Goal: Information Seeking & Learning: Learn about a topic

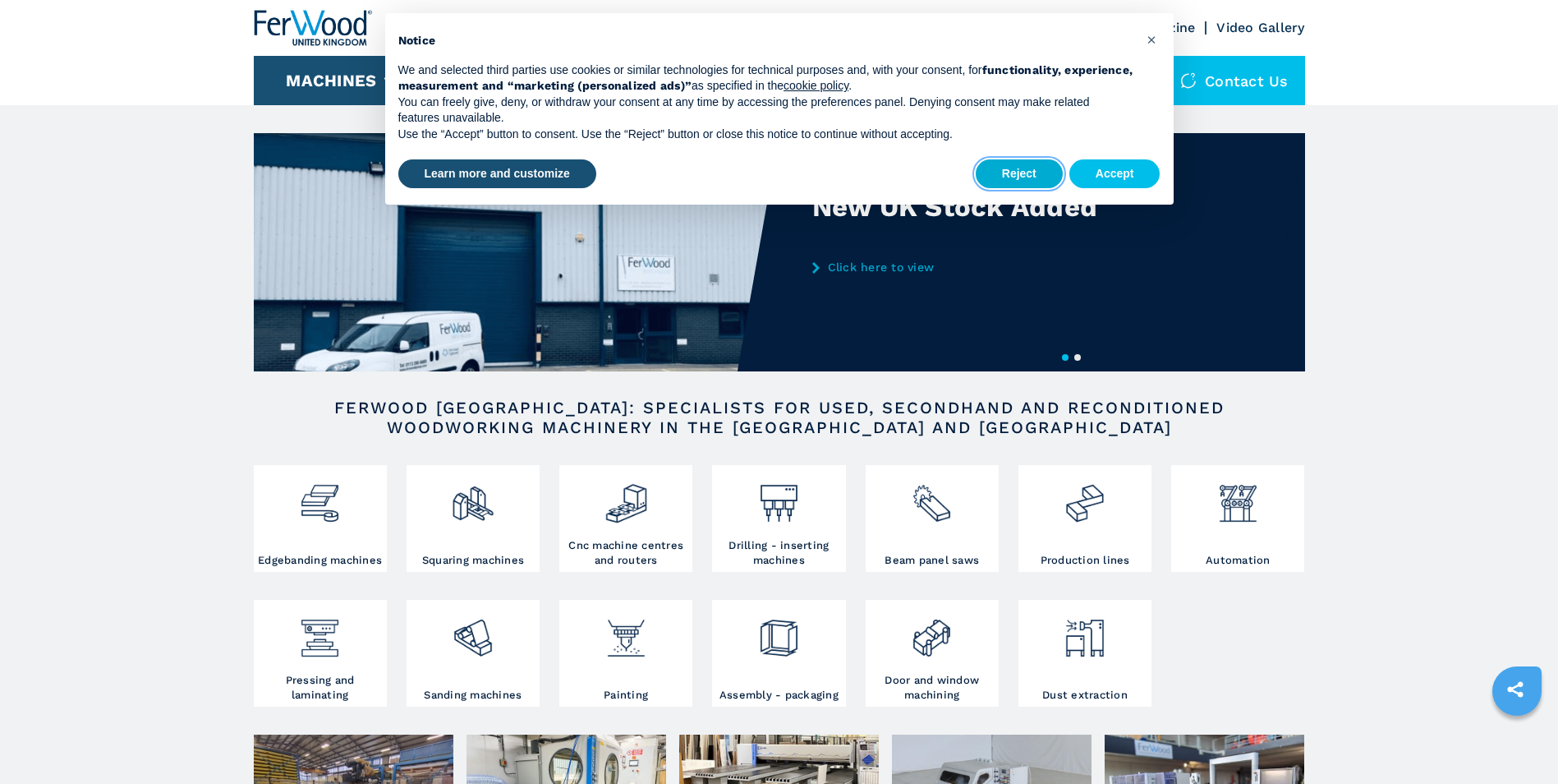
click at [1044, 172] on button "Reject" at bounding box center [1020, 174] width 87 height 30
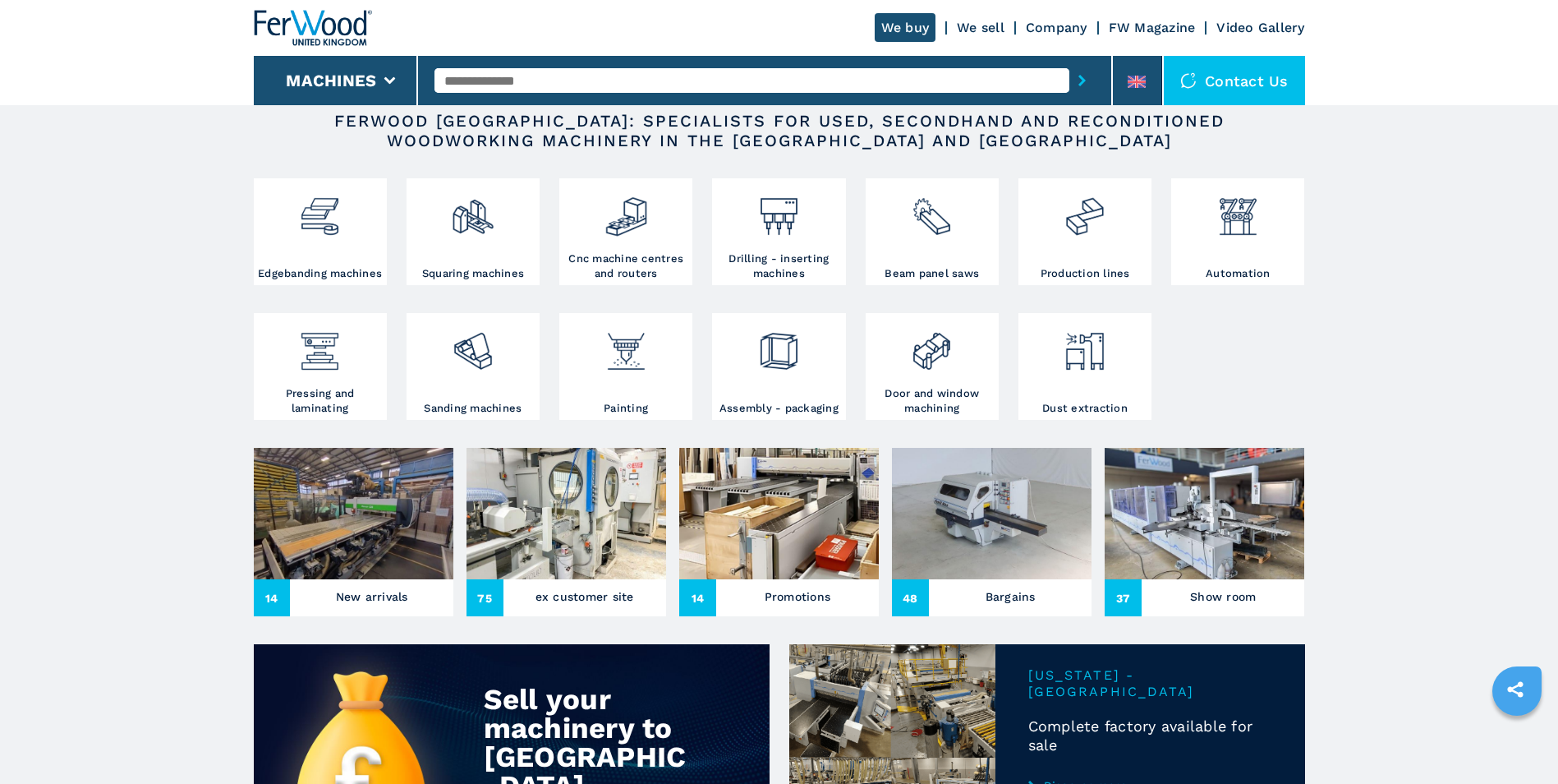
scroll to position [247, 0]
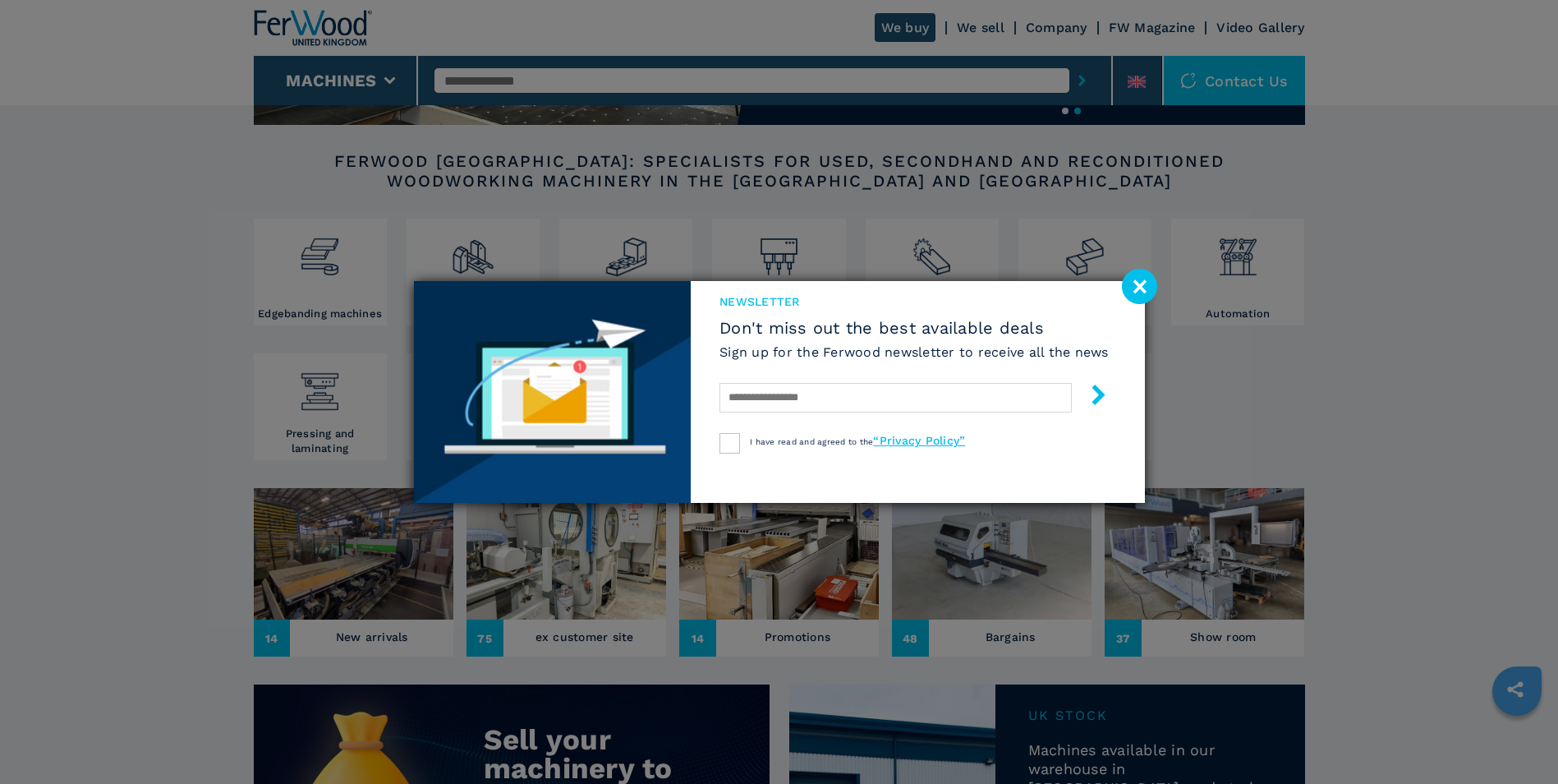
click at [1141, 279] on image at bounding box center [1139, 286] width 35 height 35
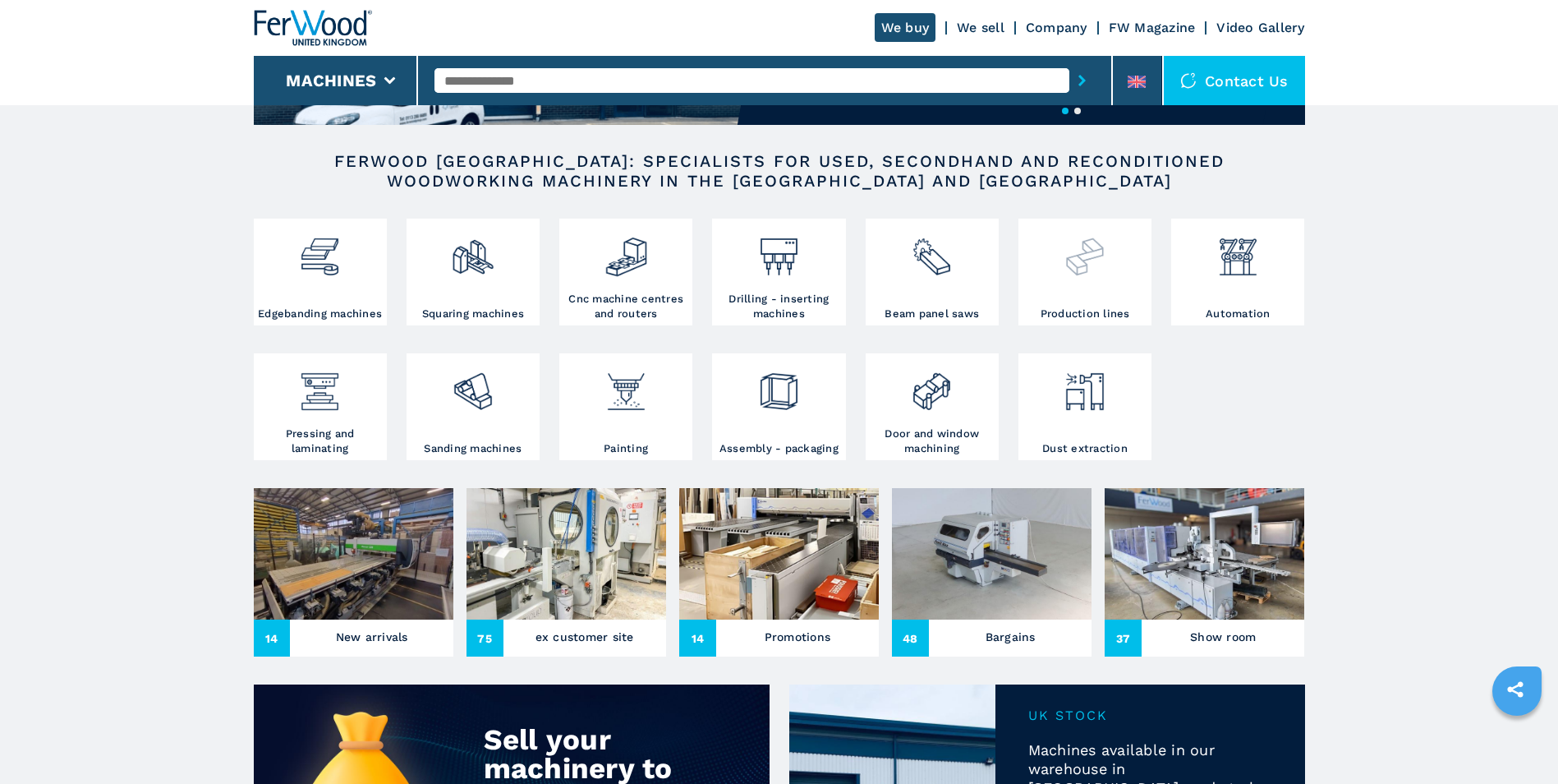
click at [1101, 240] on img at bounding box center [1084, 250] width 44 height 55
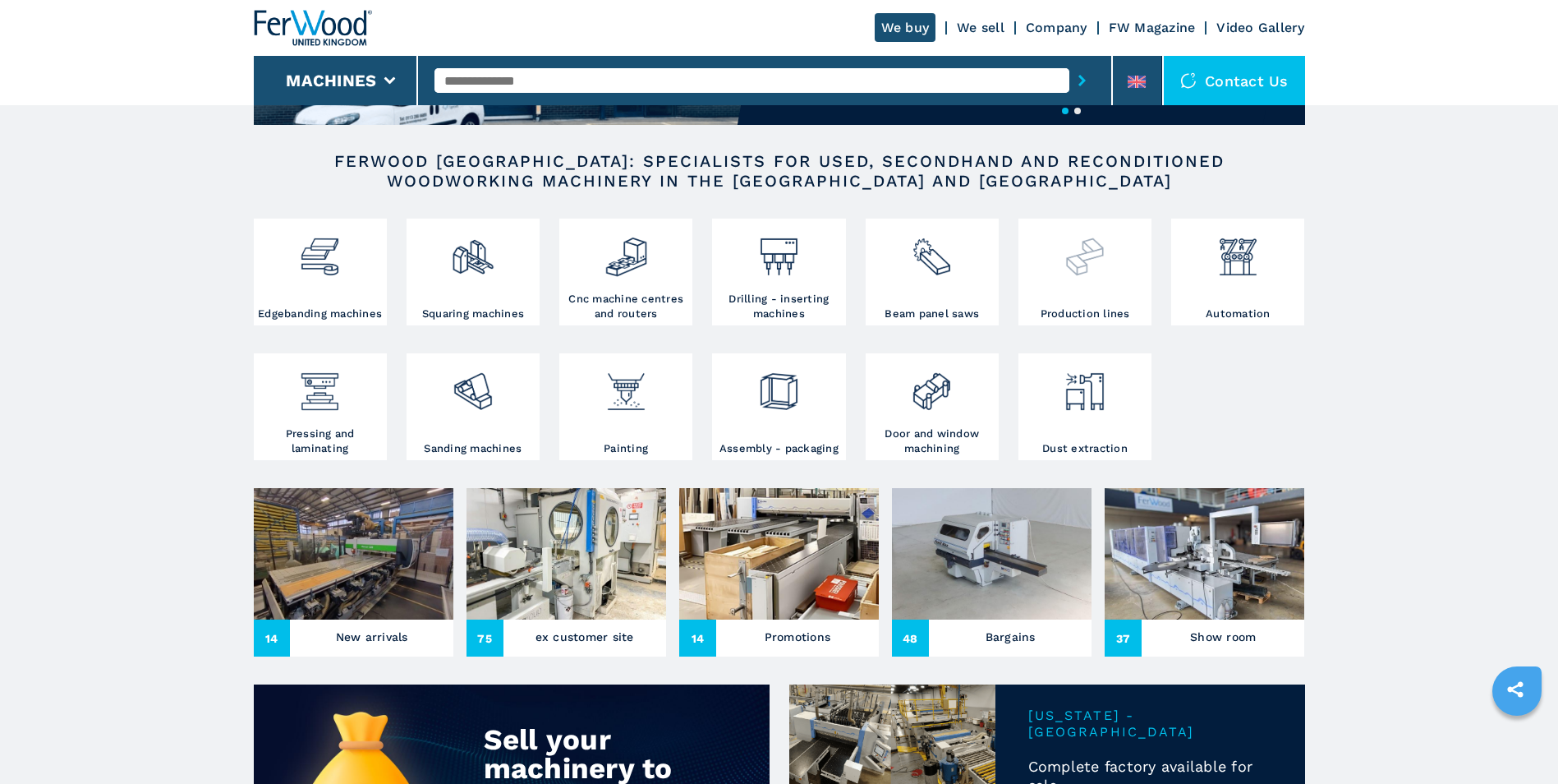
click at [1073, 296] on div at bounding box center [1085, 264] width 125 height 84
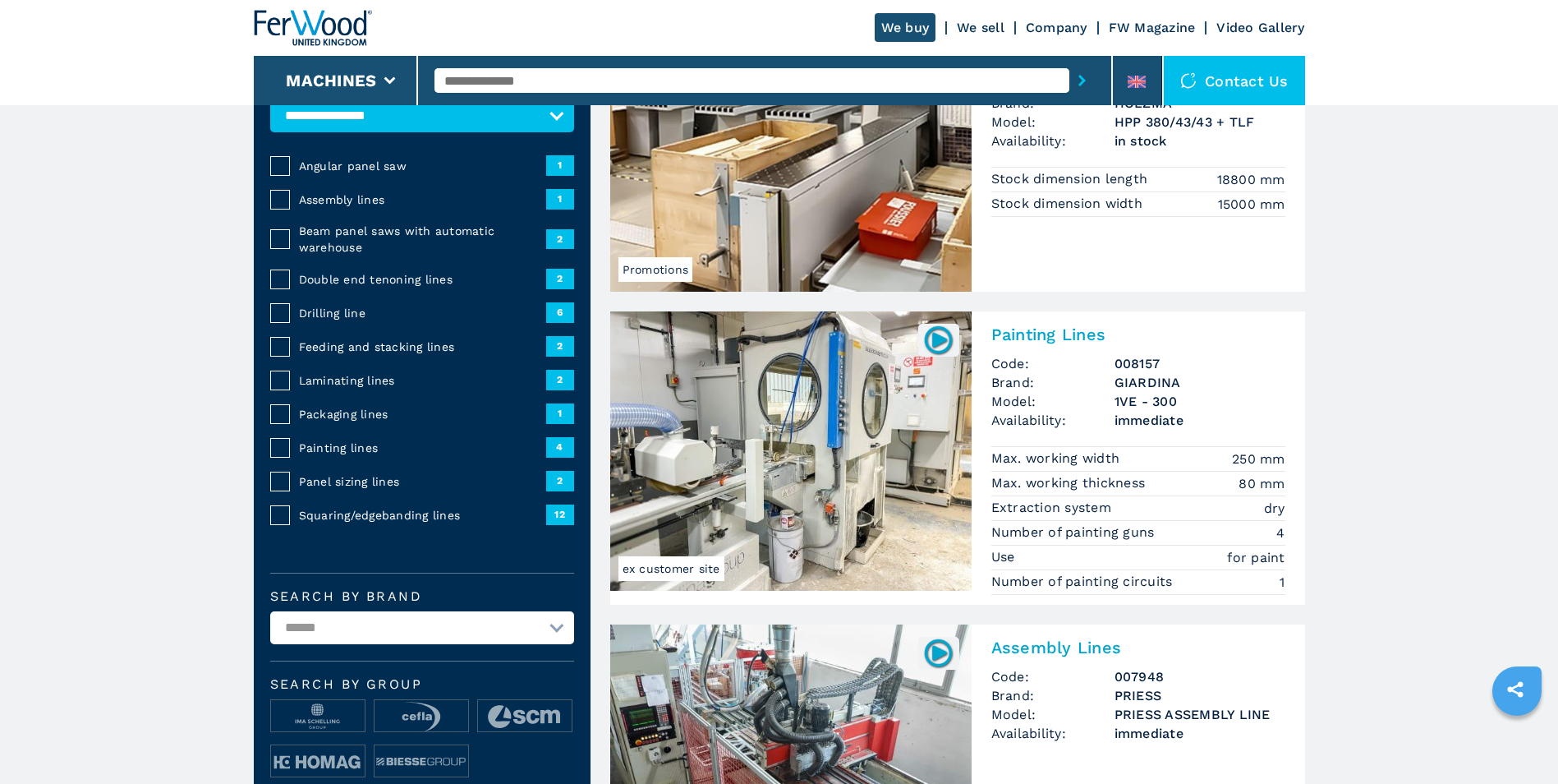
scroll to position [247, 0]
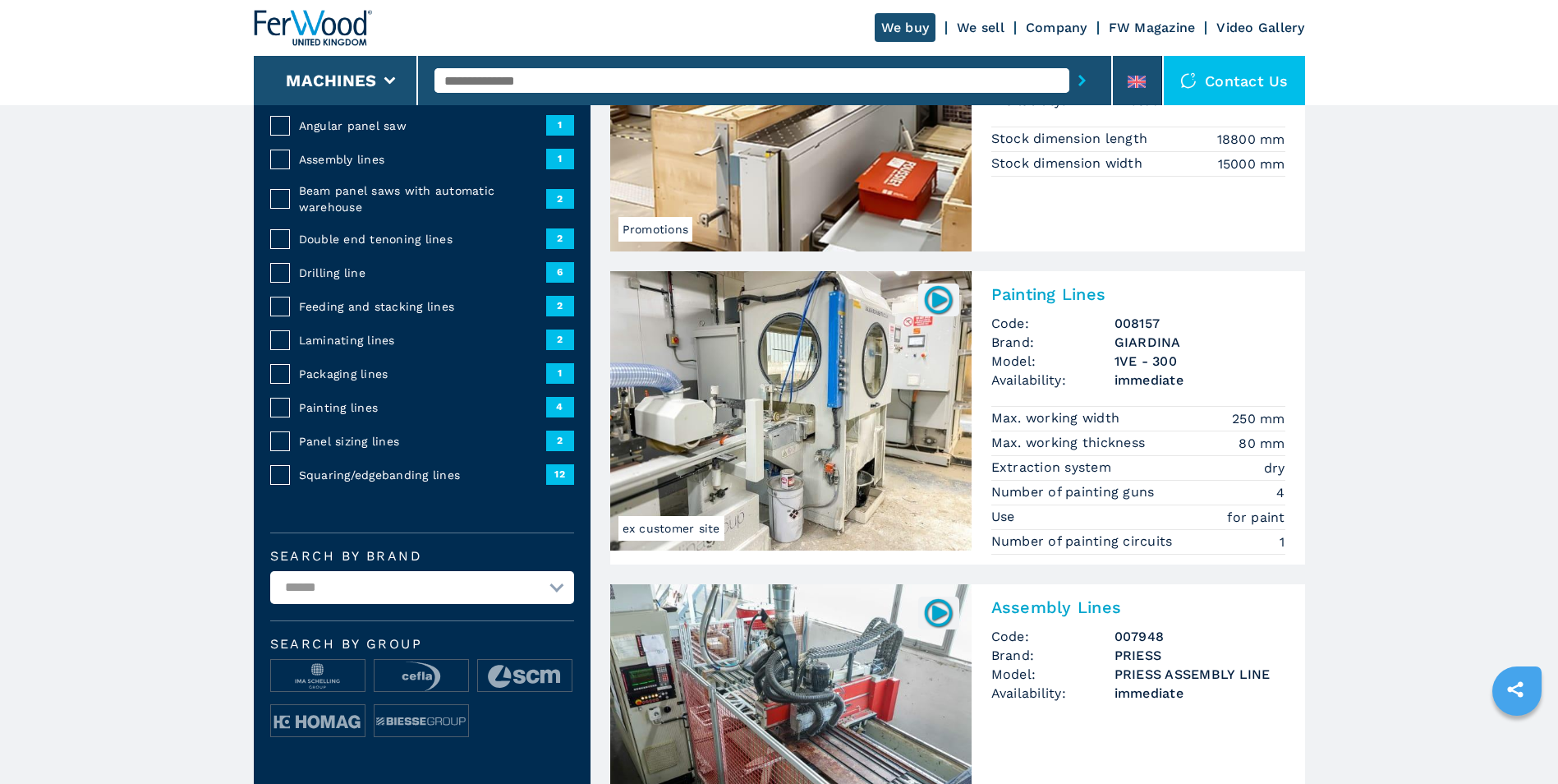
click at [825, 385] on img at bounding box center [791, 410] width 362 height 279
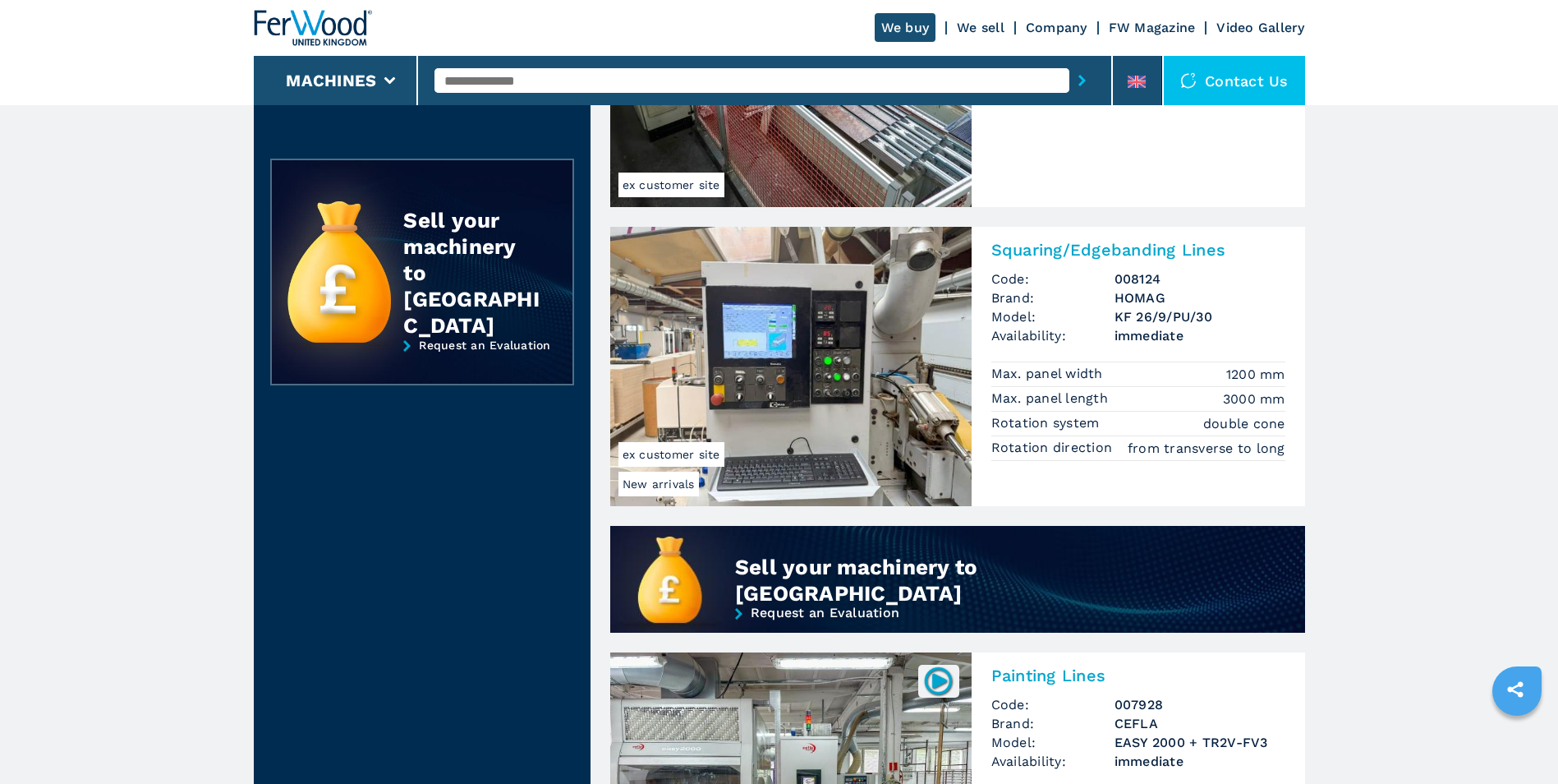
scroll to position [903, 0]
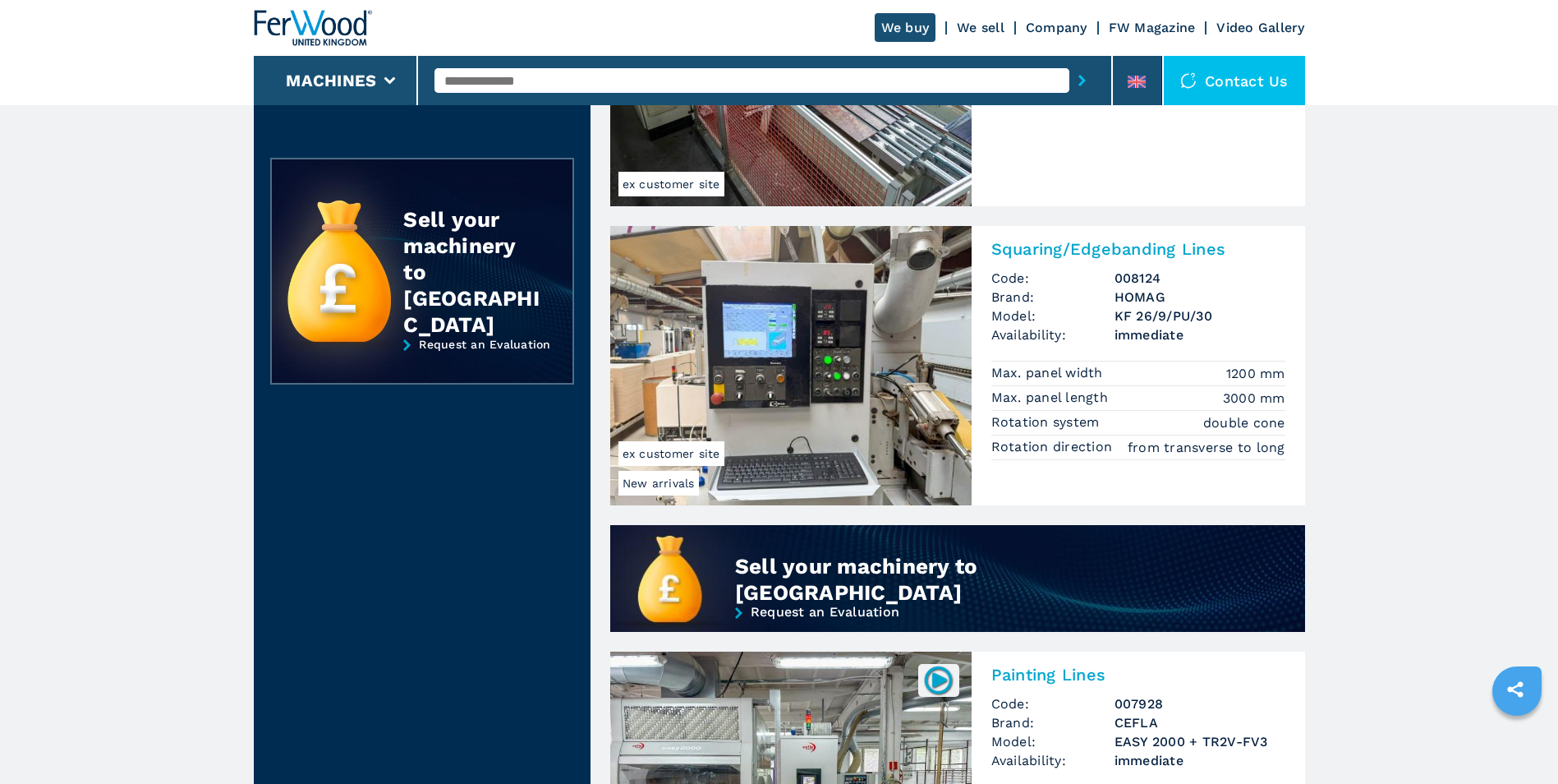
click at [759, 341] on img at bounding box center [791, 365] width 362 height 279
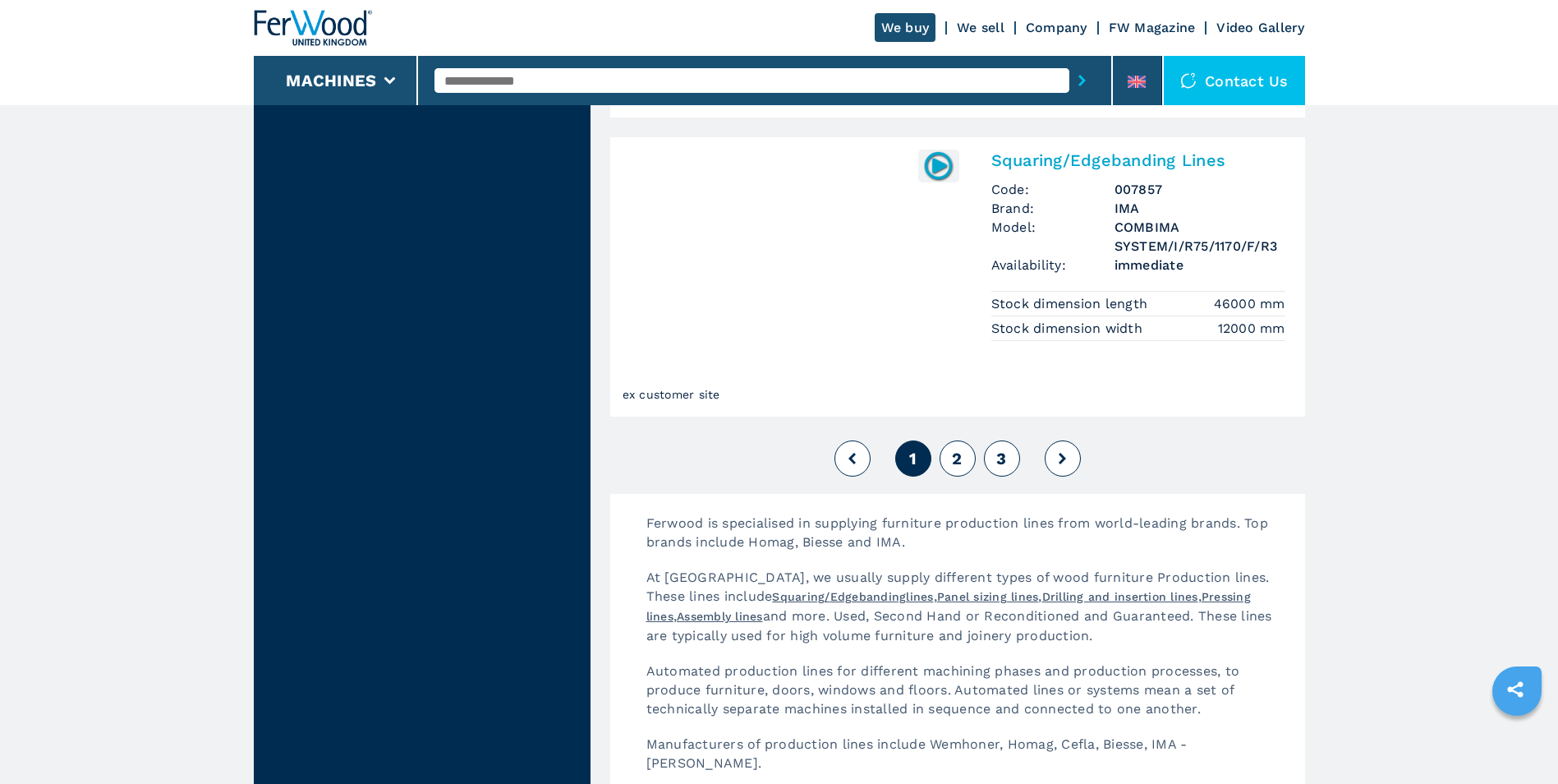
scroll to position [3696, 0]
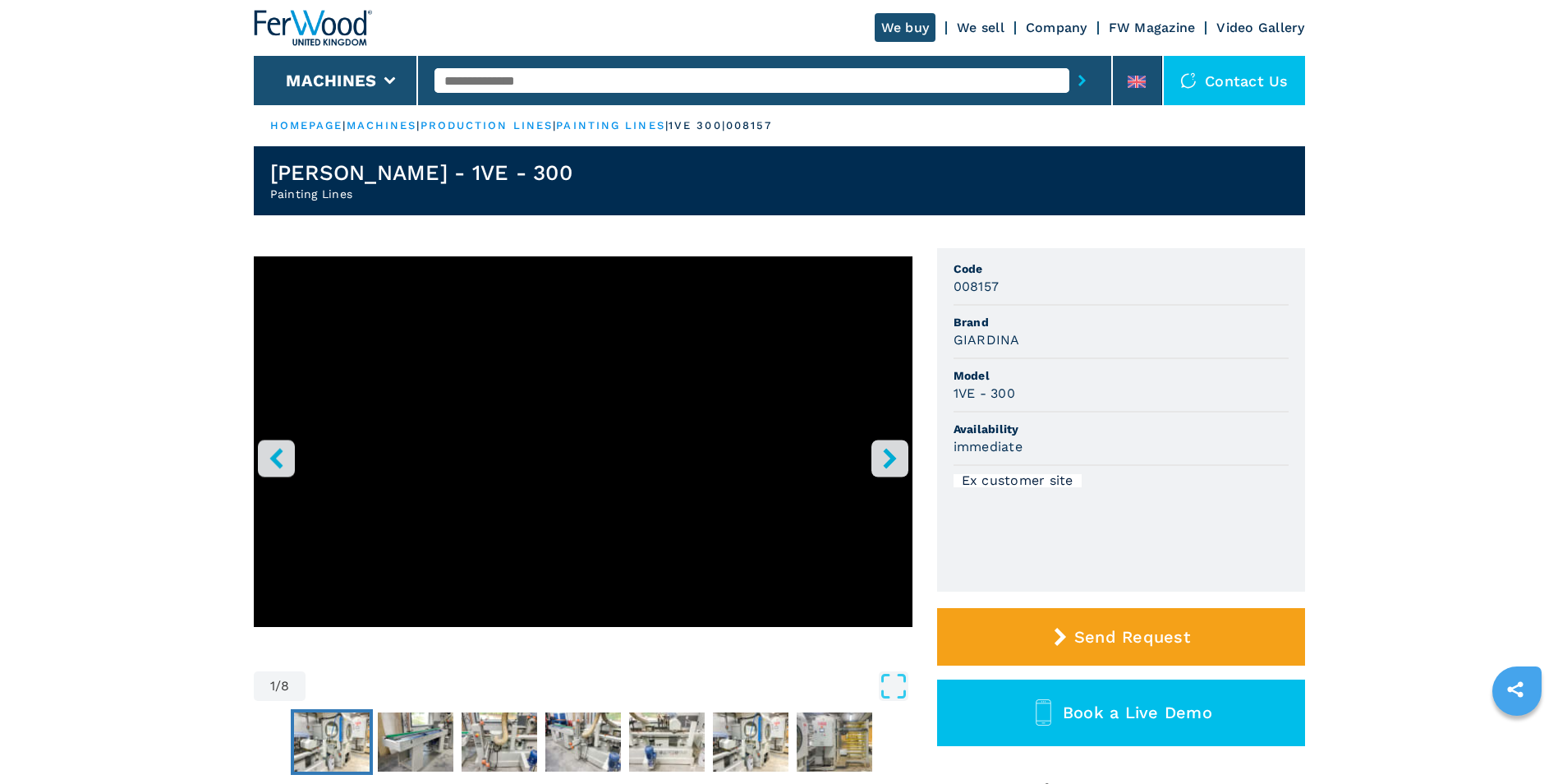
click at [331, 734] on img "Go to Slide 2" at bounding box center [332, 741] width 76 height 59
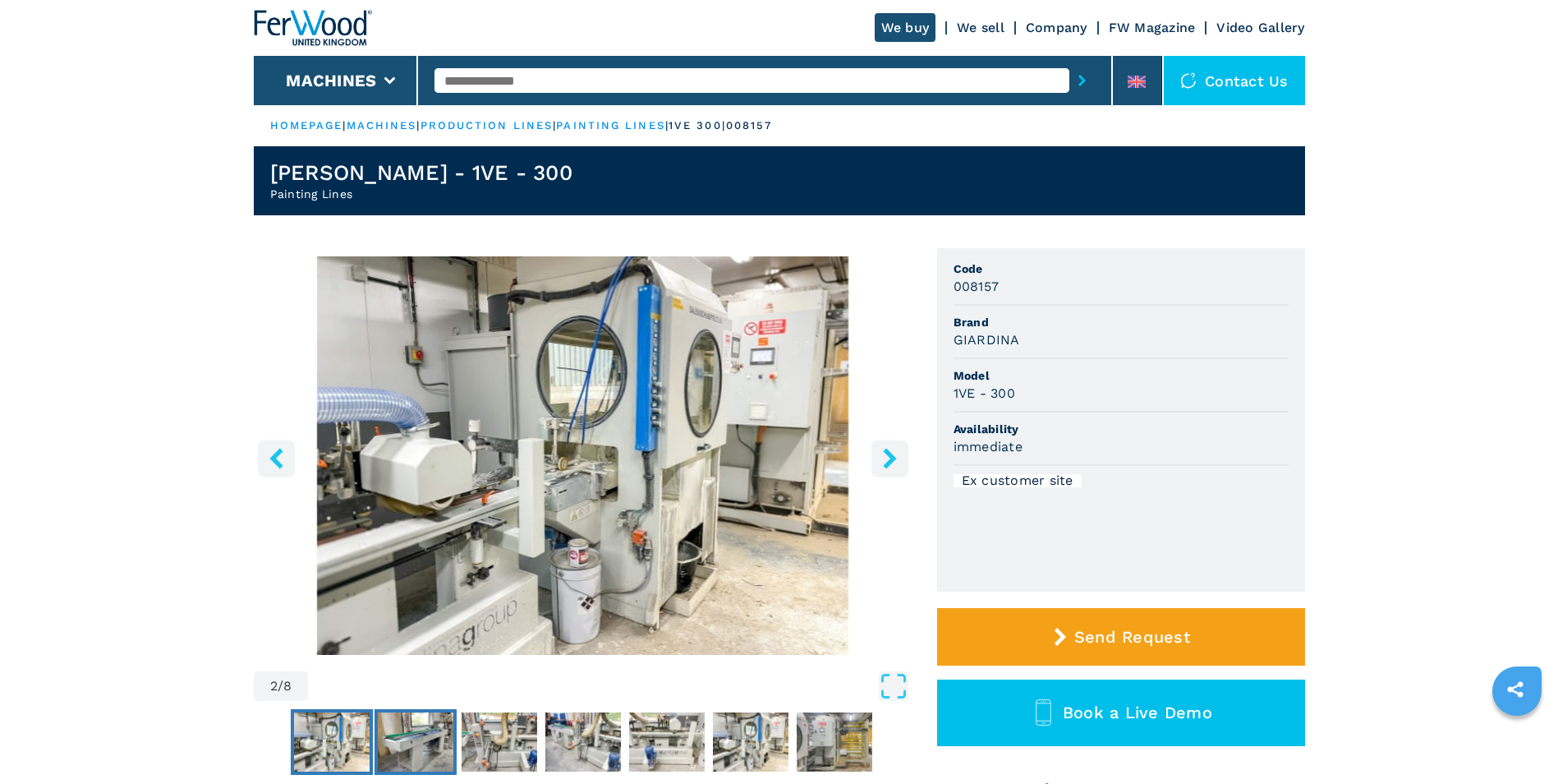
click at [413, 737] on img "Go to Slide 3" at bounding box center [416, 741] width 76 height 59
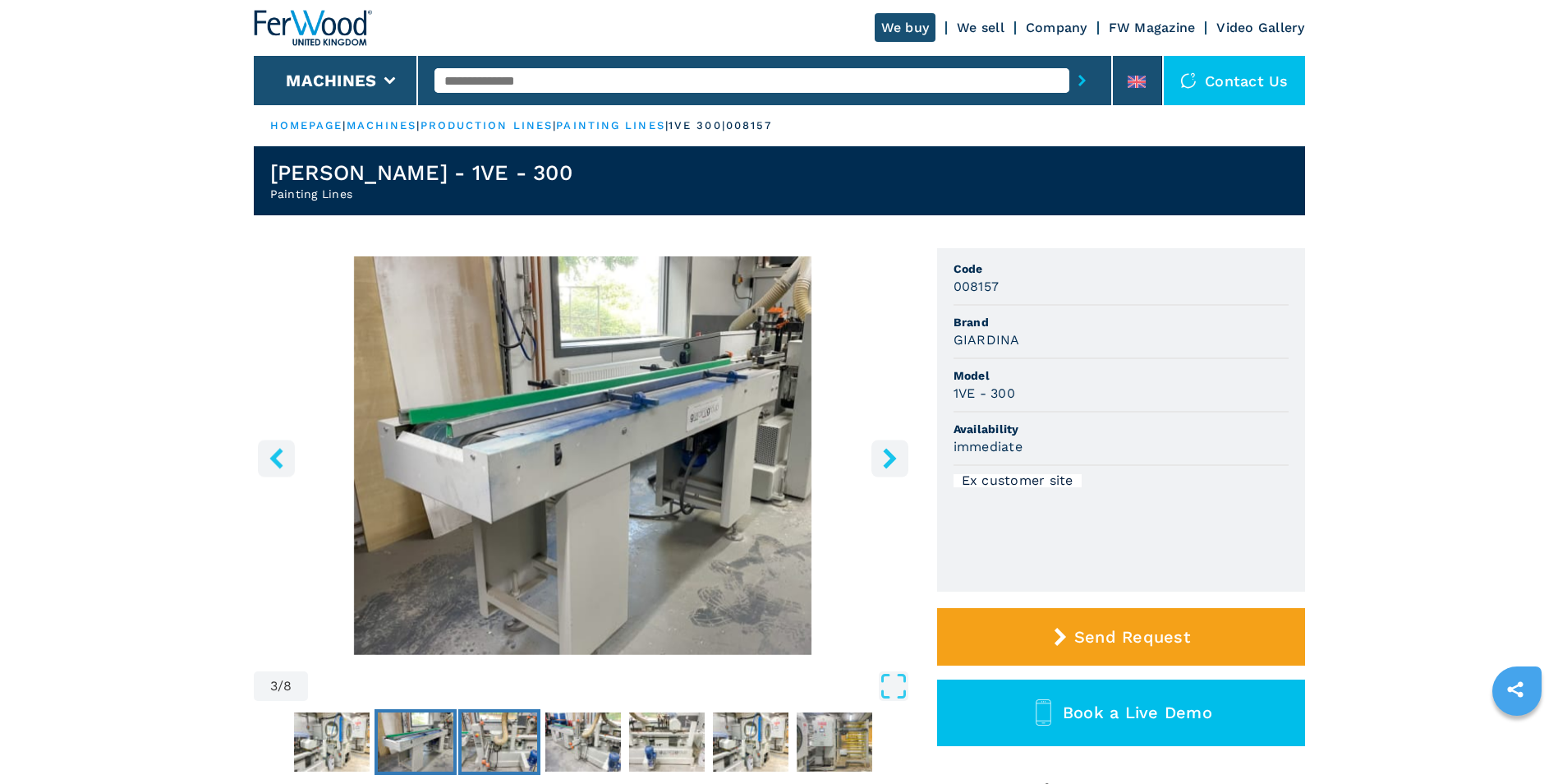
click at [474, 746] on img "Go to Slide 4" at bounding box center [499, 741] width 76 height 59
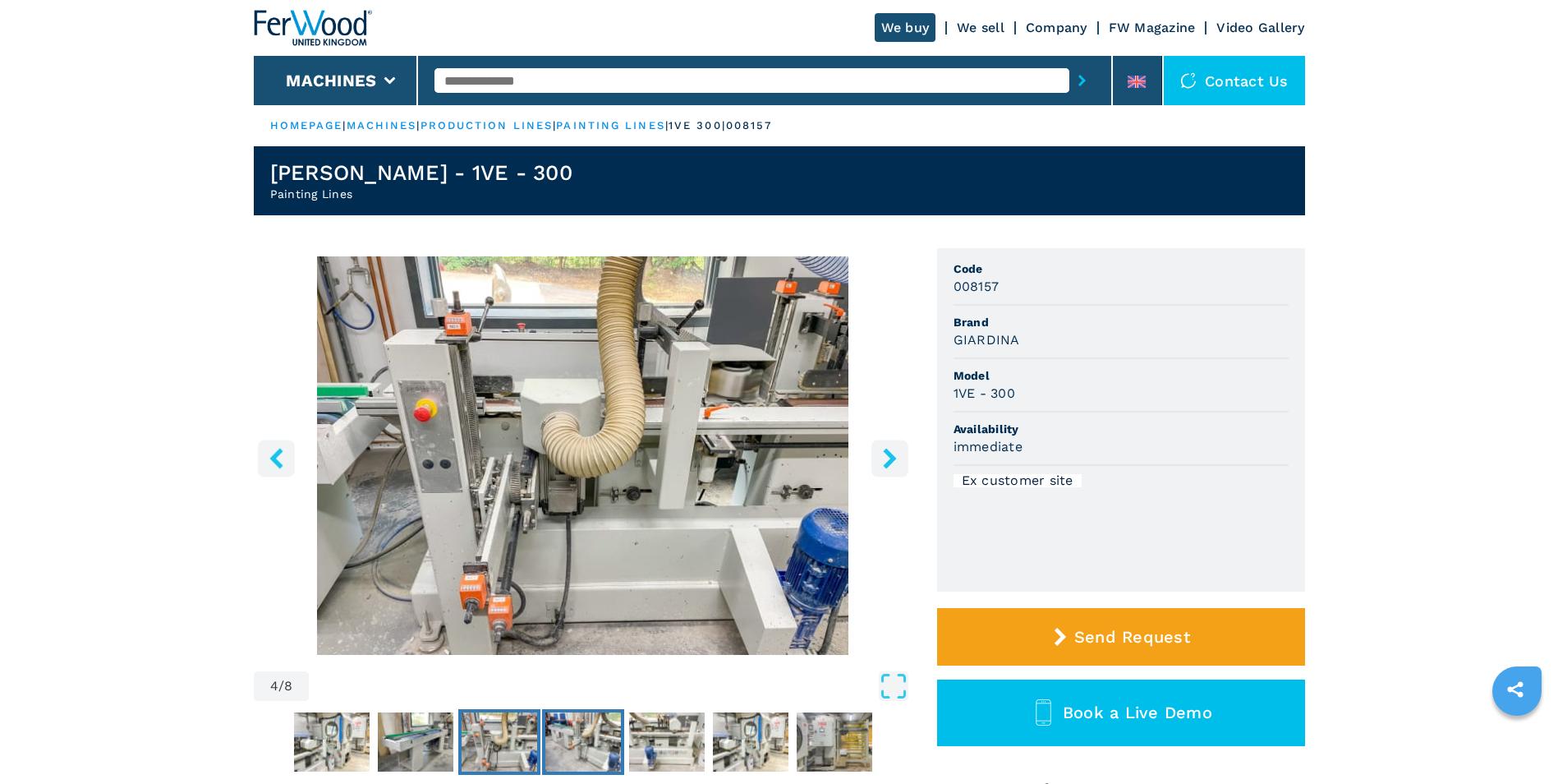
click at [580, 746] on img "Go to Slide 5" at bounding box center [583, 741] width 76 height 59
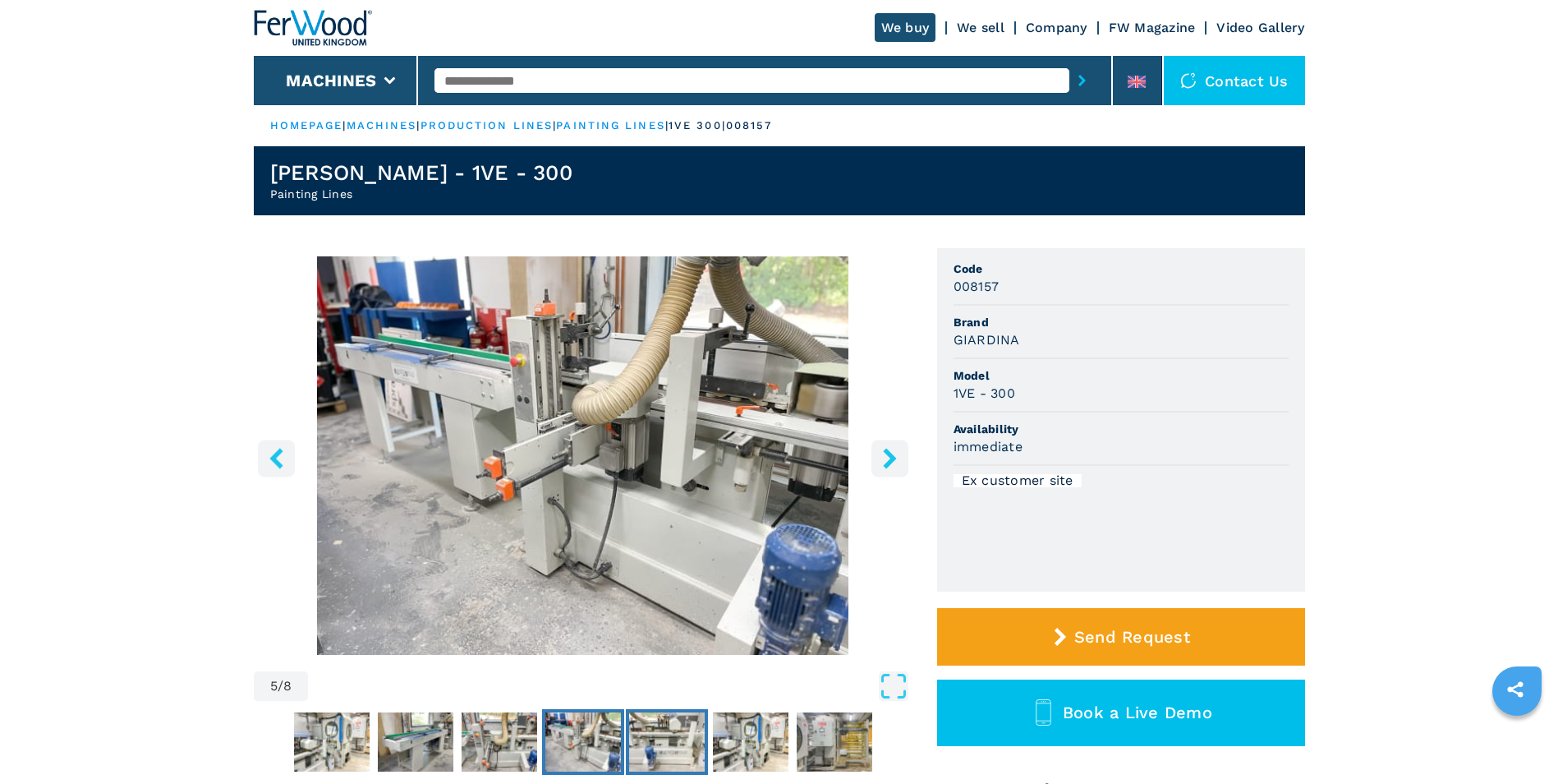
click at [637, 746] on img "Go to Slide 6" at bounding box center [667, 741] width 76 height 59
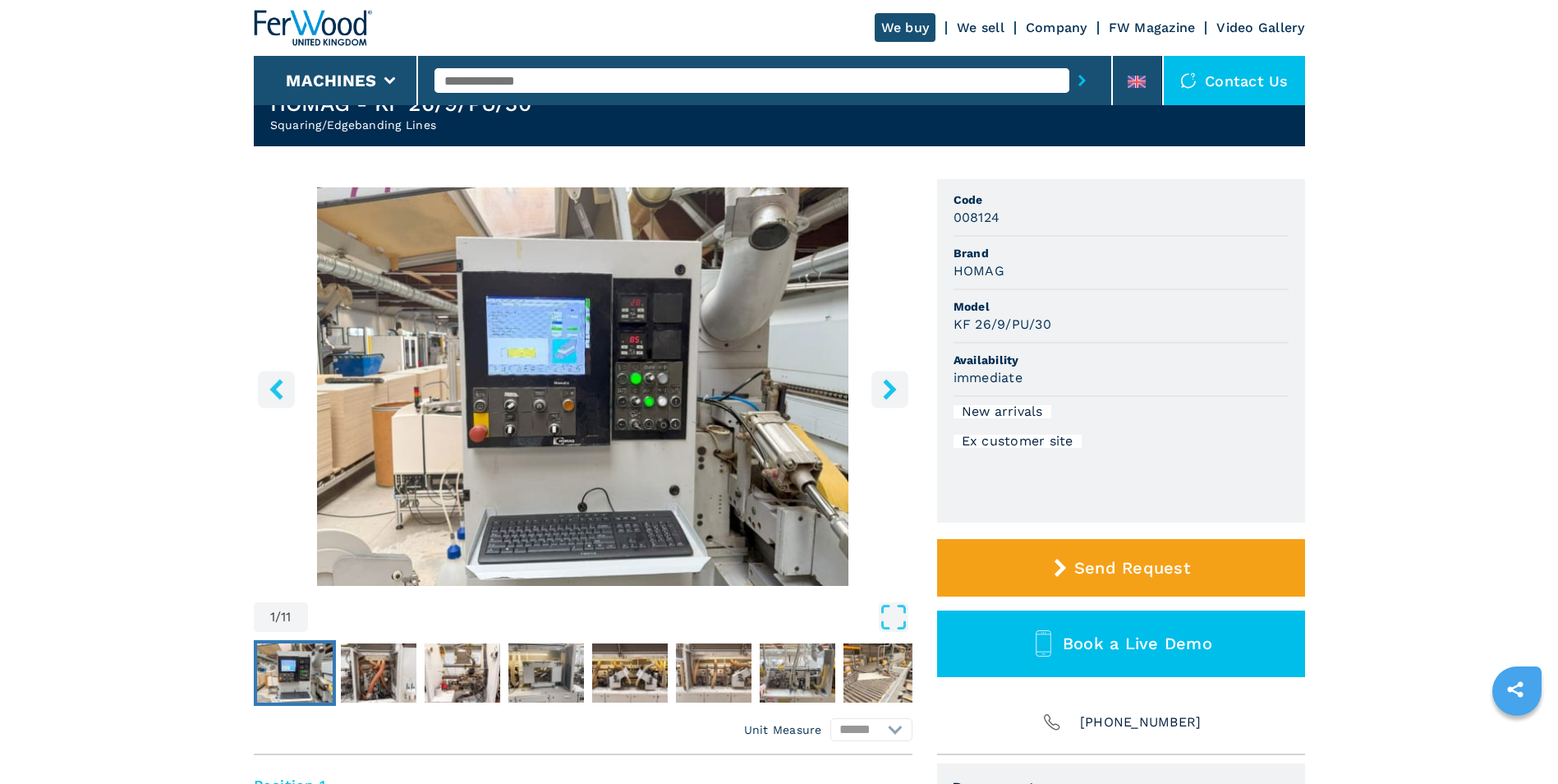
scroll to position [165, 0]
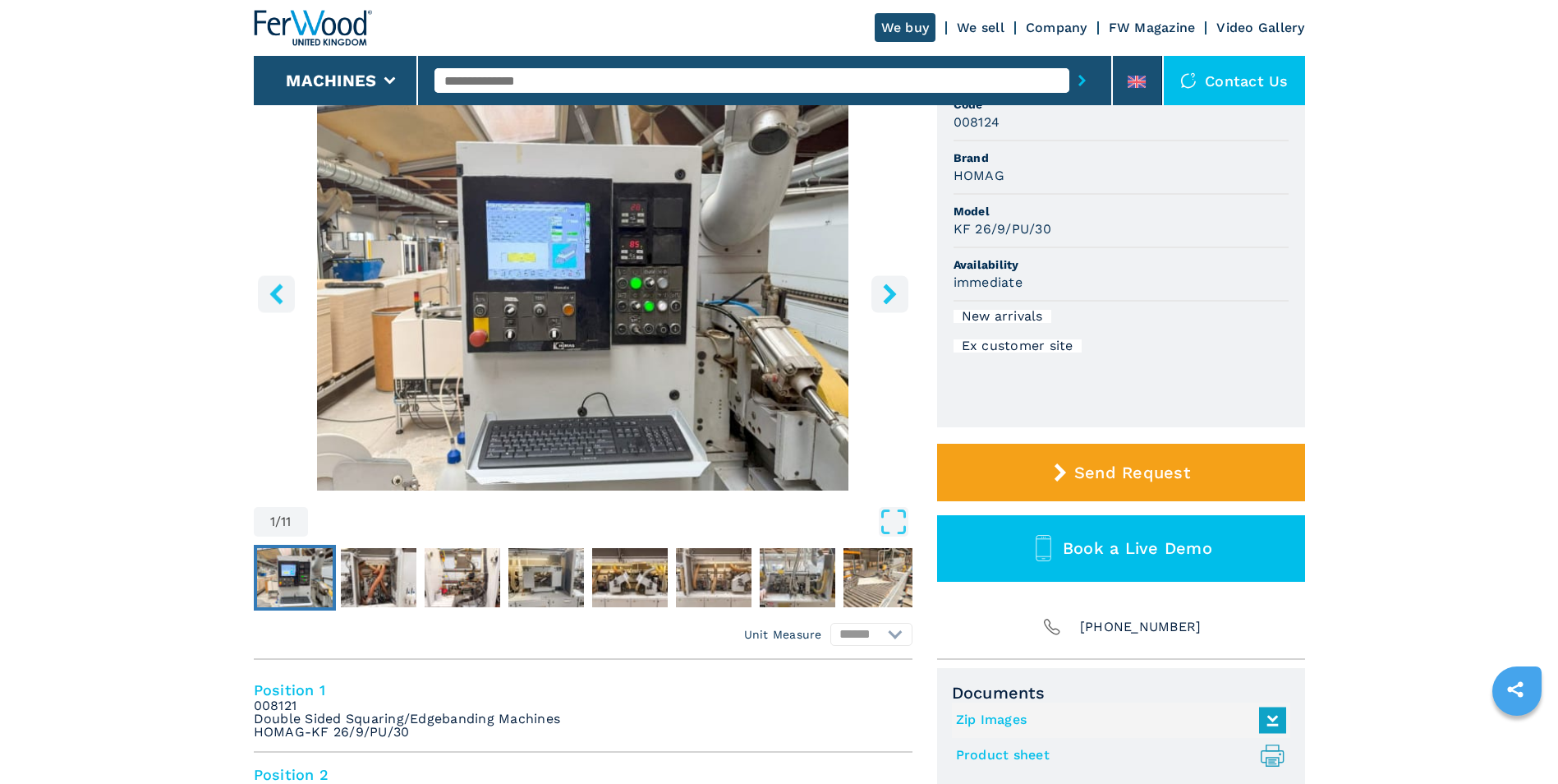
click at [893, 293] on icon "right-button" at bounding box center [889, 293] width 13 height 20
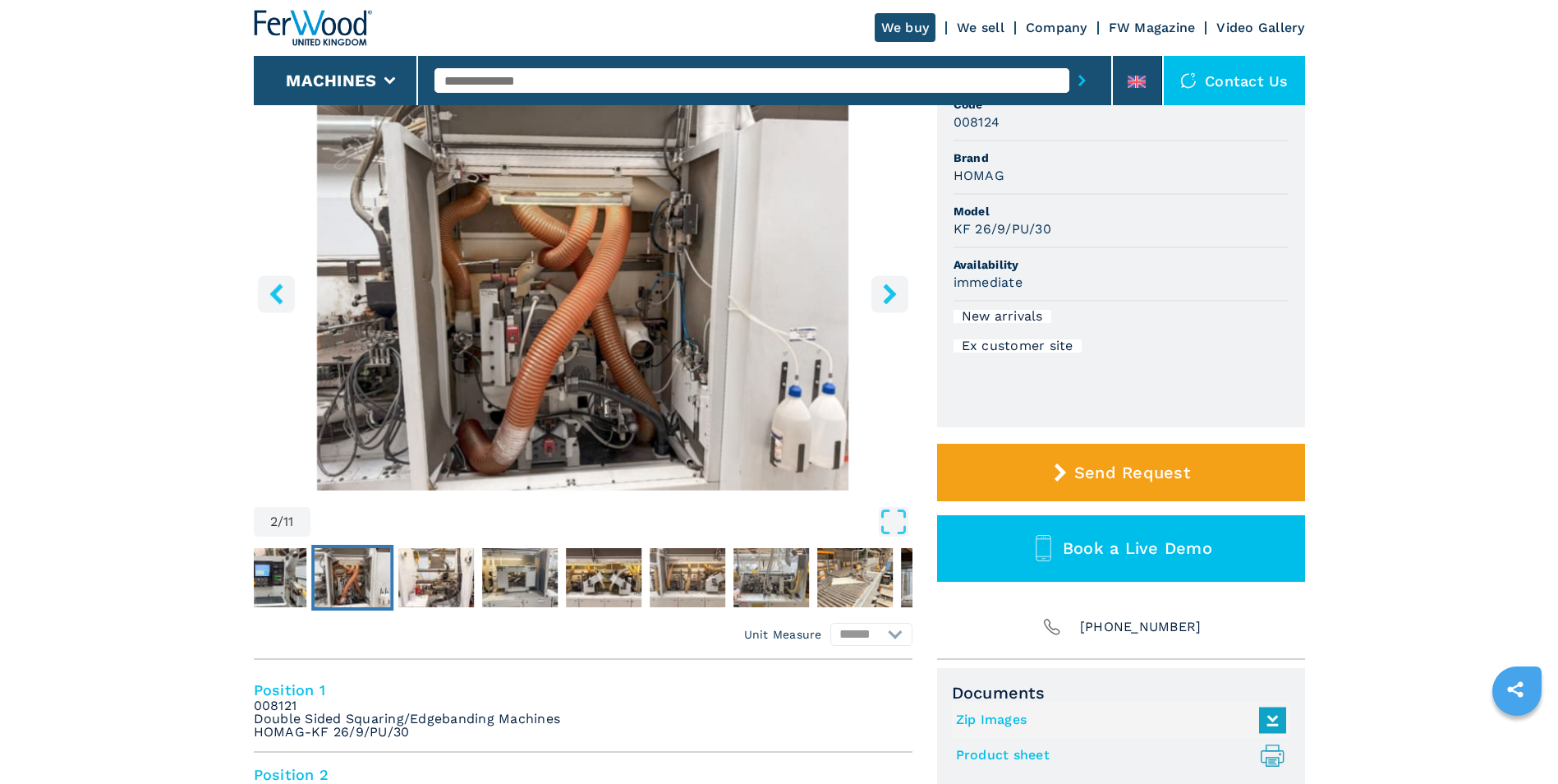
click at [895, 293] on icon "right-button" at bounding box center [890, 293] width 20 height 20
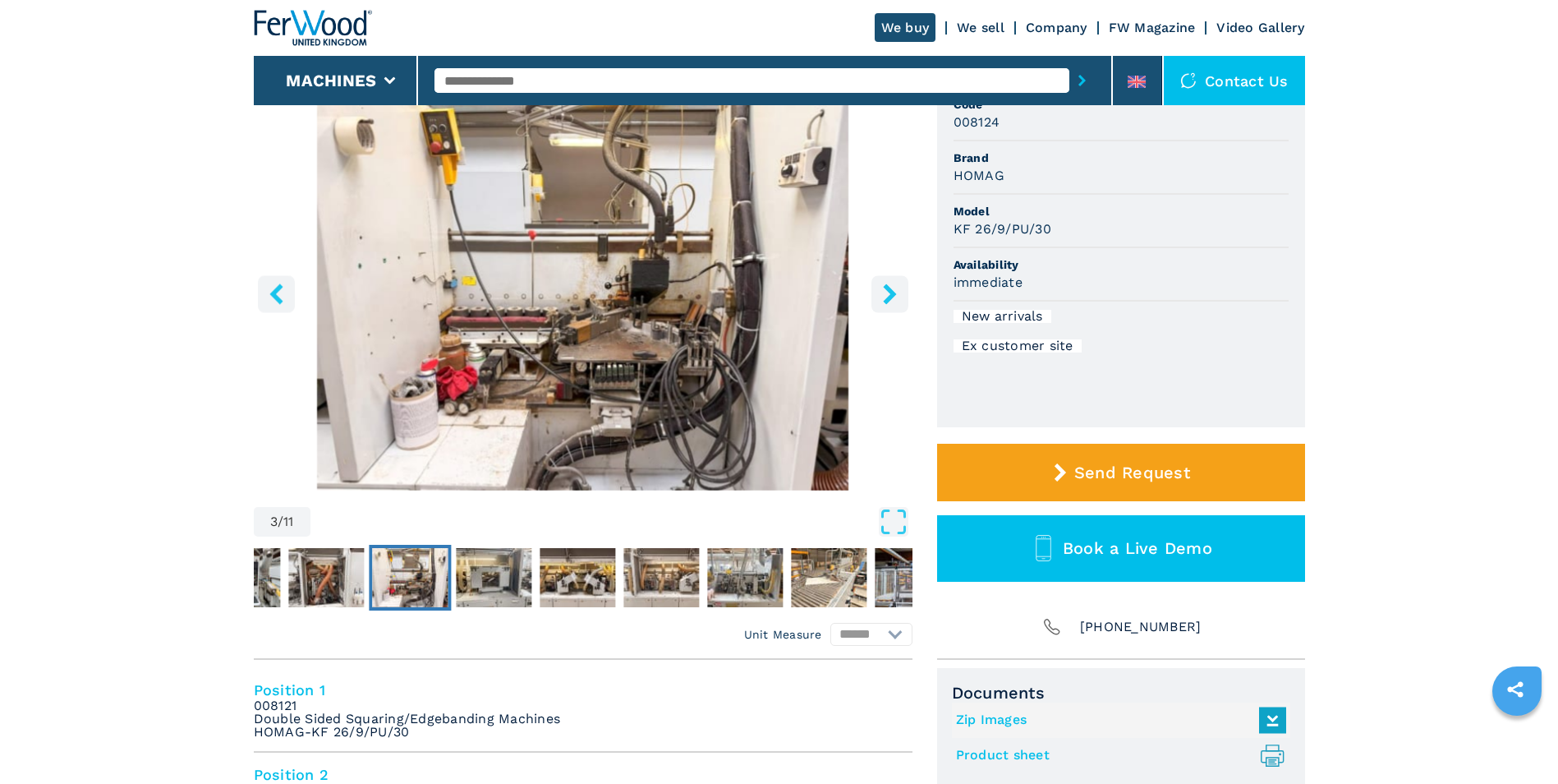
click at [895, 293] on icon "right-button" at bounding box center [890, 293] width 20 height 20
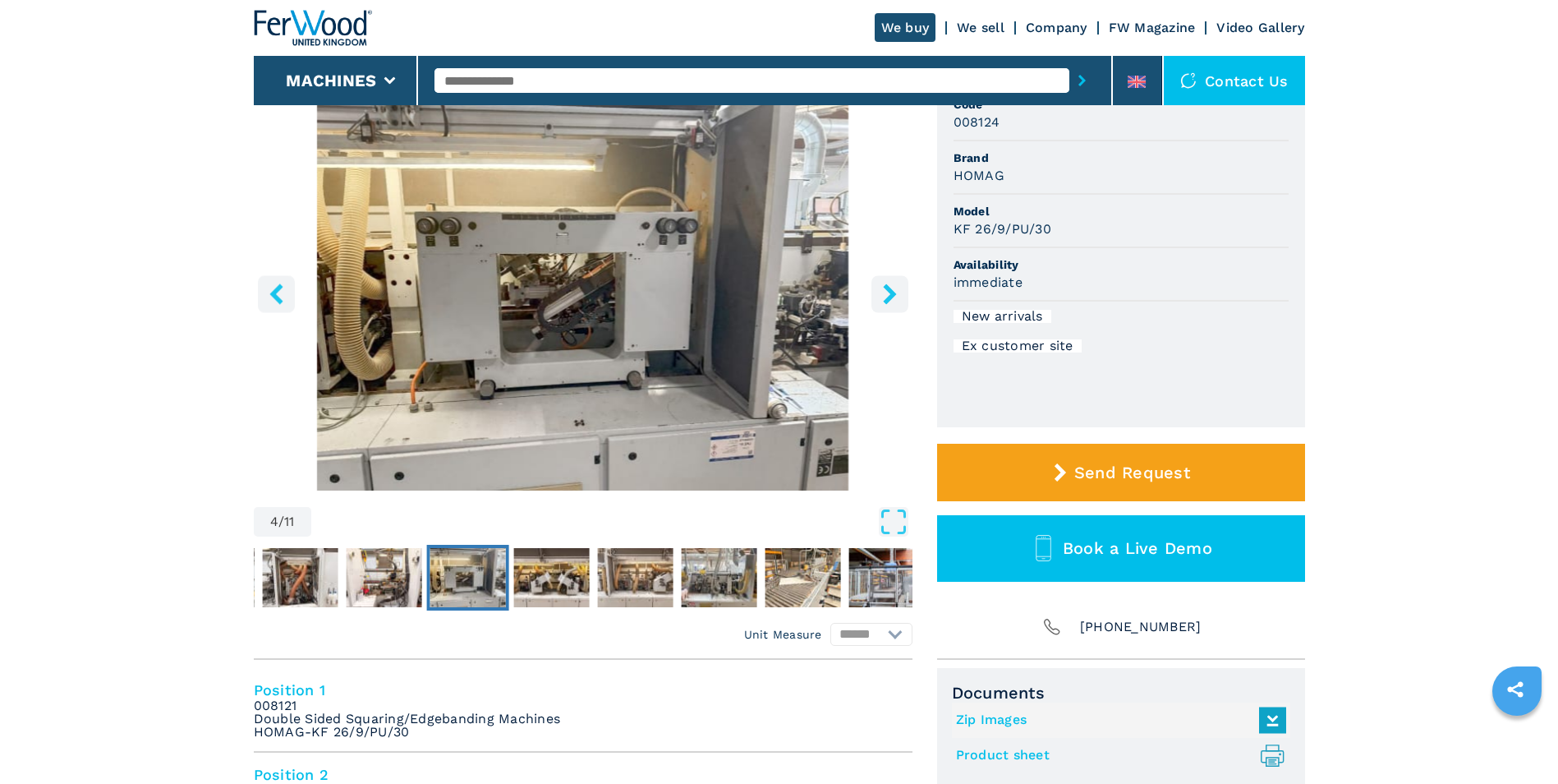
click at [895, 293] on icon "right-button" at bounding box center [890, 293] width 20 height 20
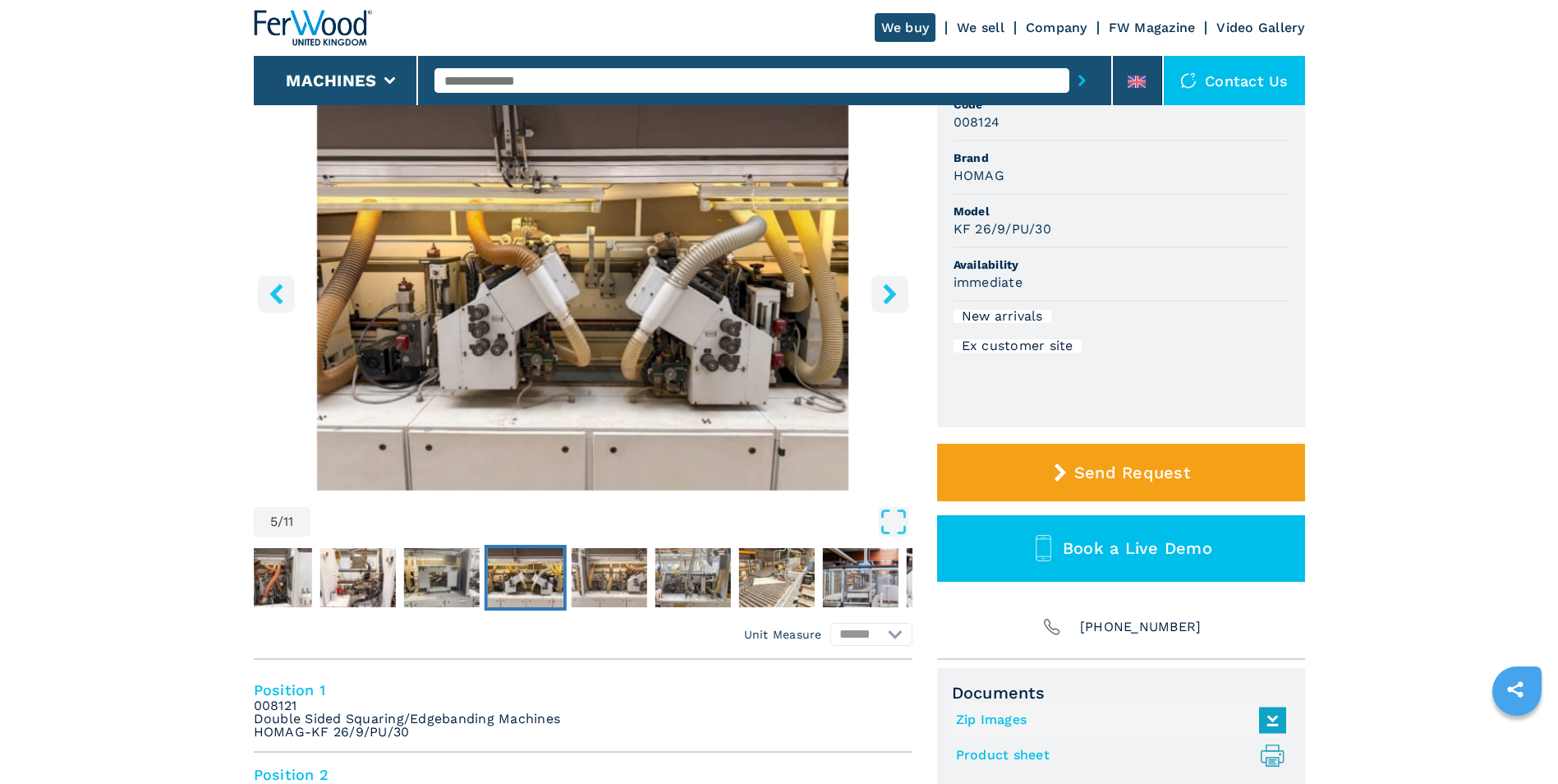
click at [895, 293] on icon "right-button" at bounding box center [890, 293] width 20 height 20
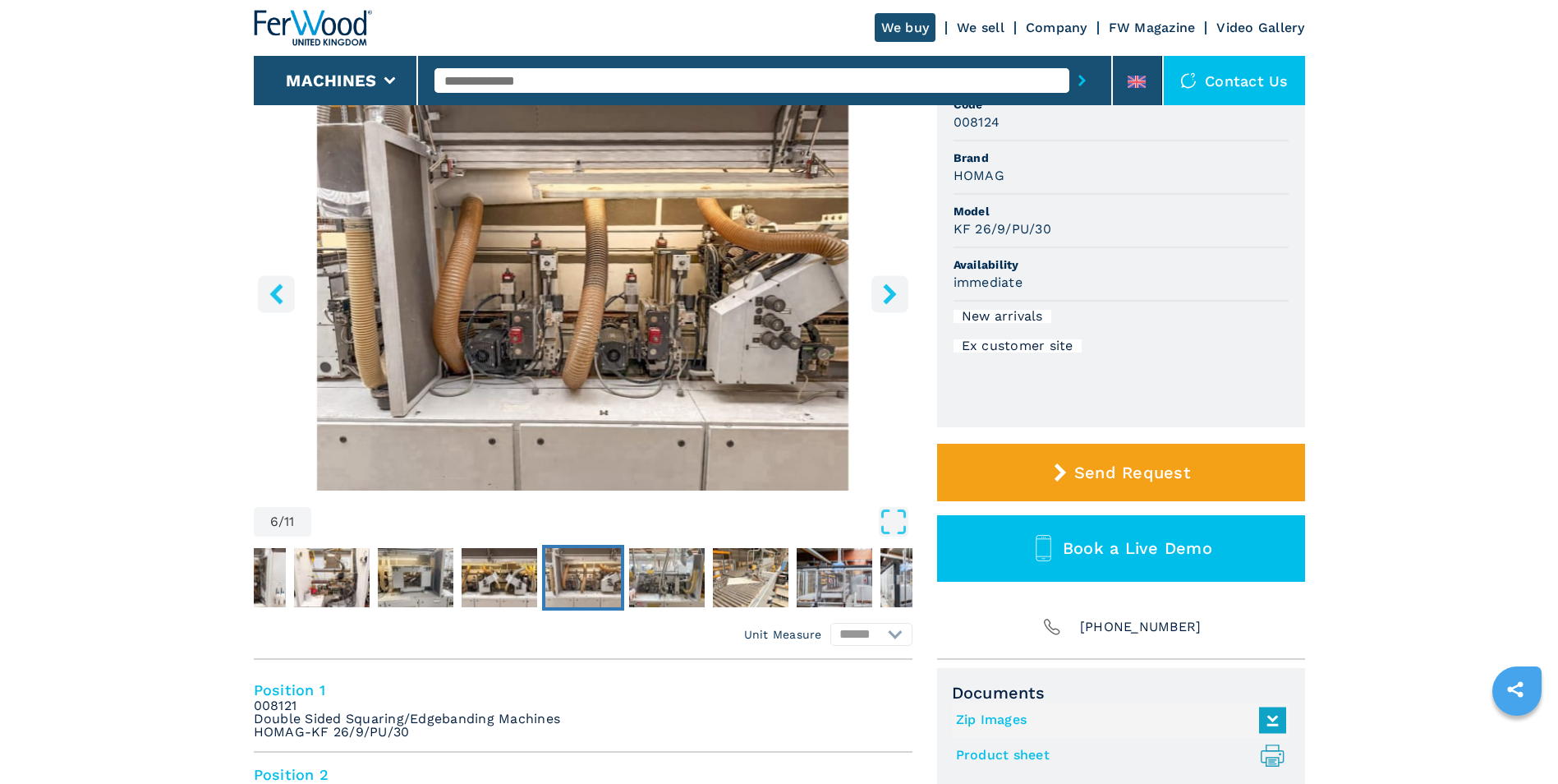
click at [895, 293] on icon "right-button" at bounding box center [890, 293] width 20 height 20
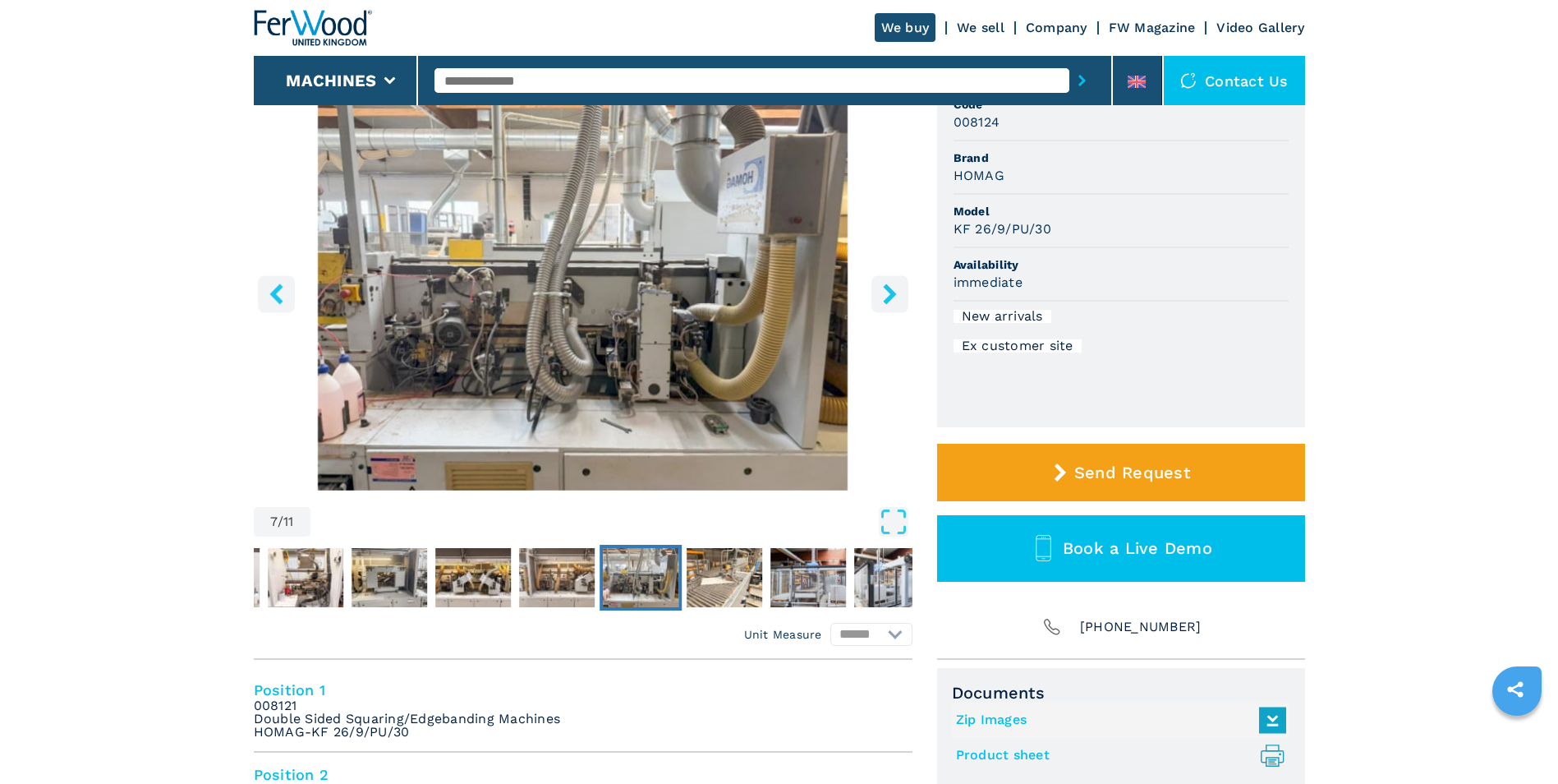
click at [895, 293] on icon "right-button" at bounding box center [890, 293] width 20 height 20
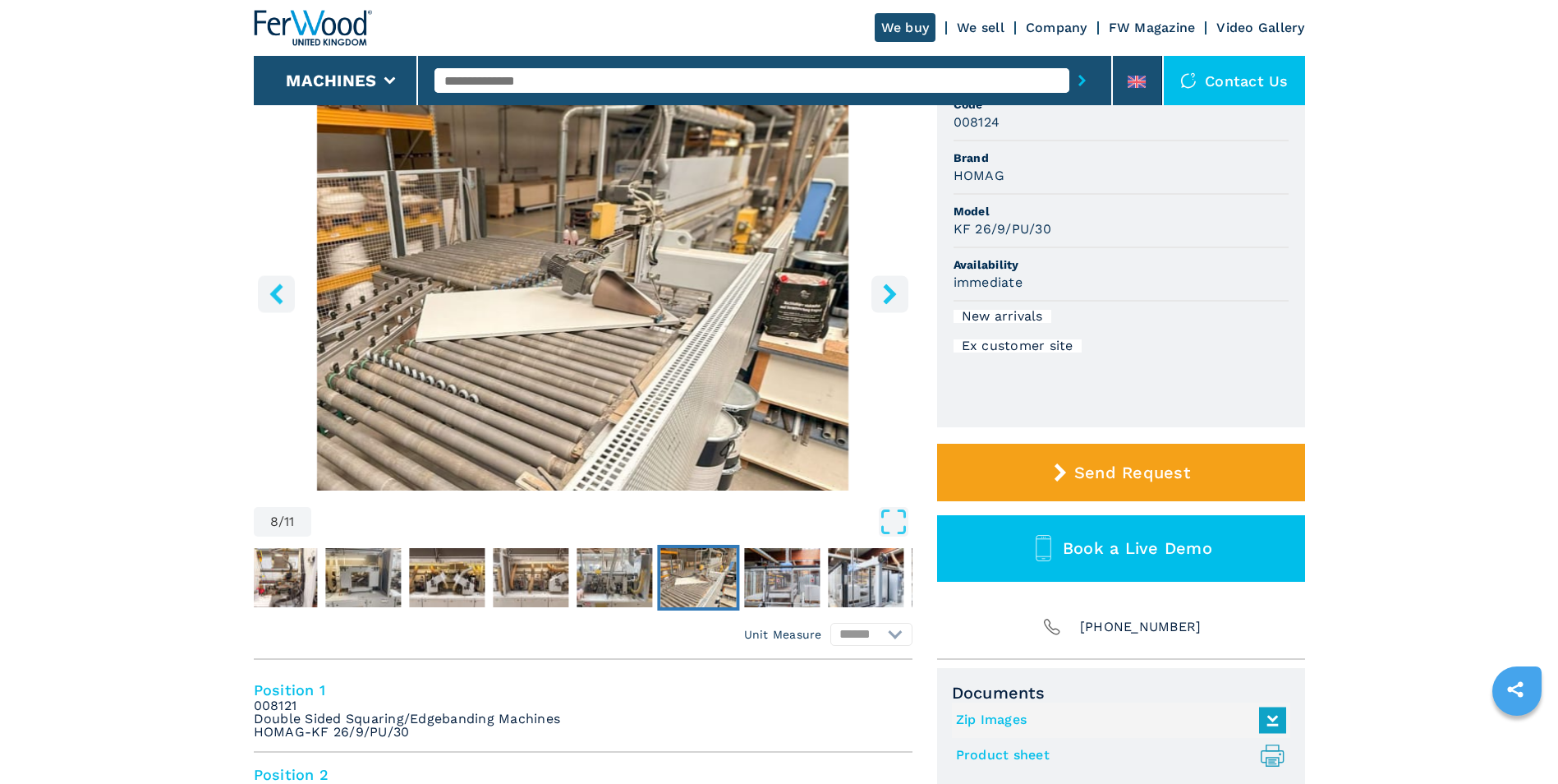
click at [895, 293] on icon "right-button" at bounding box center [890, 293] width 20 height 20
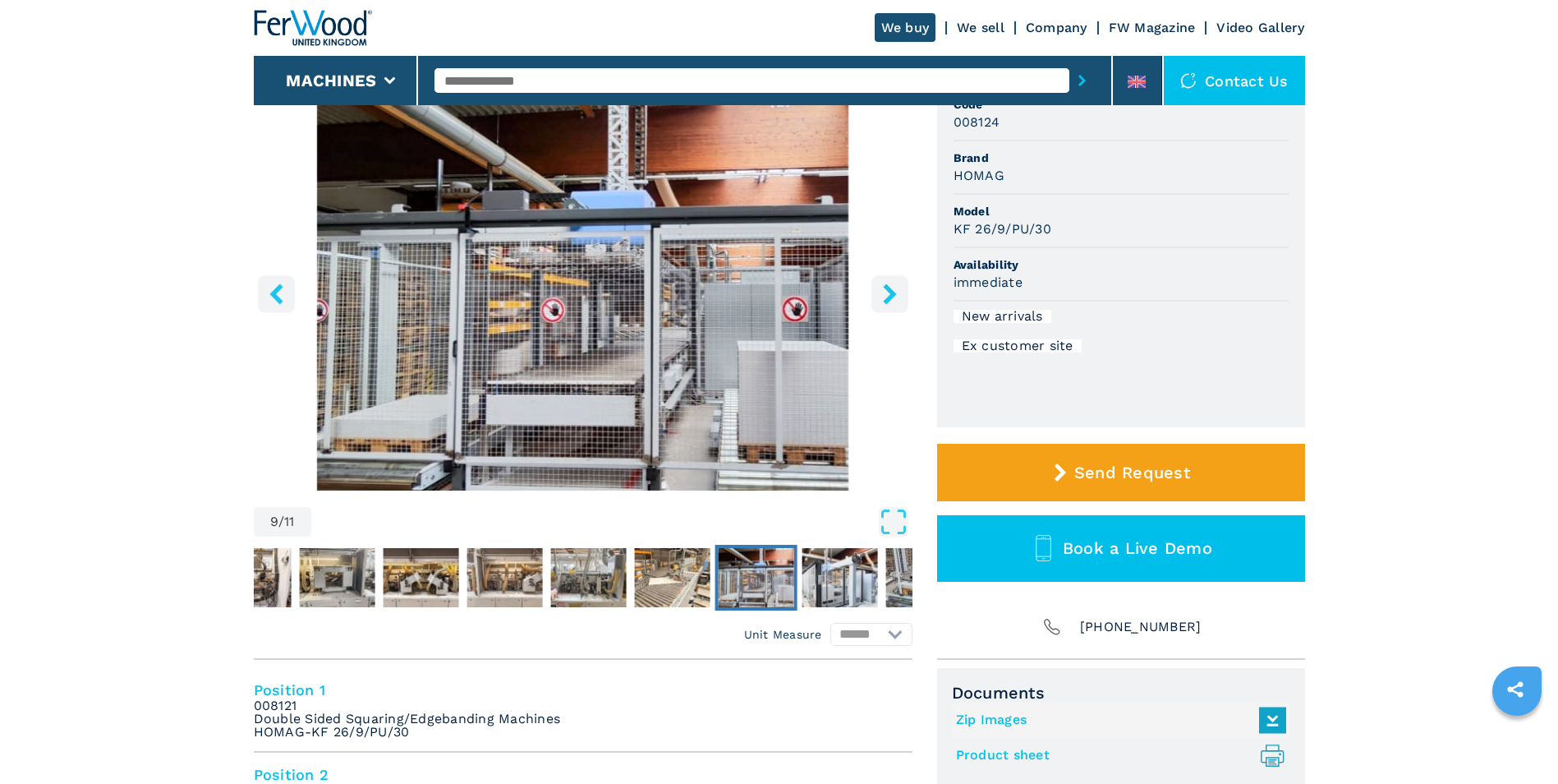
click at [895, 293] on icon "right-button" at bounding box center [890, 293] width 20 height 20
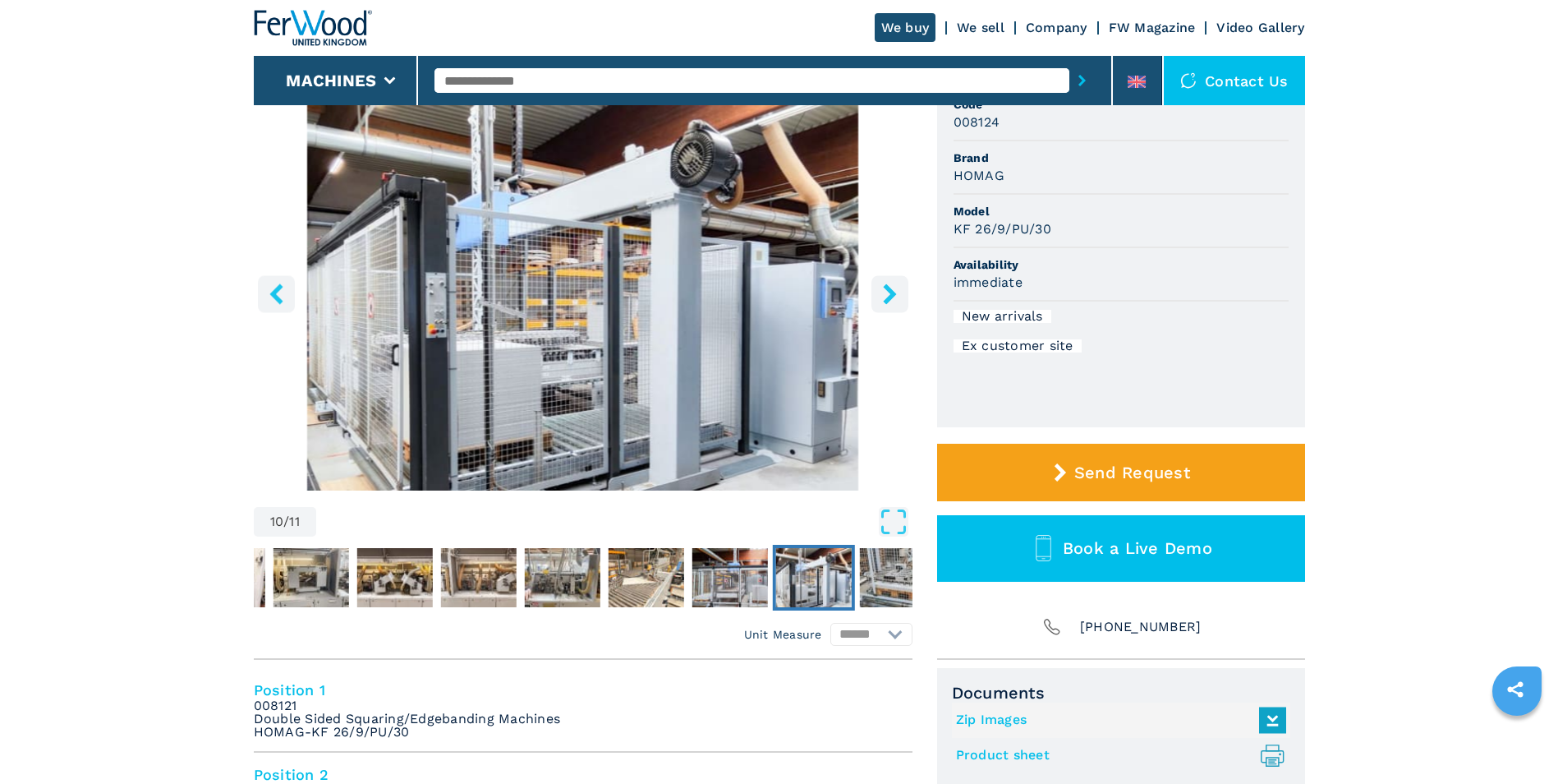
click at [895, 293] on icon "right-button" at bounding box center [890, 293] width 20 height 20
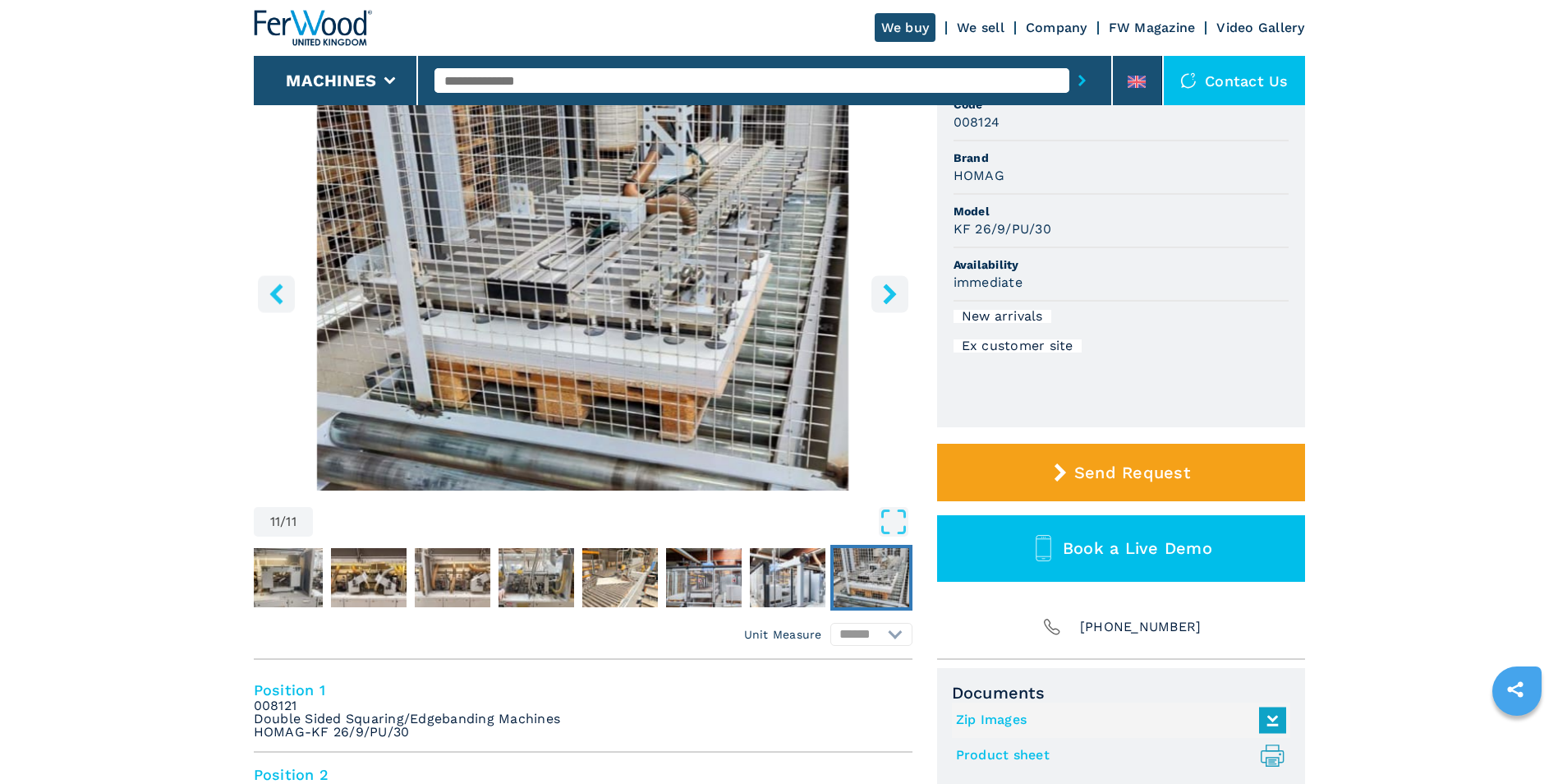
click at [895, 293] on icon "right-button" at bounding box center [890, 293] width 20 height 20
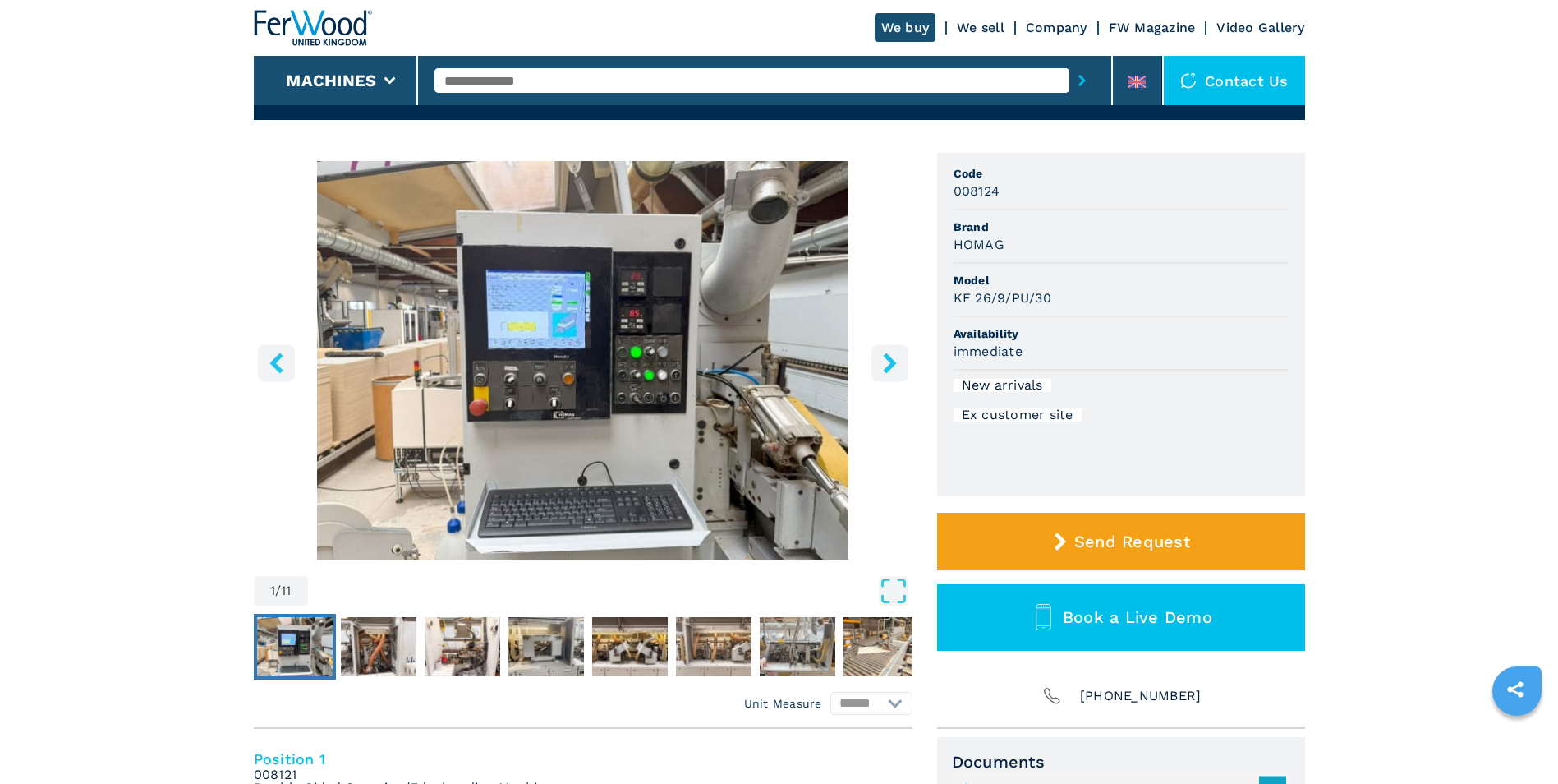
scroll to position [0, 0]
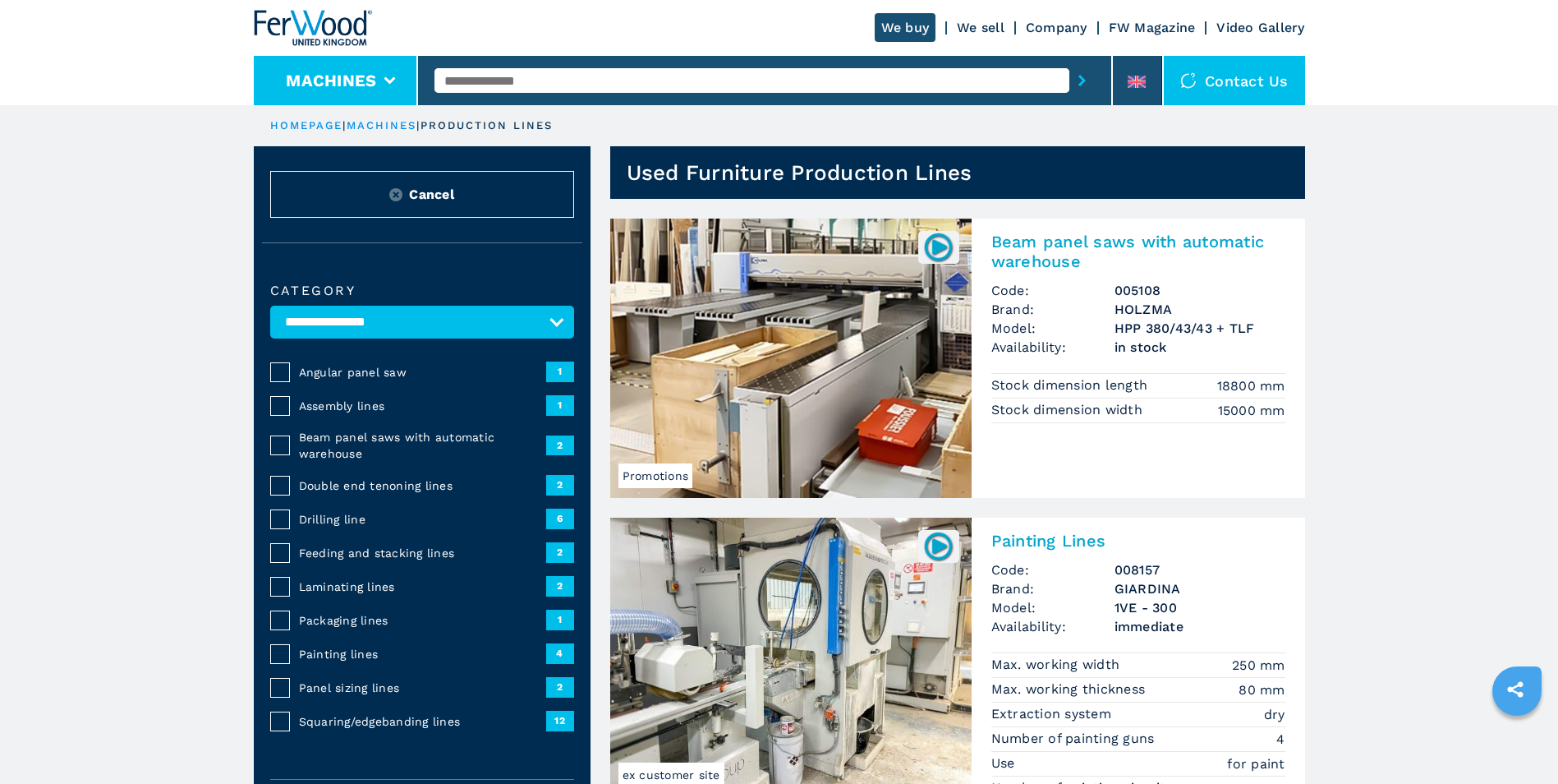
click at [354, 76] on button "Machines" at bounding box center [331, 80] width 90 height 20
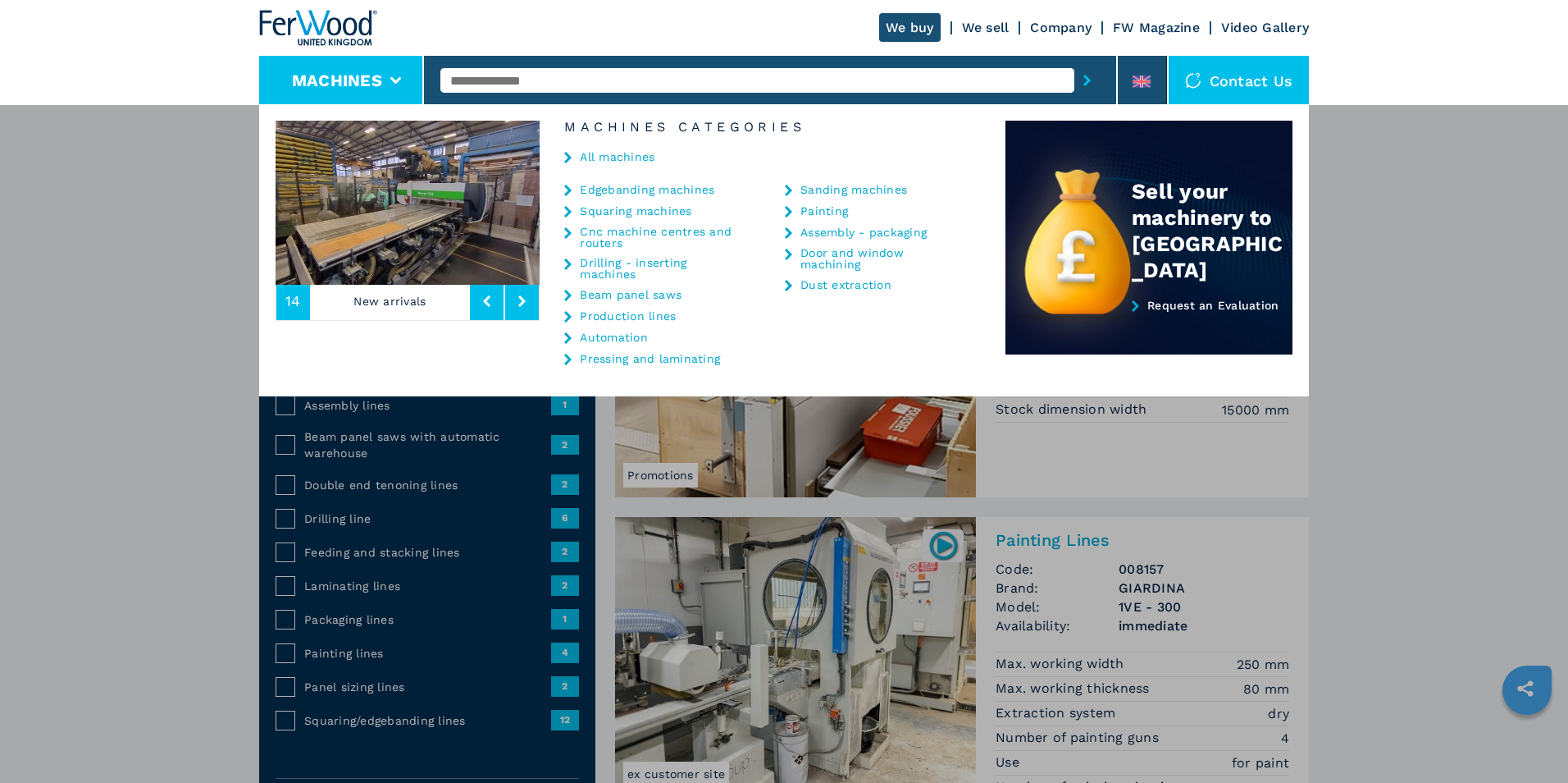
click at [678, 232] on link "Cnc machine centres and routers" at bounding box center [662, 237] width 164 height 23
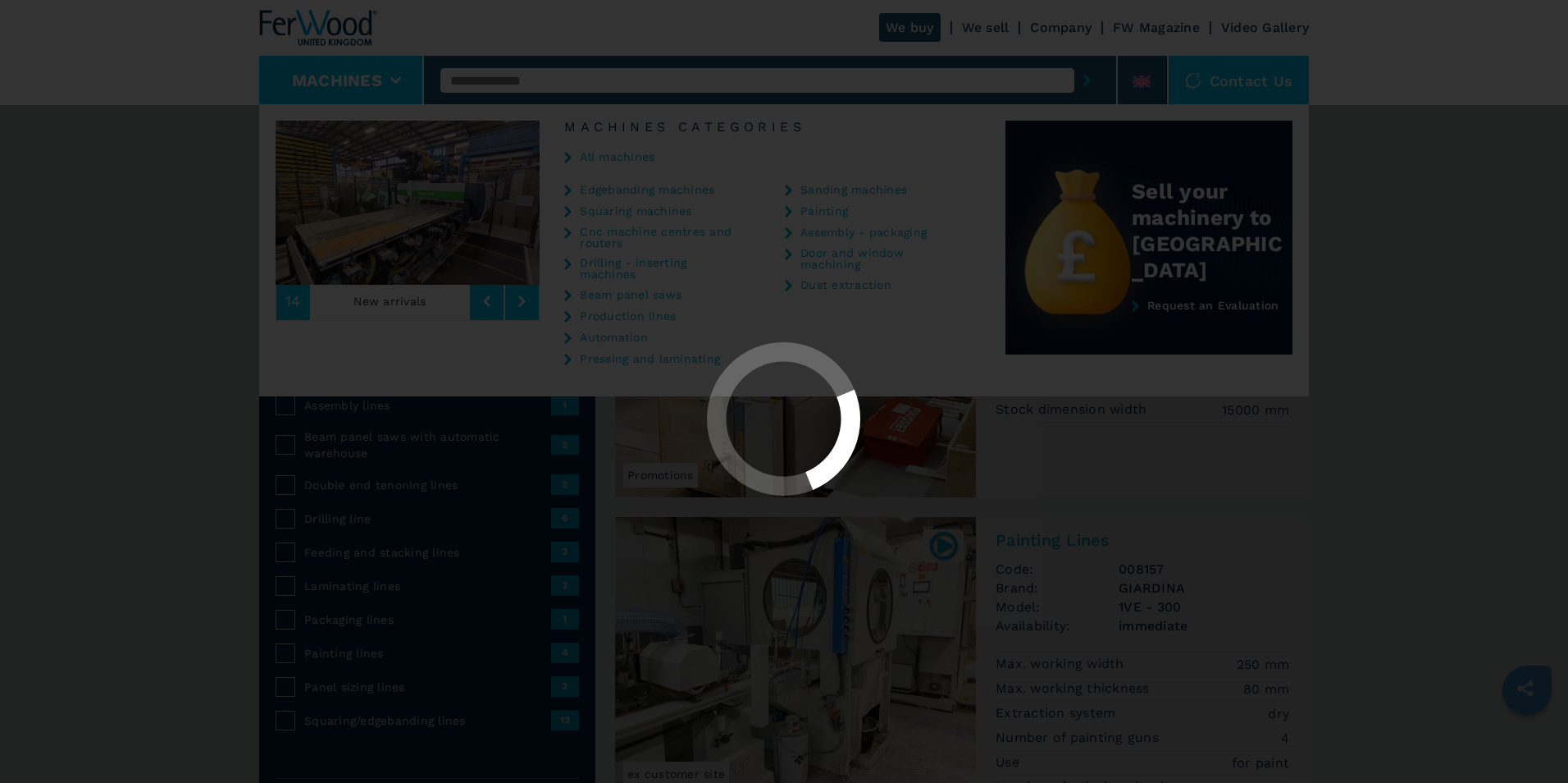
select select "**********"
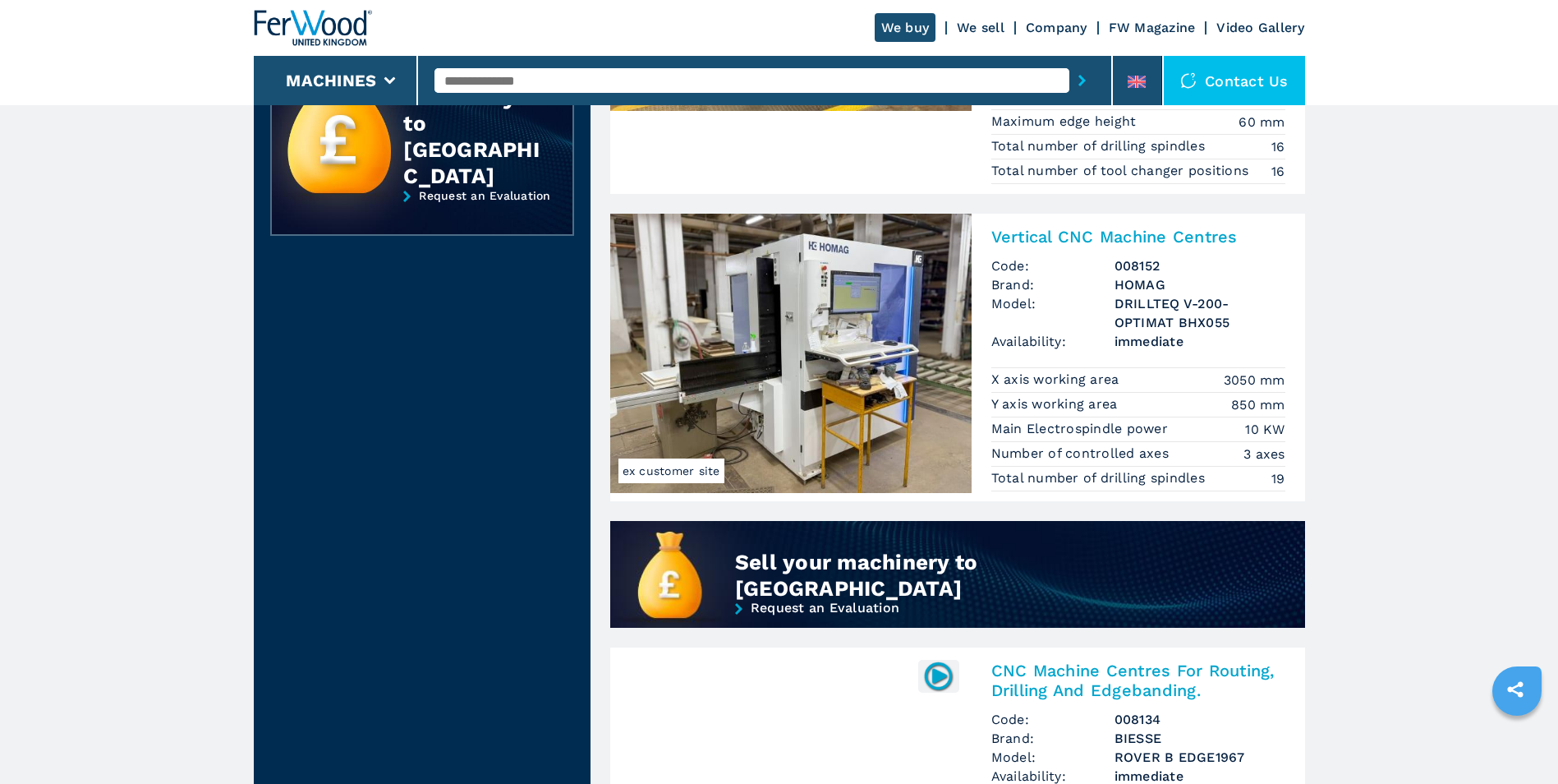
scroll to position [985, 0]
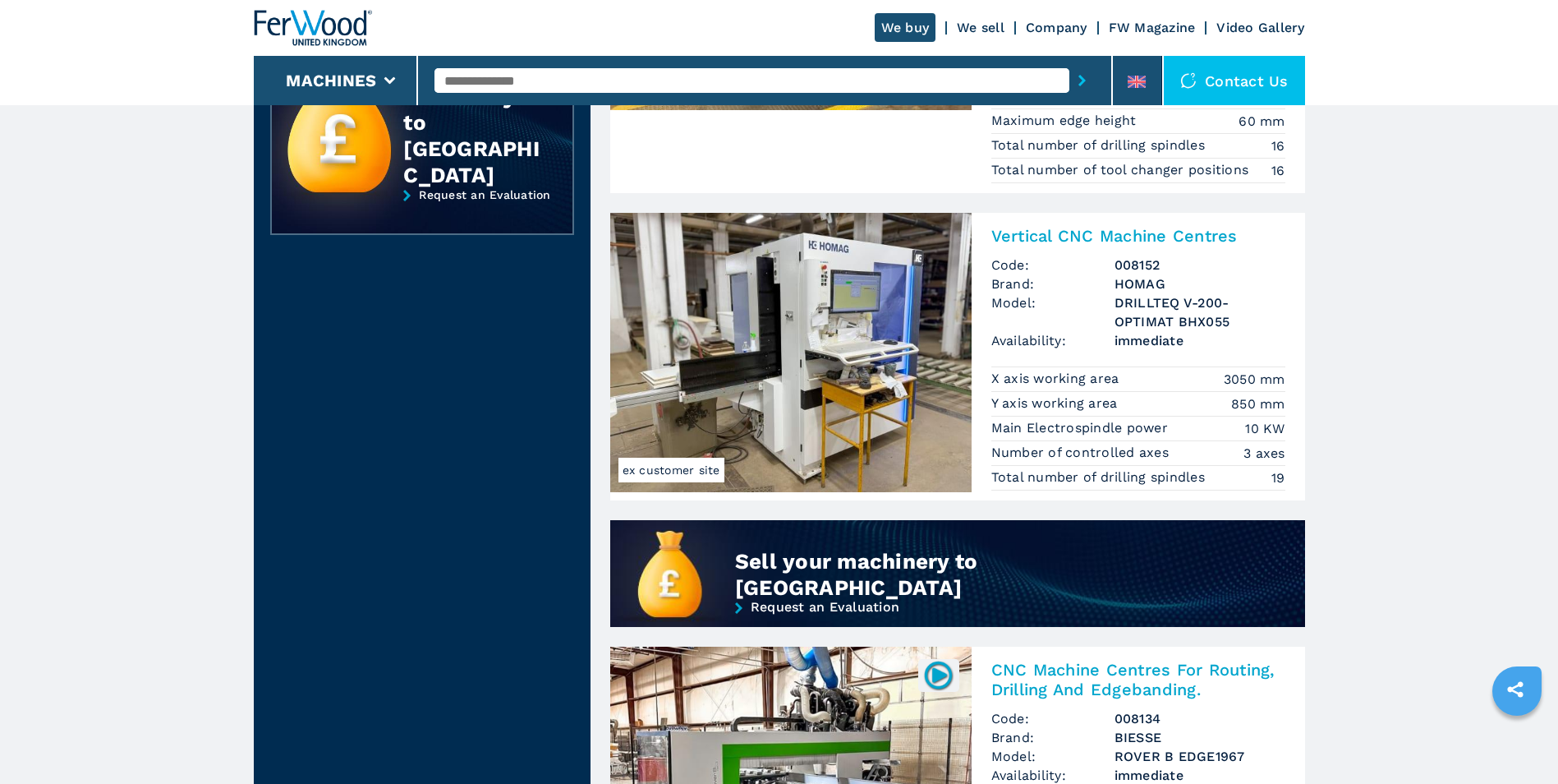
click at [1059, 229] on h2 "Vertical CNC Machine Centres" at bounding box center [1138, 235] width 294 height 20
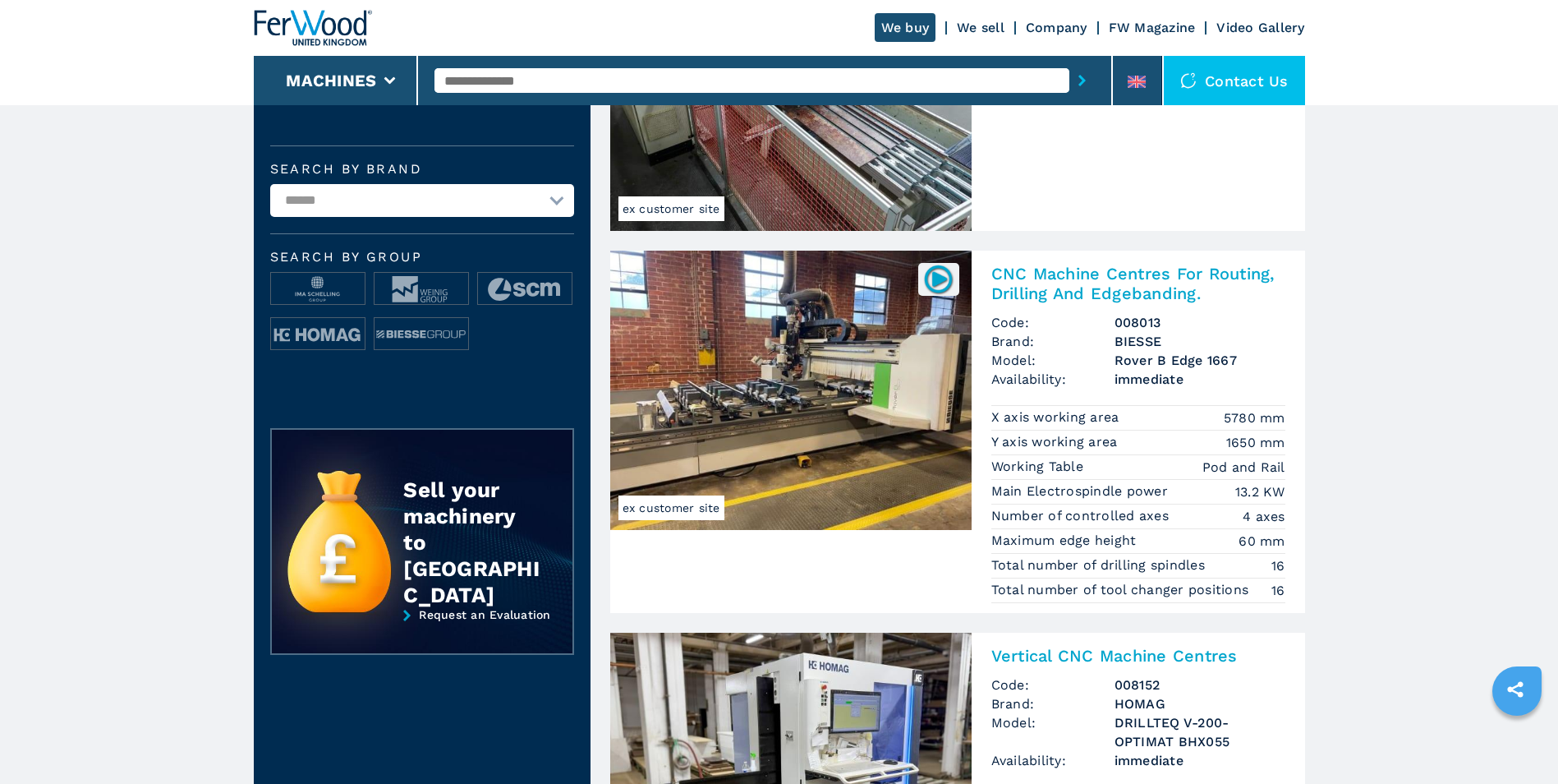
scroll to position [575, 0]
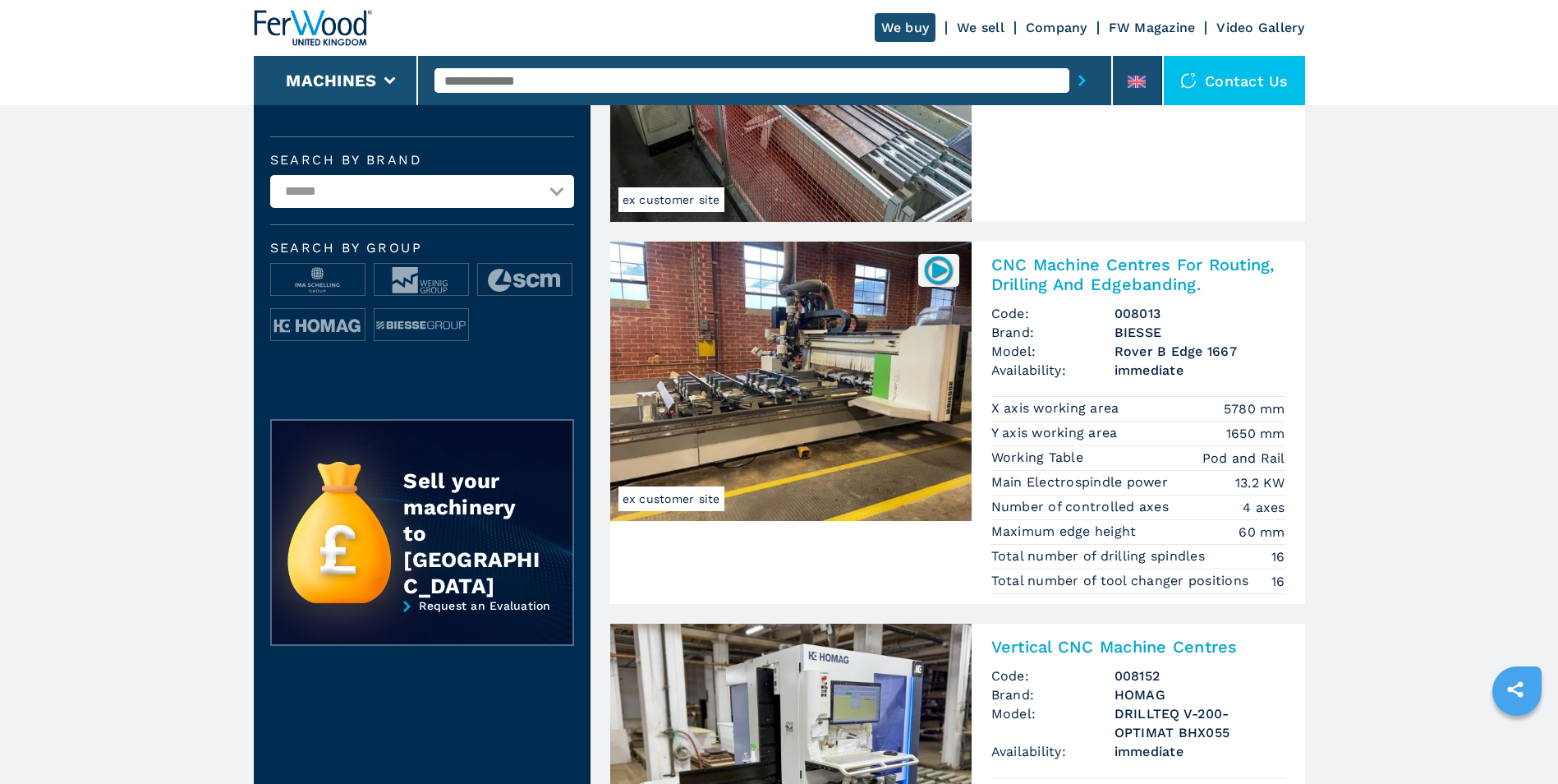
click at [1117, 261] on h2 "CNC Machine Centres For Routing, Drilling And Edgebanding." at bounding box center [1138, 274] width 294 height 39
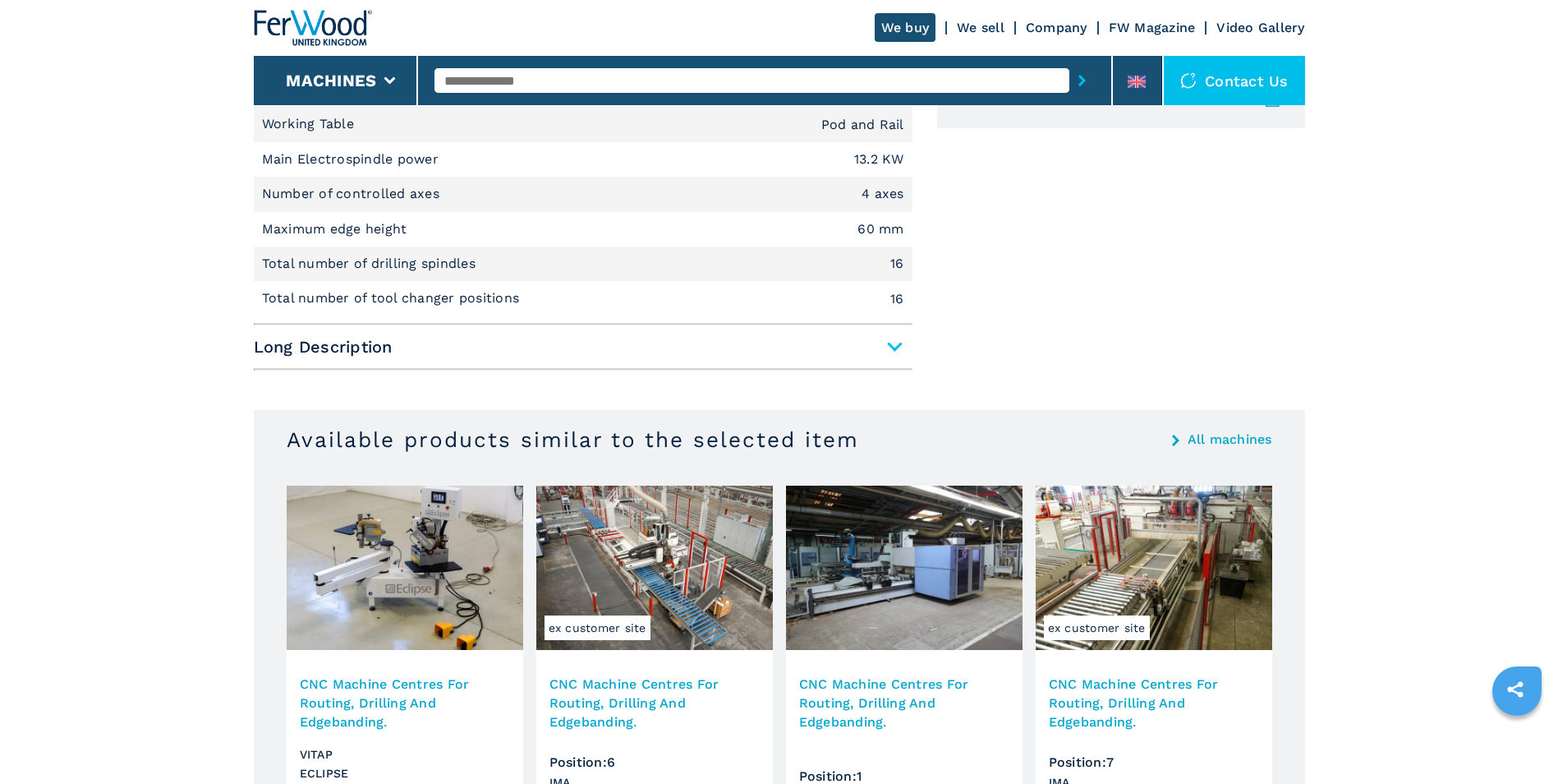
scroll to position [575, 0]
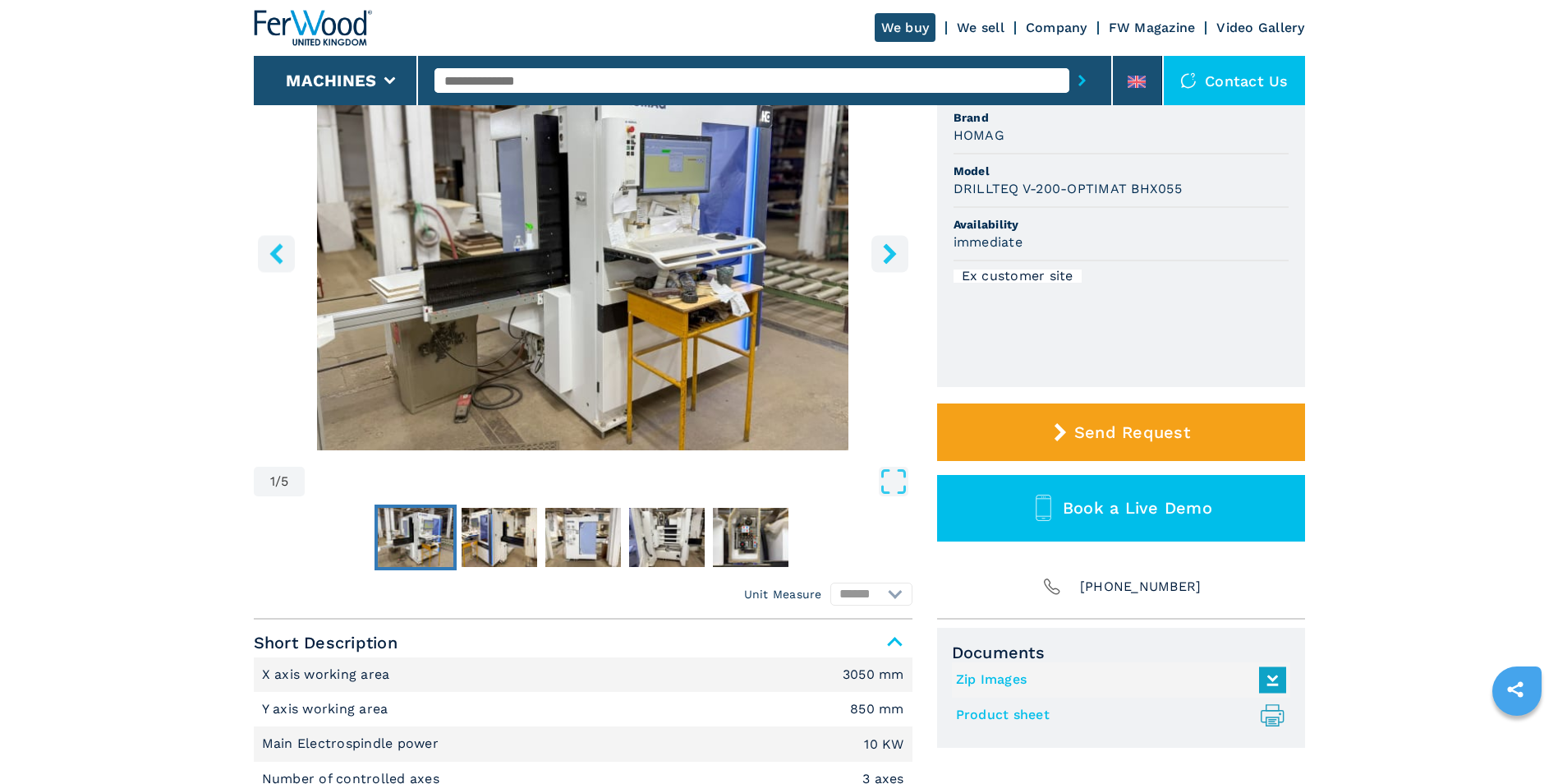
scroll to position [82, 0]
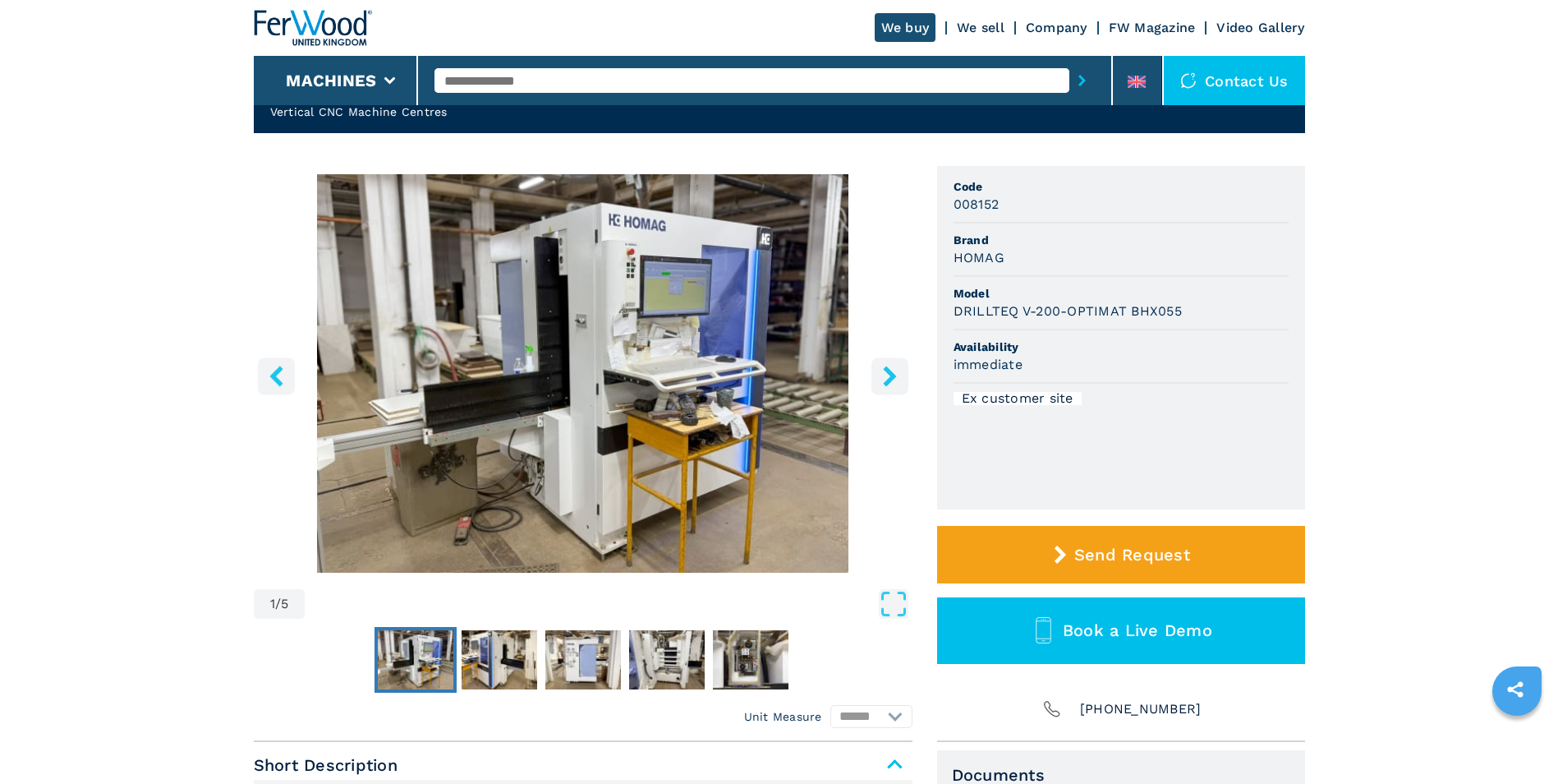
click at [891, 375] on icon "right-button" at bounding box center [889, 375] width 13 height 20
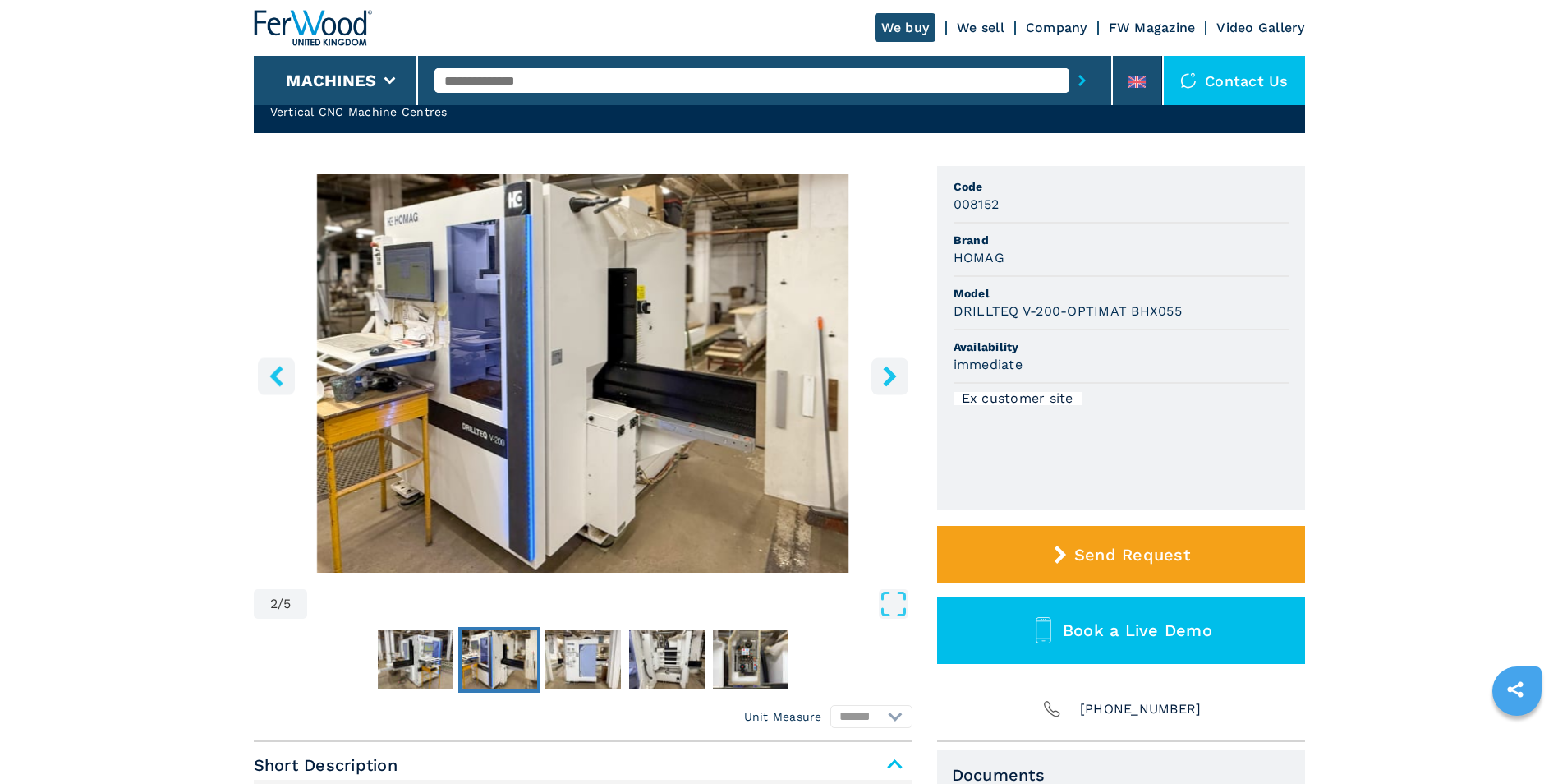
click at [893, 375] on icon "right-button" at bounding box center [889, 375] width 13 height 20
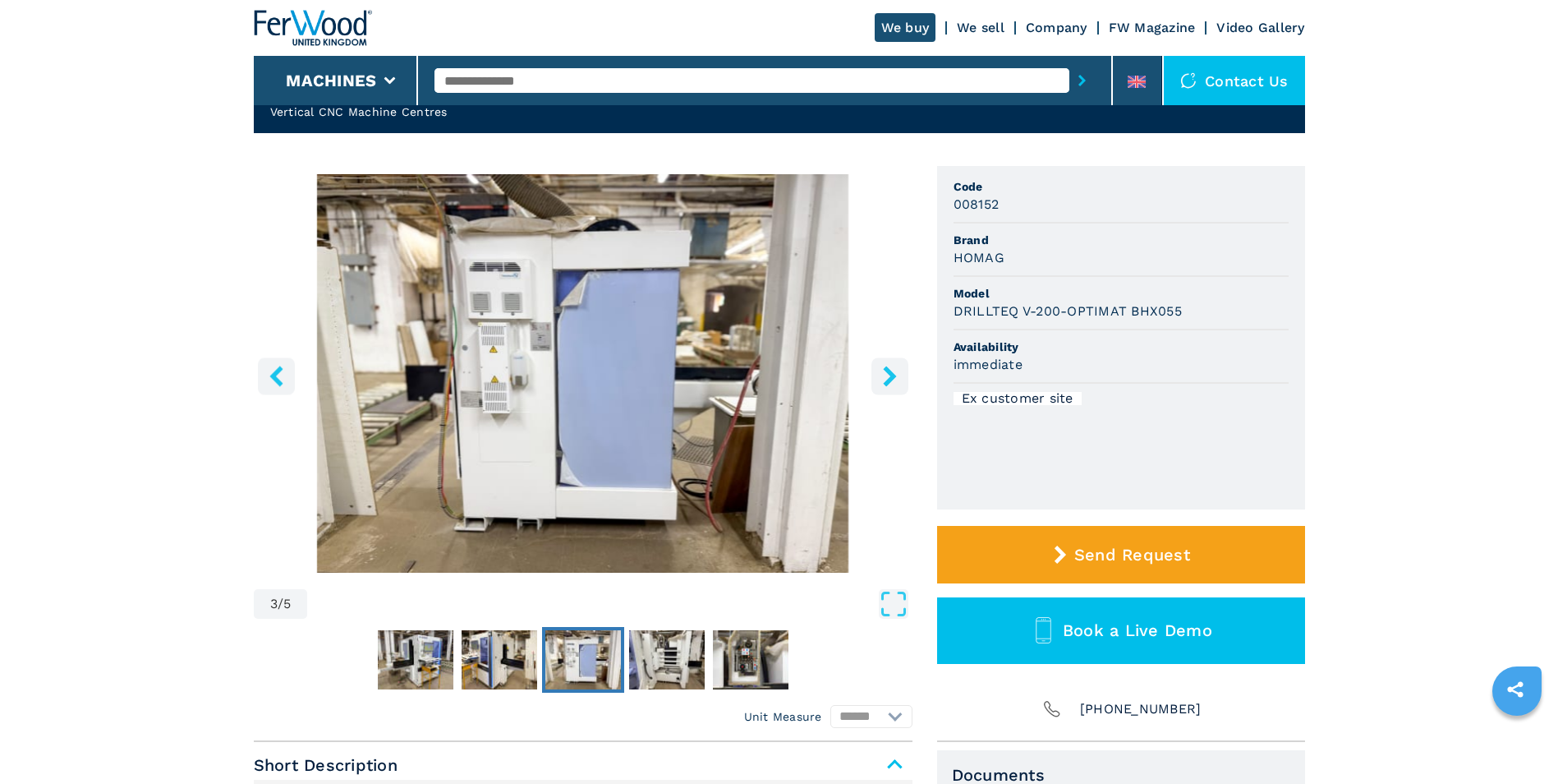
click at [896, 375] on icon "right-button" at bounding box center [890, 375] width 20 height 20
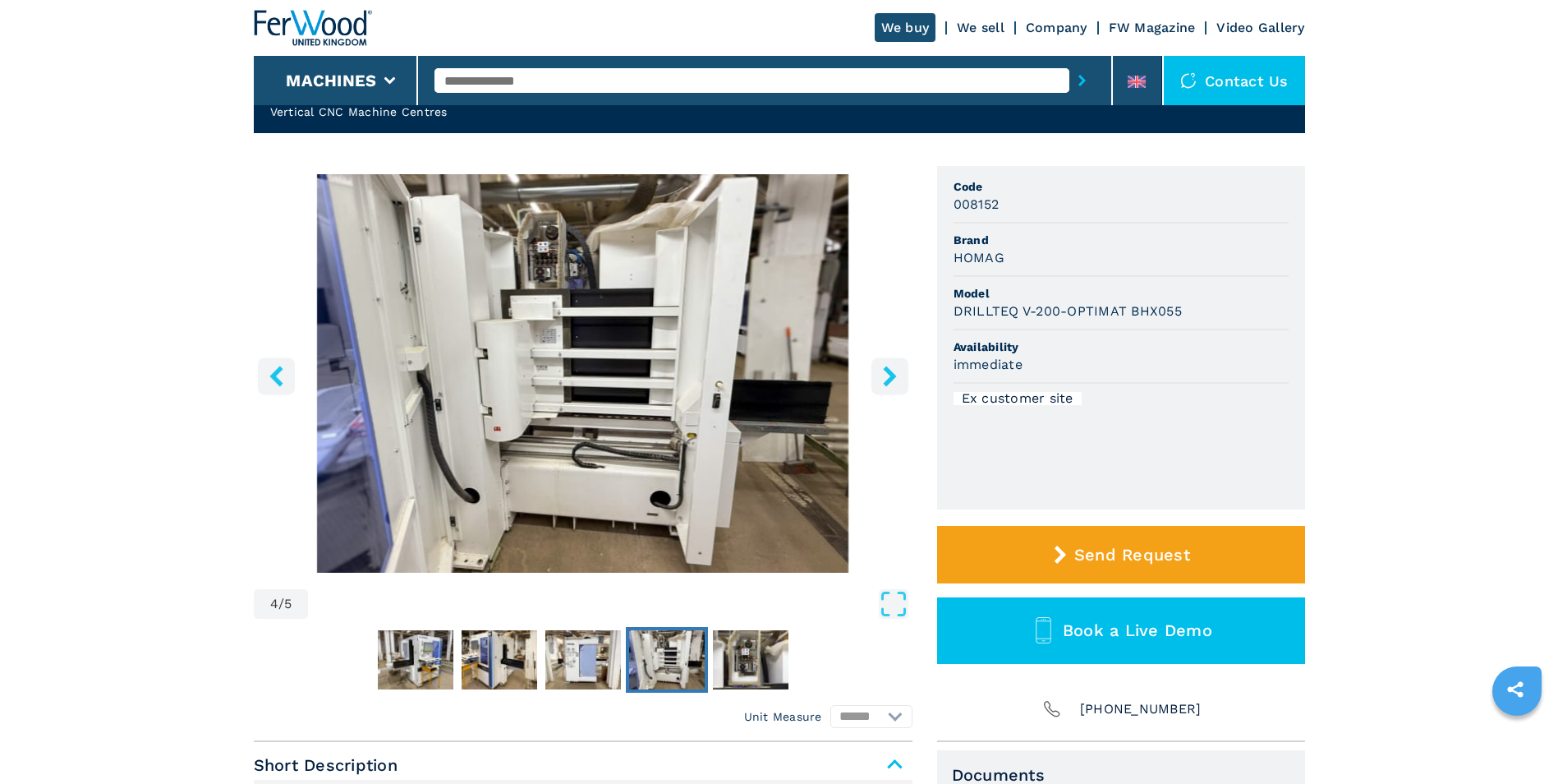
click at [898, 375] on icon "right-button" at bounding box center [890, 375] width 20 height 20
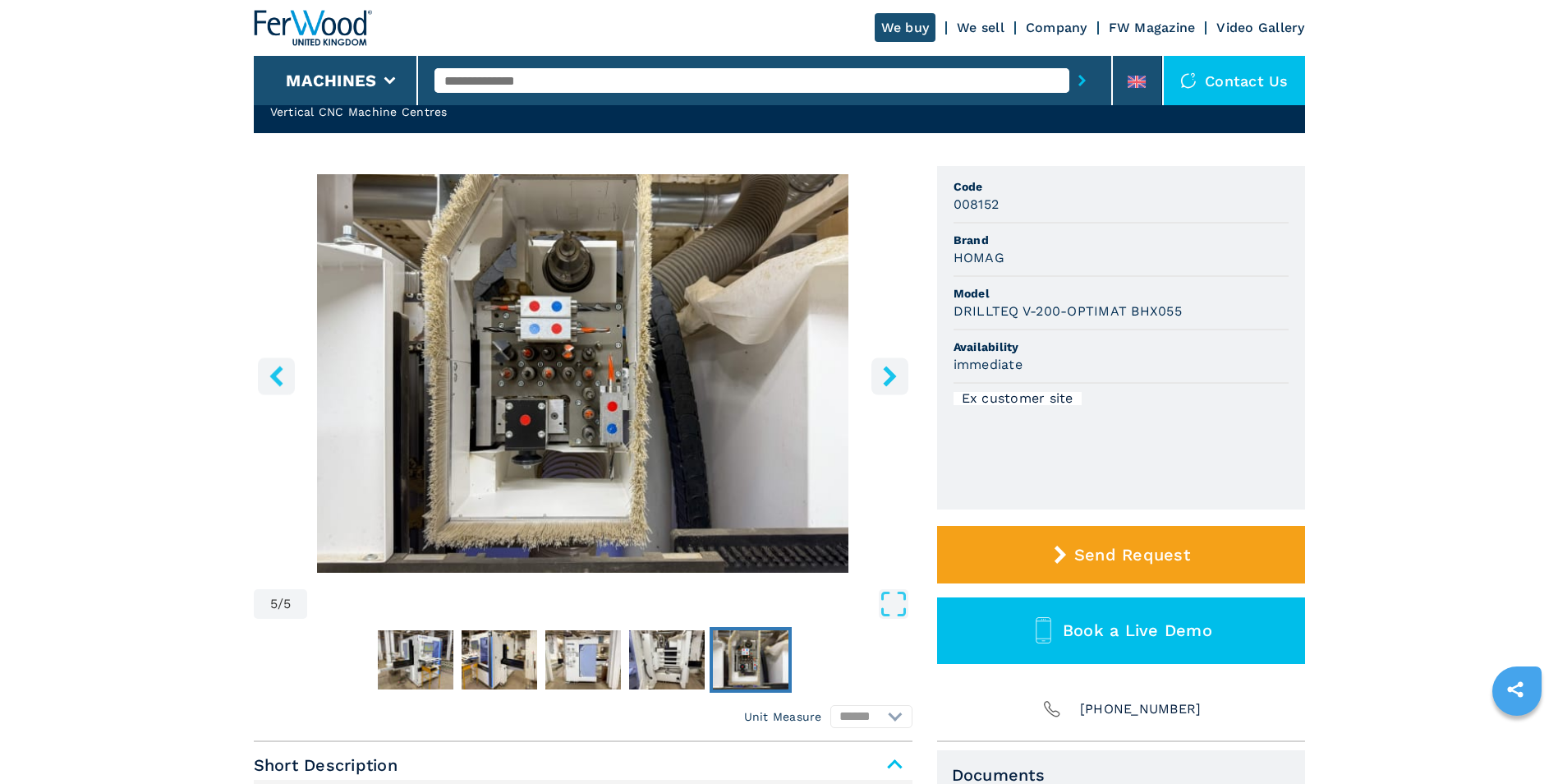
click at [894, 375] on icon "right-button" at bounding box center [889, 375] width 13 height 20
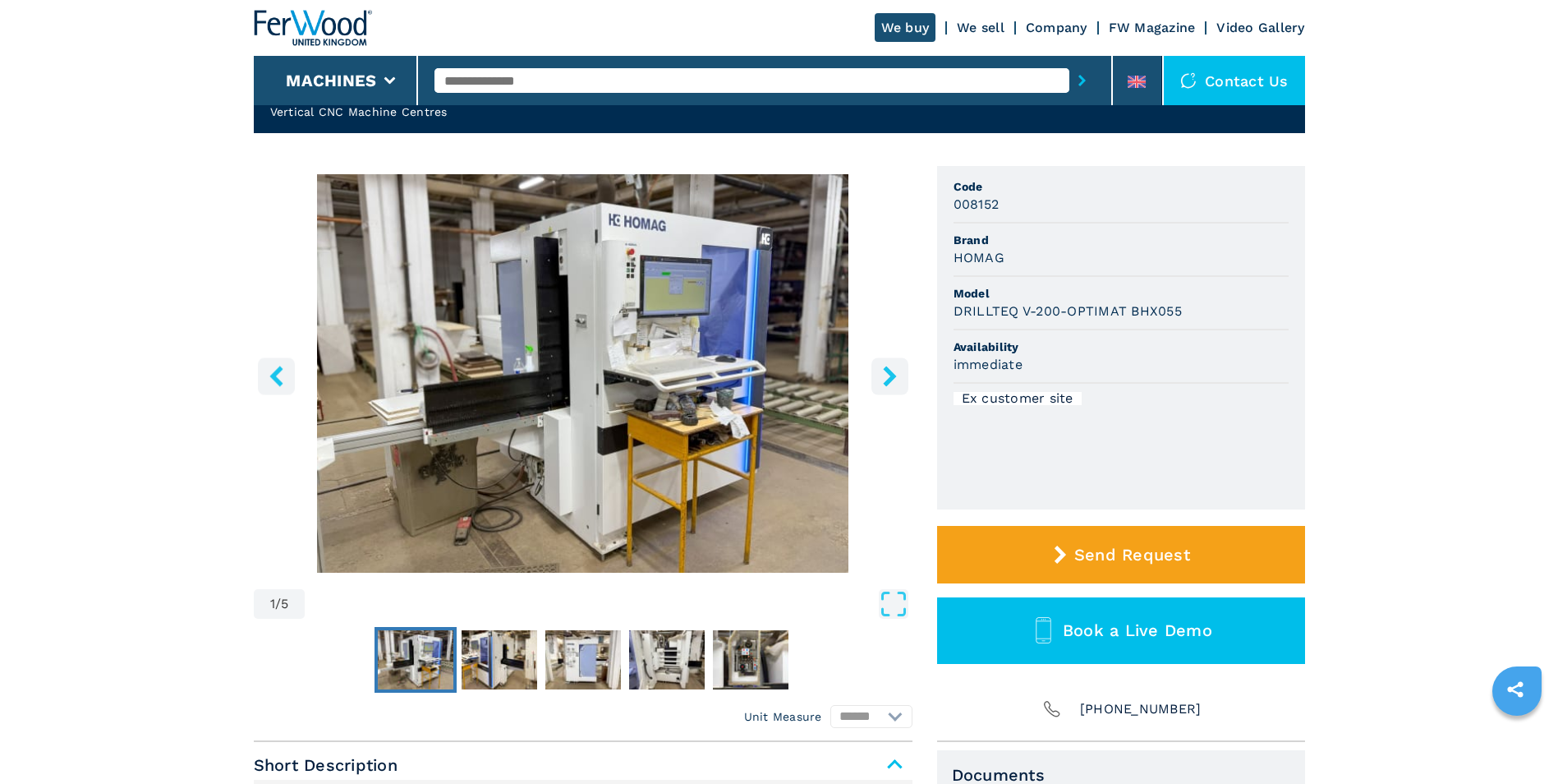
click at [895, 375] on icon "right-button" at bounding box center [889, 375] width 13 height 20
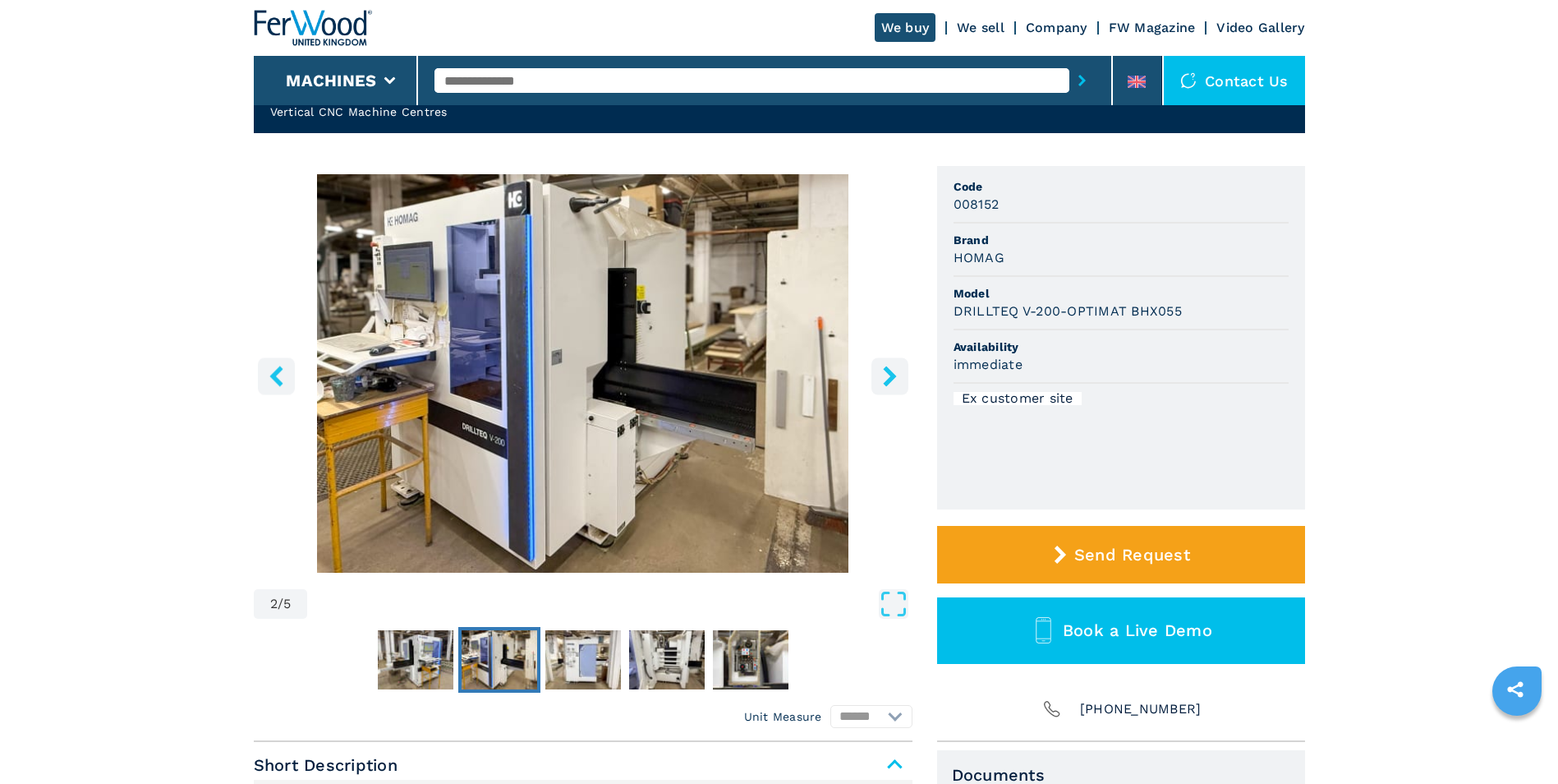
click at [895, 375] on icon "right-button" at bounding box center [889, 375] width 13 height 20
click at [896, 374] on icon "right-button" at bounding box center [890, 375] width 20 height 20
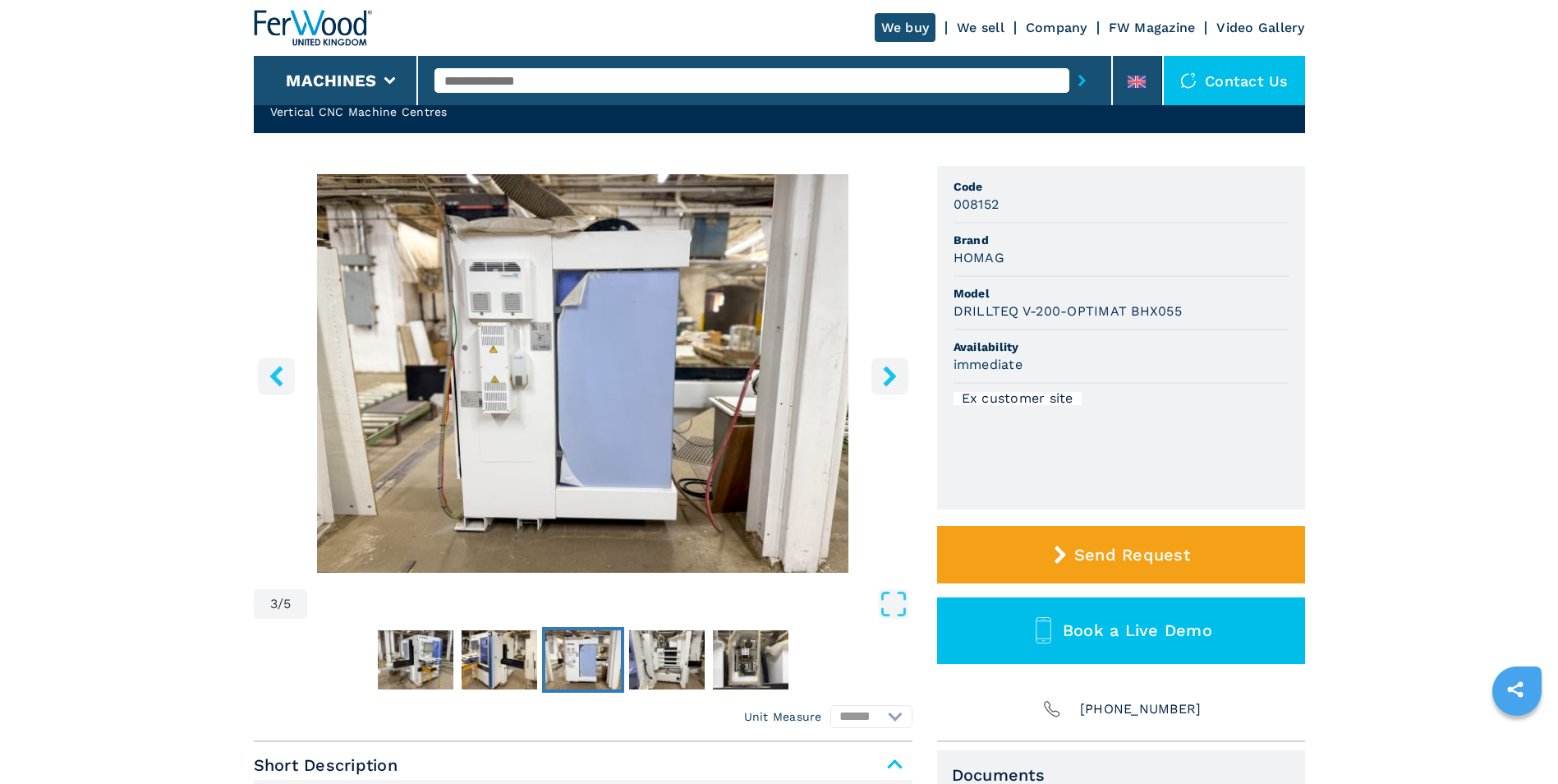
click at [895, 373] on icon "right-button" at bounding box center [890, 375] width 20 height 20
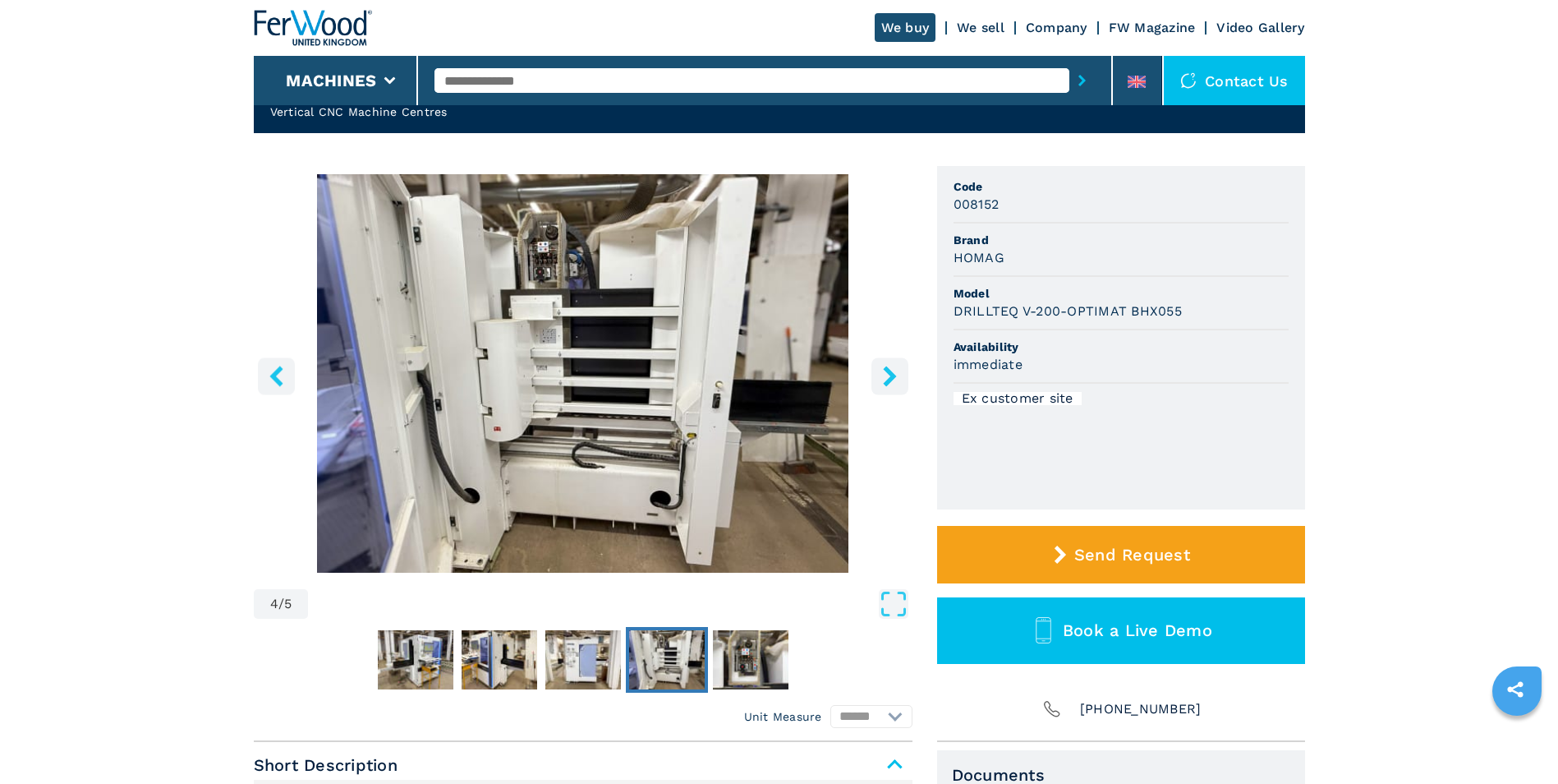
click at [896, 373] on icon "right-button" at bounding box center [890, 375] width 20 height 20
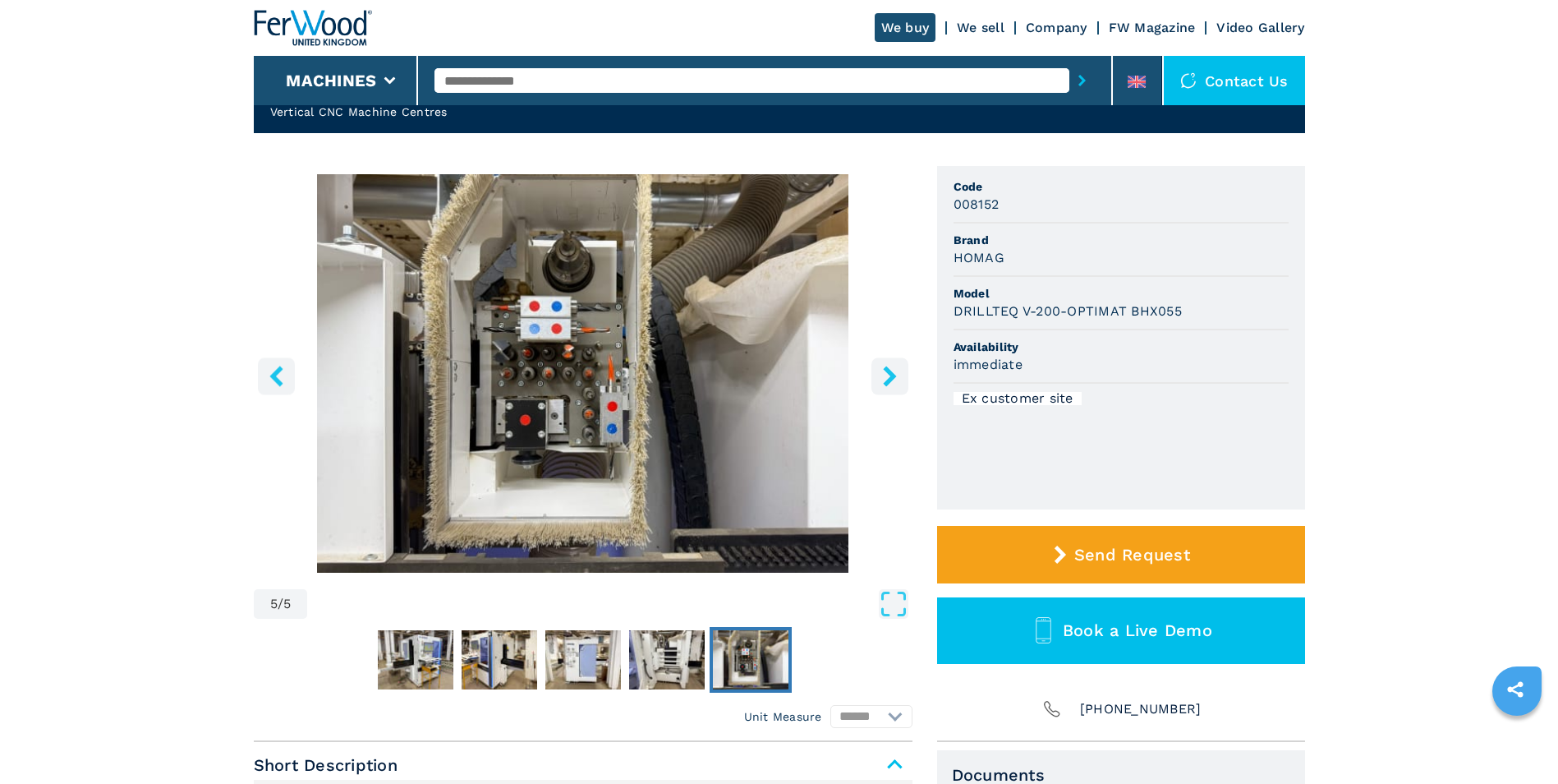
click at [897, 373] on icon "right-button" at bounding box center [890, 375] width 20 height 20
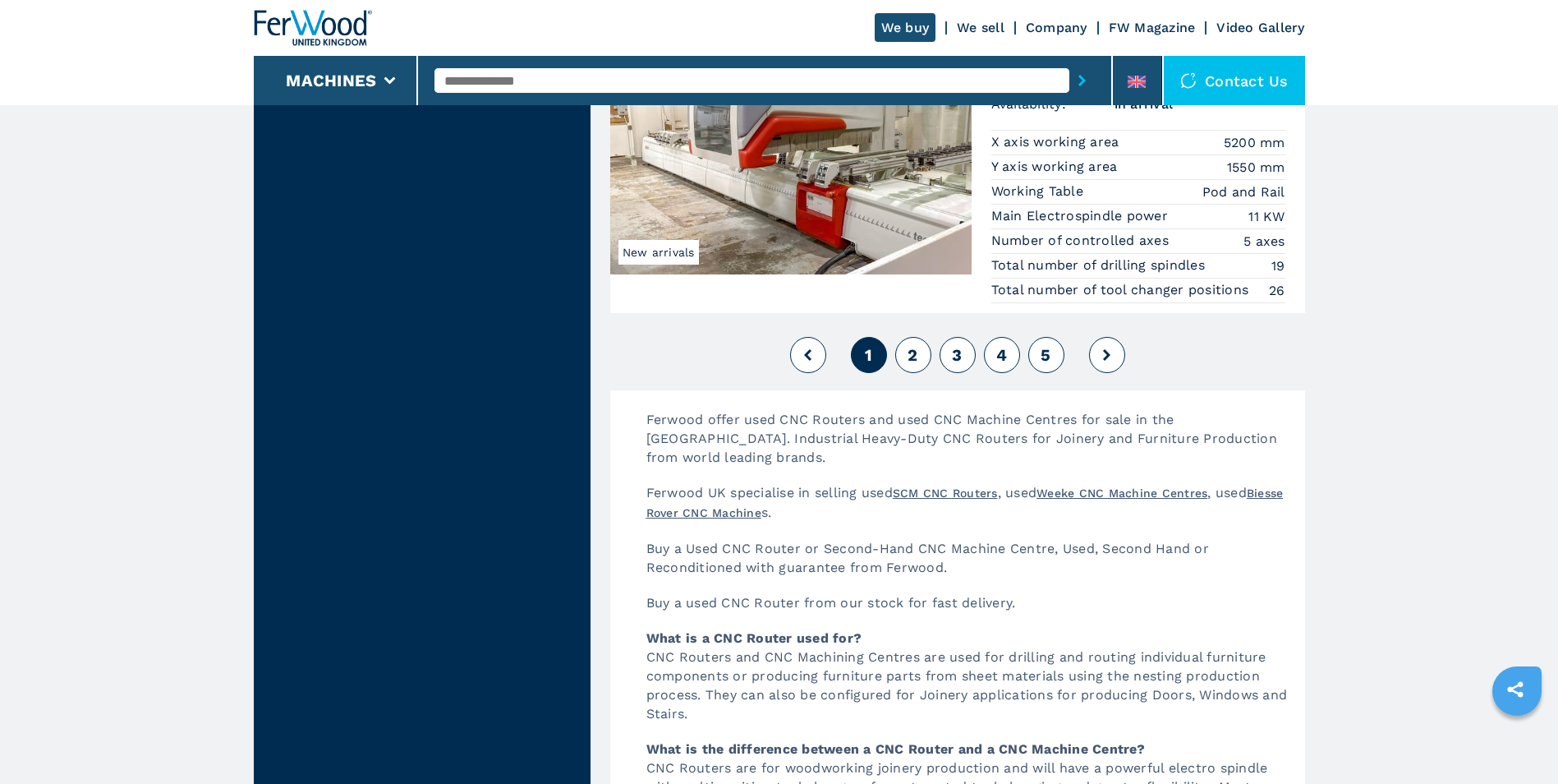
scroll to position [4025, 0]
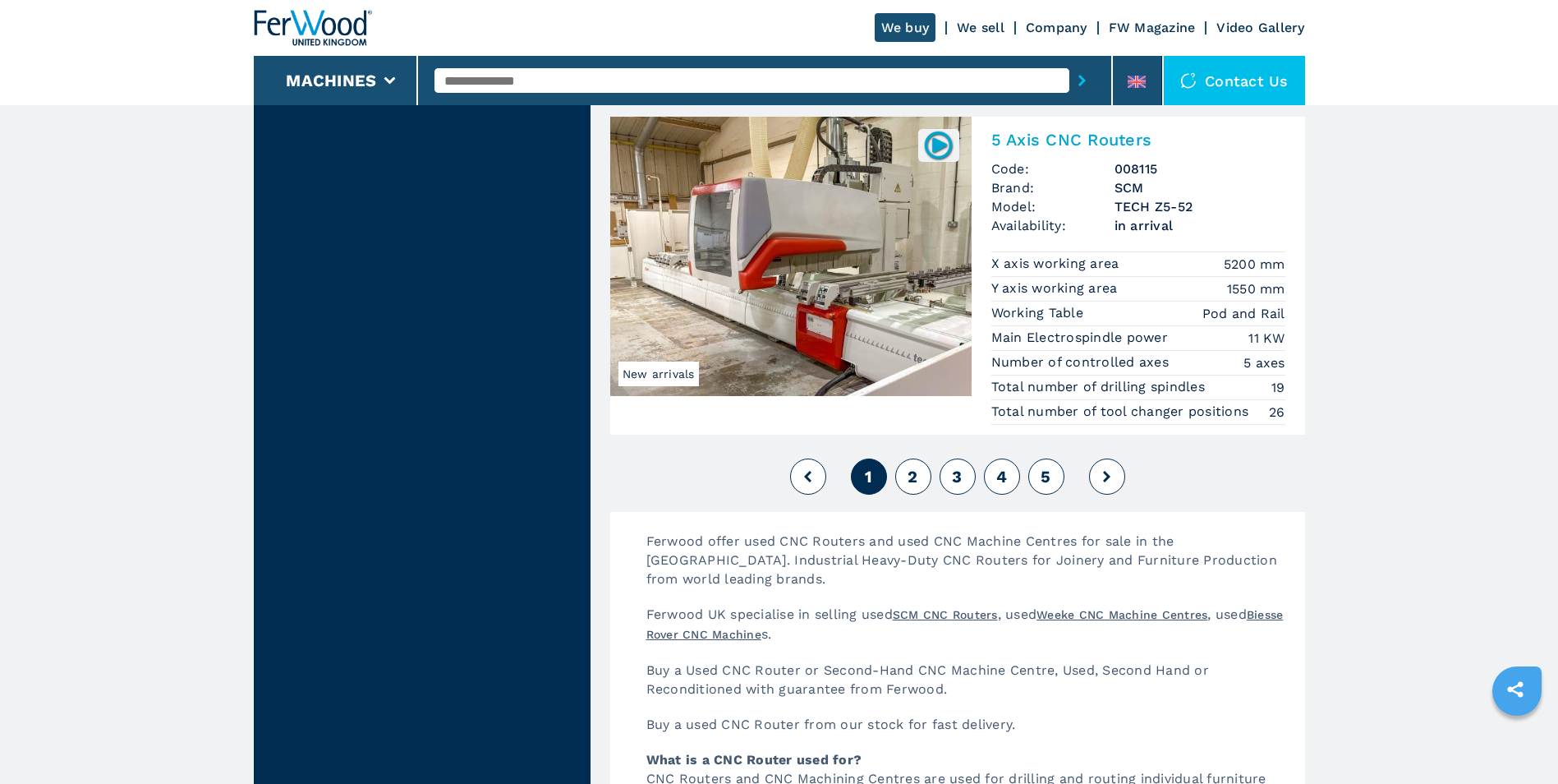
click at [911, 485] on span "2" at bounding box center [913, 476] width 10 height 20
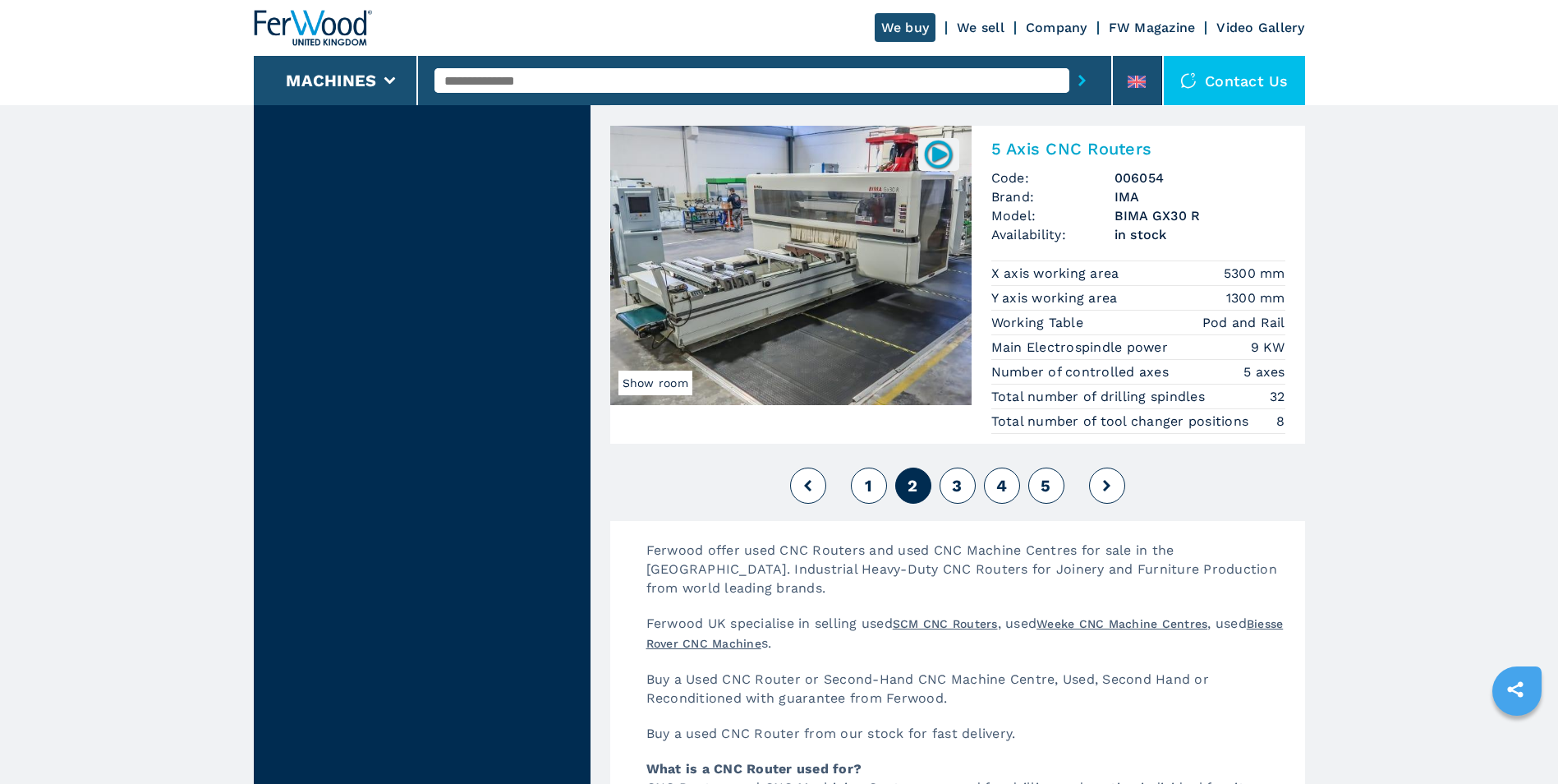
scroll to position [3943, 0]
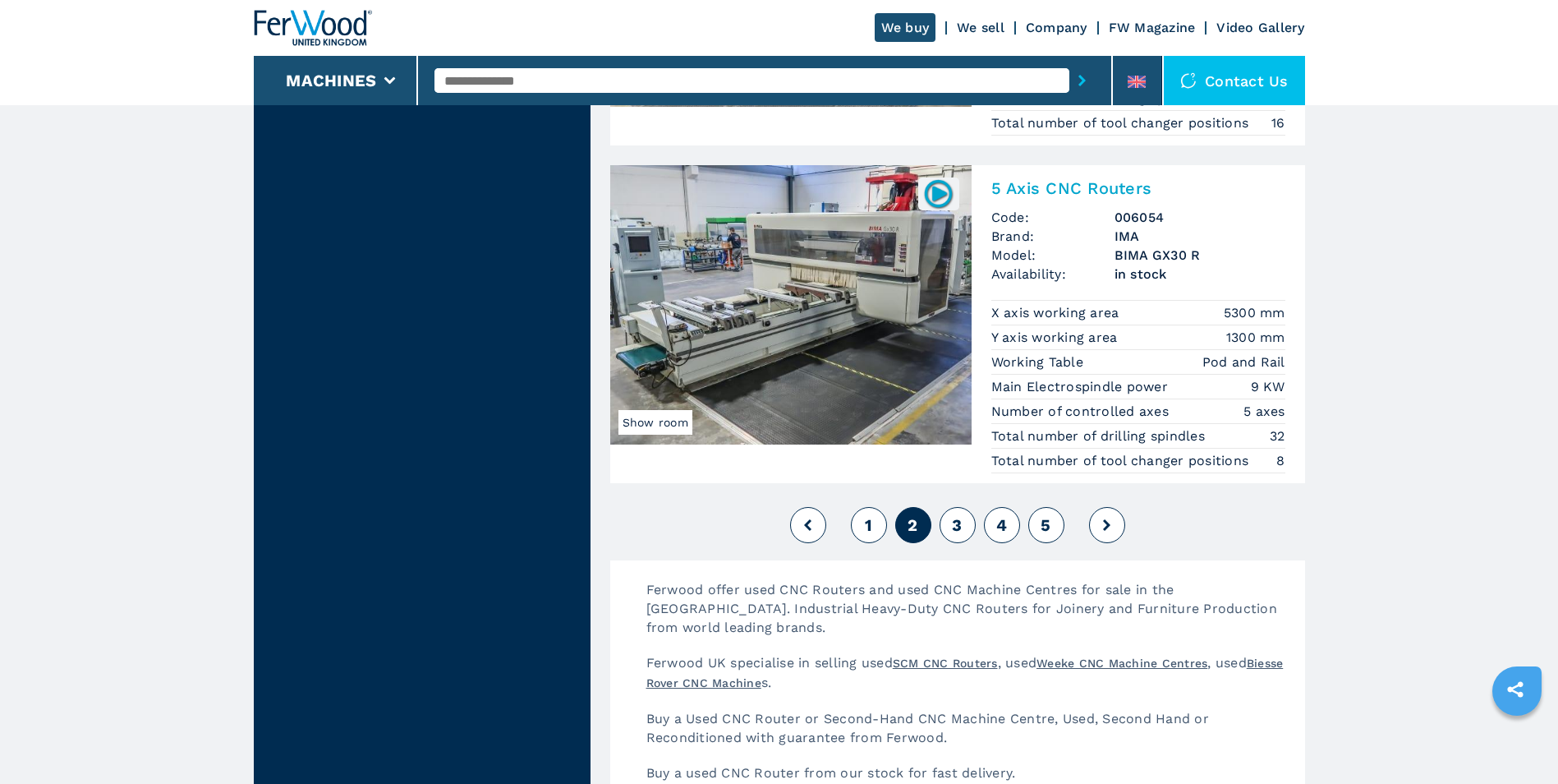
click at [961, 526] on span "3" at bounding box center [957, 525] width 10 height 20
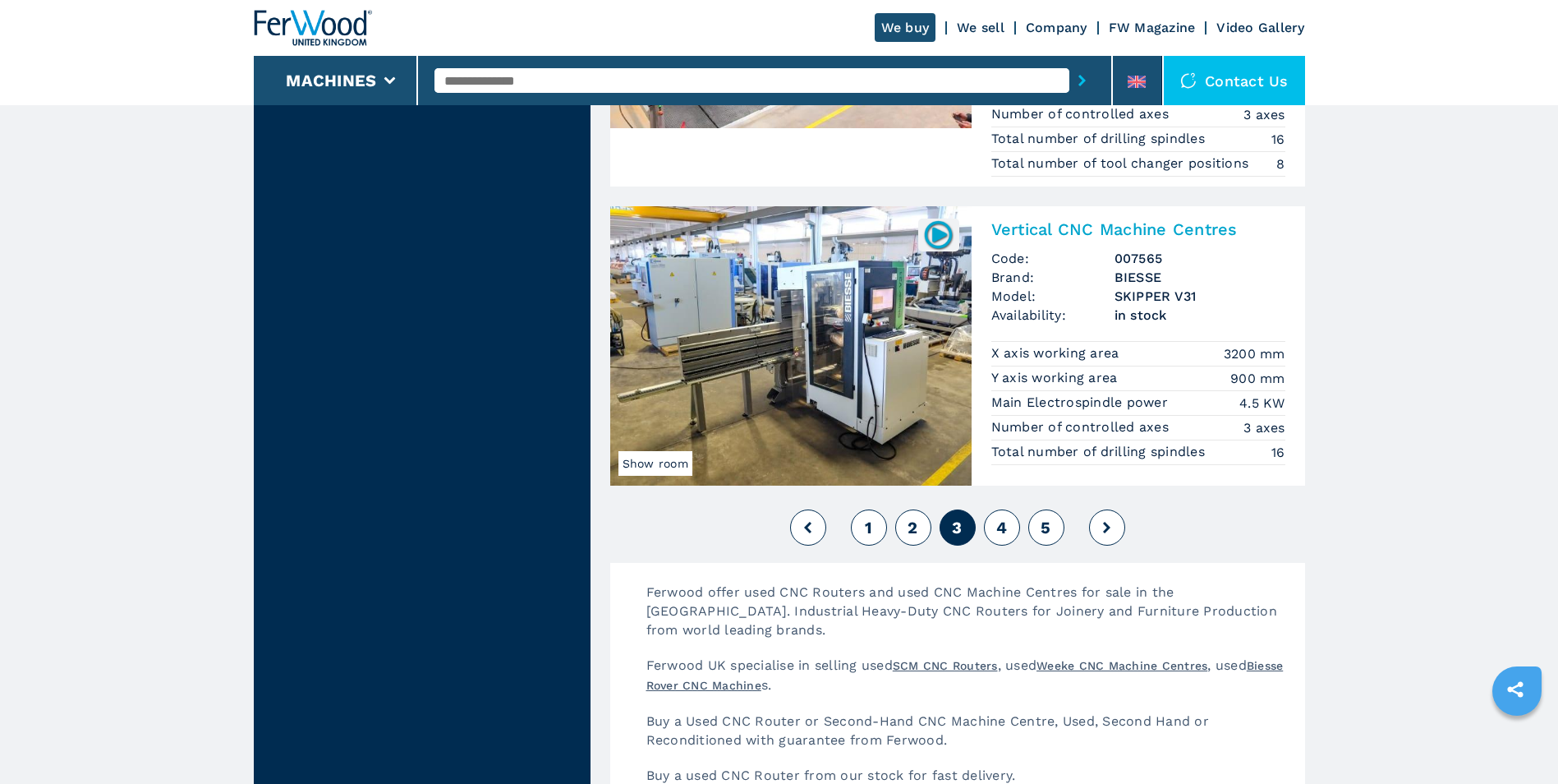
scroll to position [4025, 0]
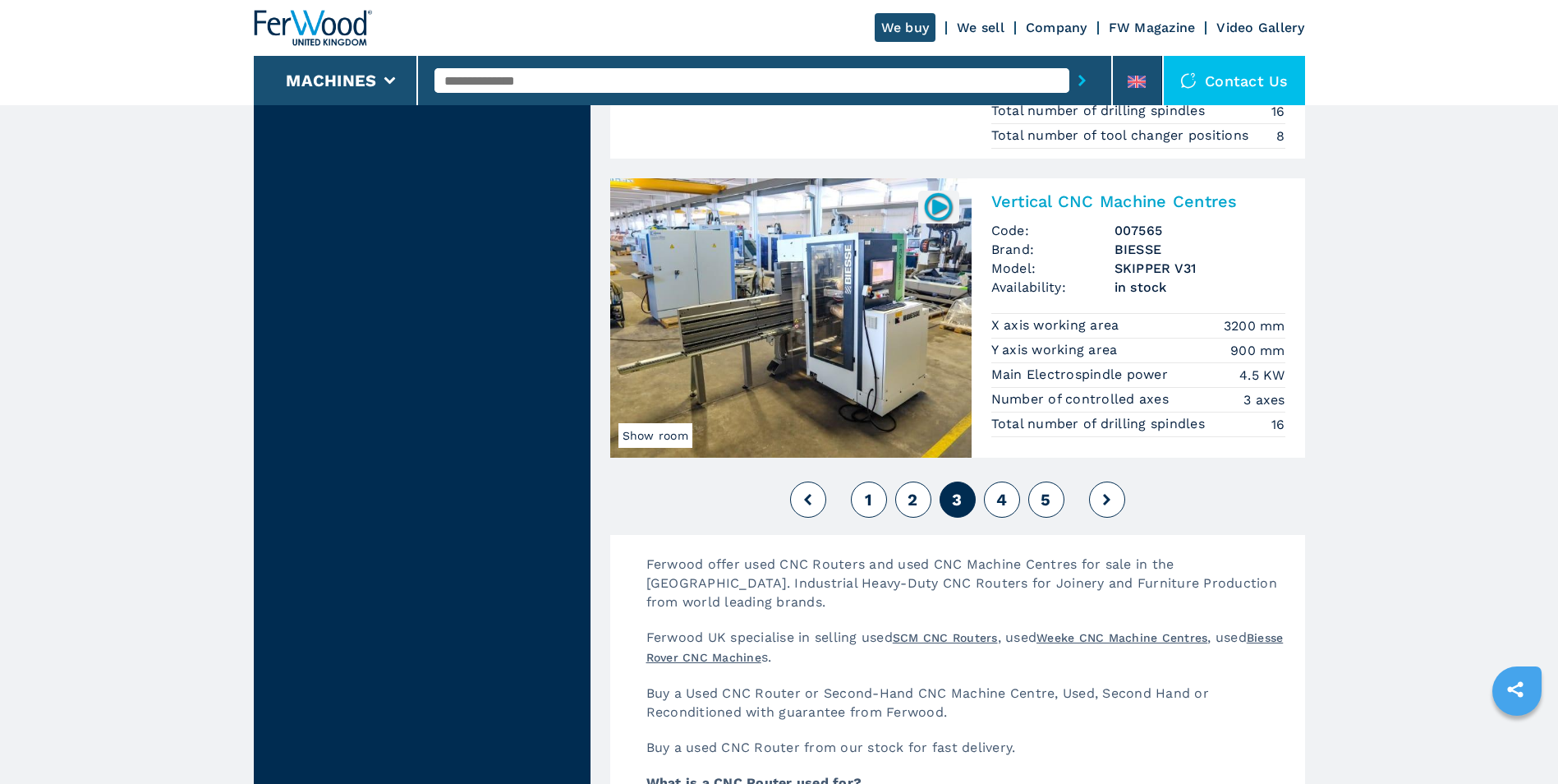
click at [1004, 499] on span "4" at bounding box center [1002, 499] width 11 height 20
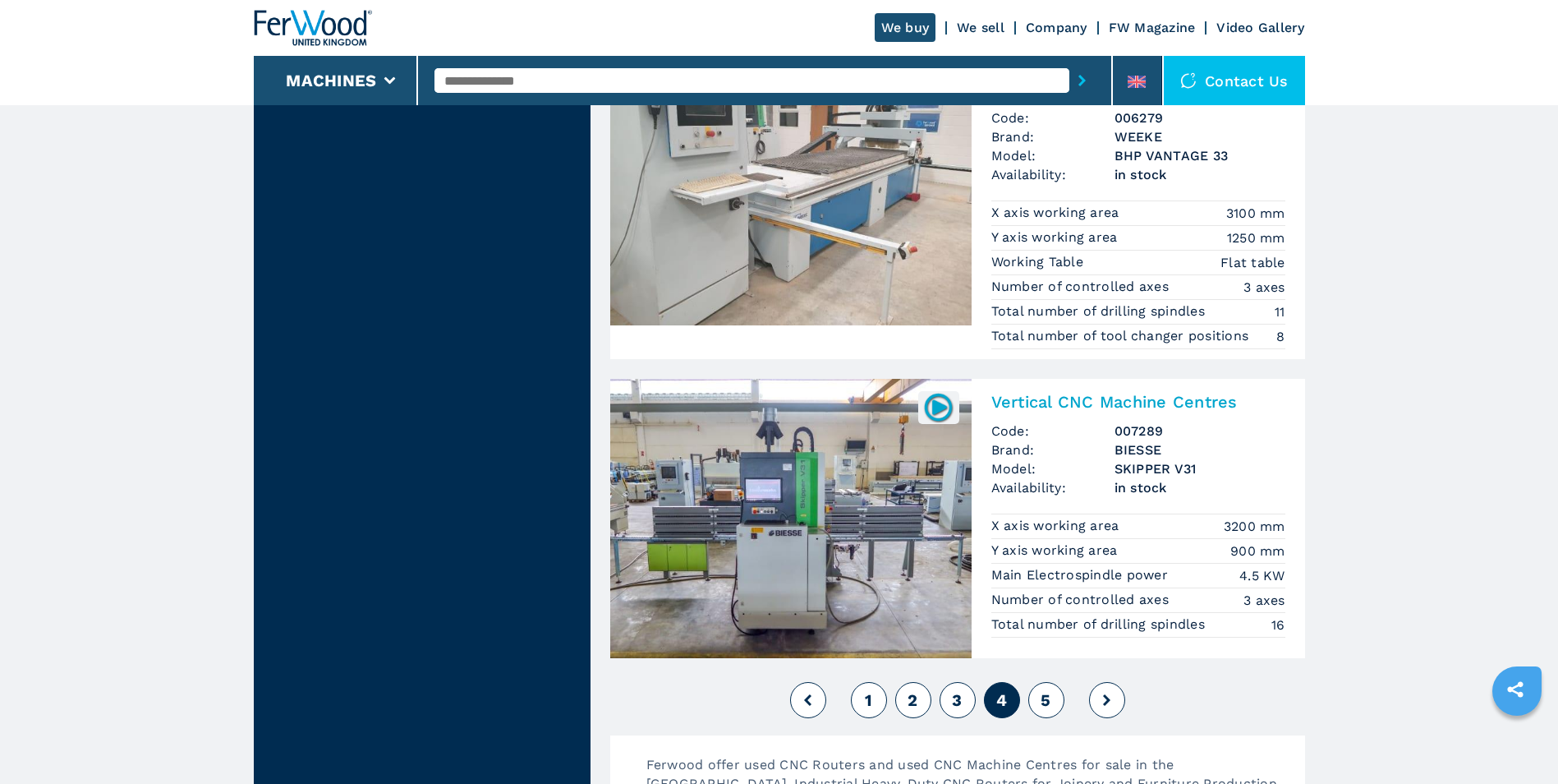
scroll to position [4025, 0]
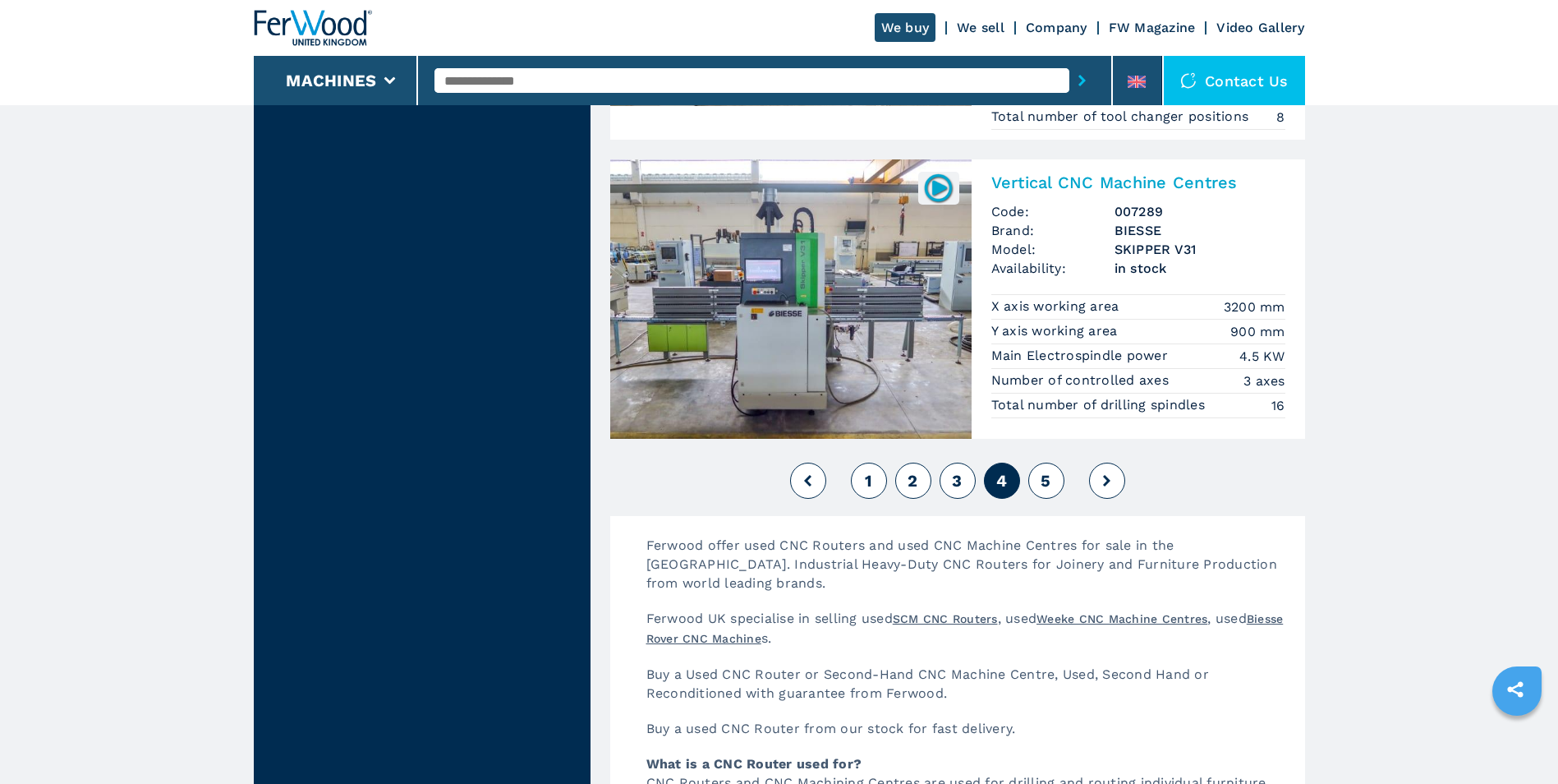
click at [1035, 474] on button "5" at bounding box center [1046, 480] width 36 height 36
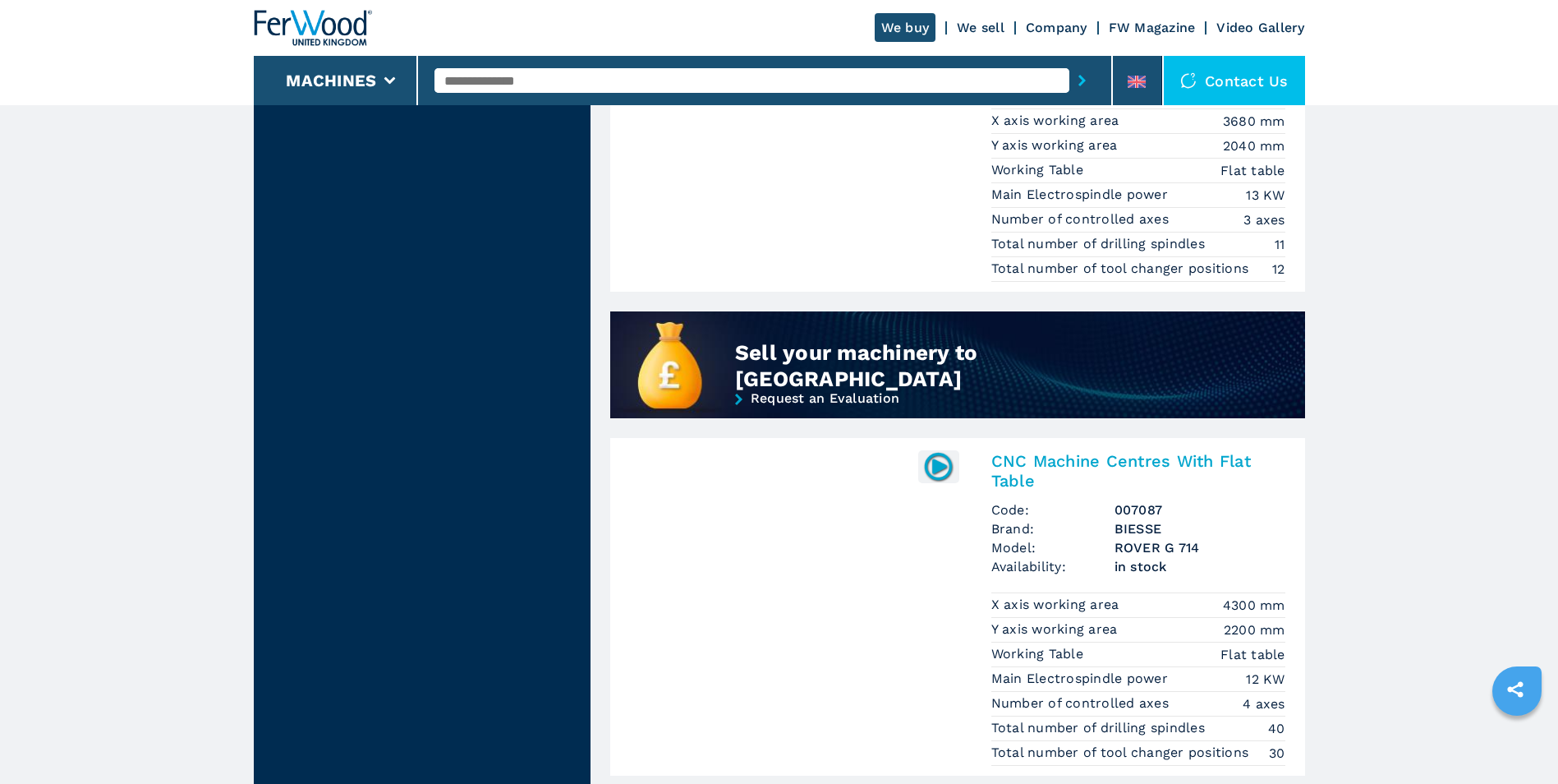
scroll to position [1397, 0]
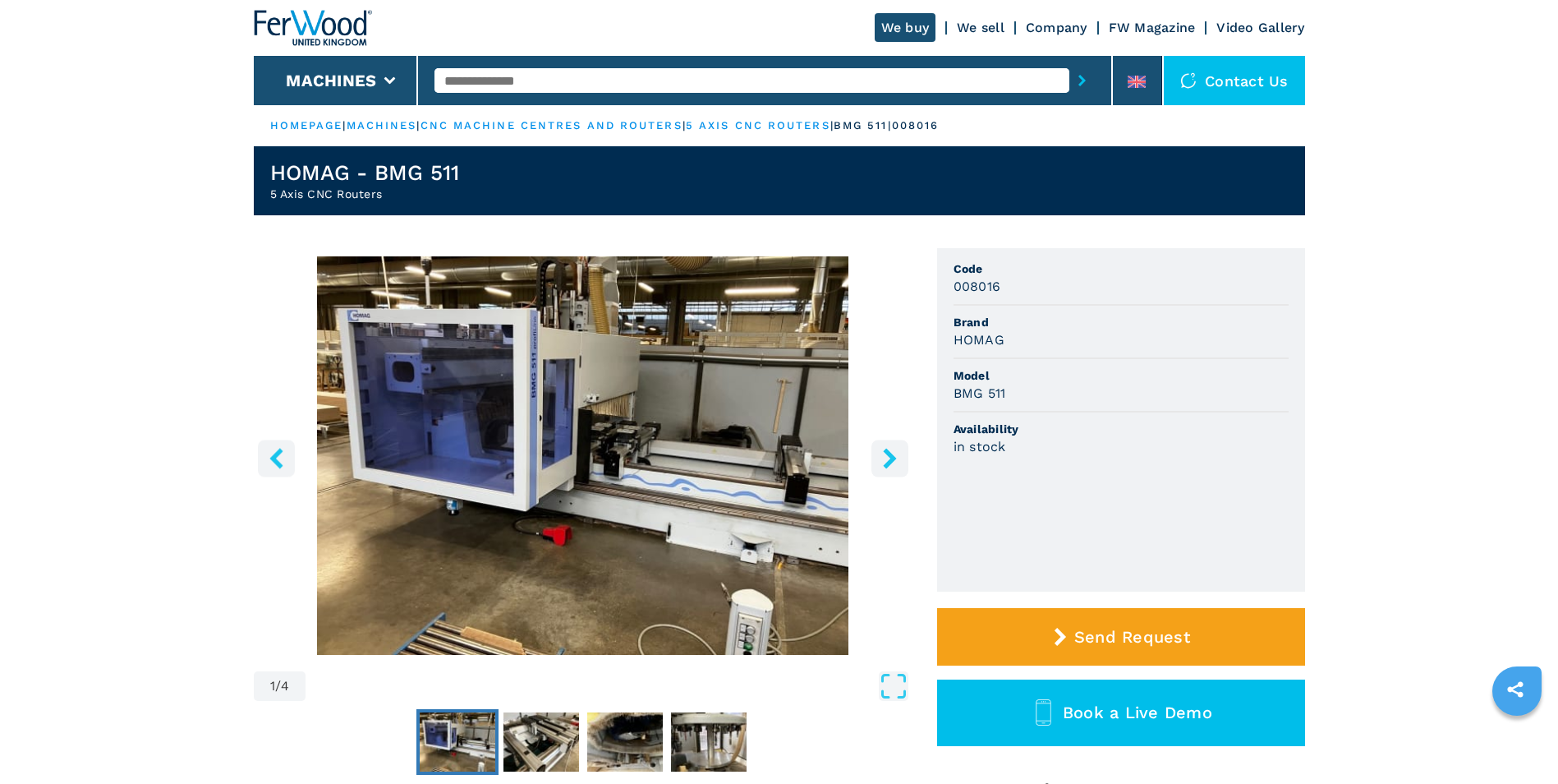
click at [890, 456] on icon "right-button" at bounding box center [889, 458] width 13 height 20
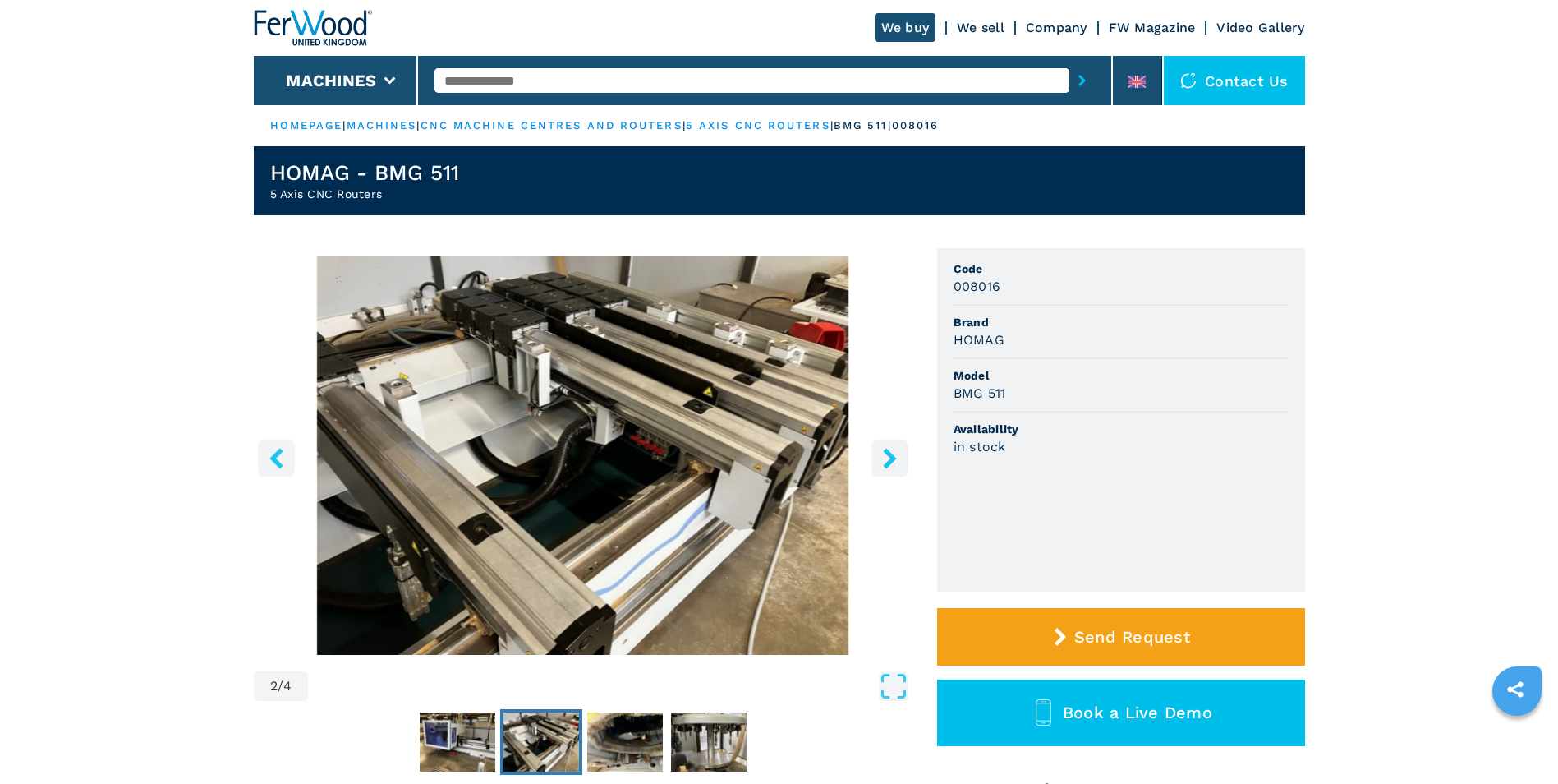
click at [890, 457] on icon "right-button" at bounding box center [889, 458] width 13 height 20
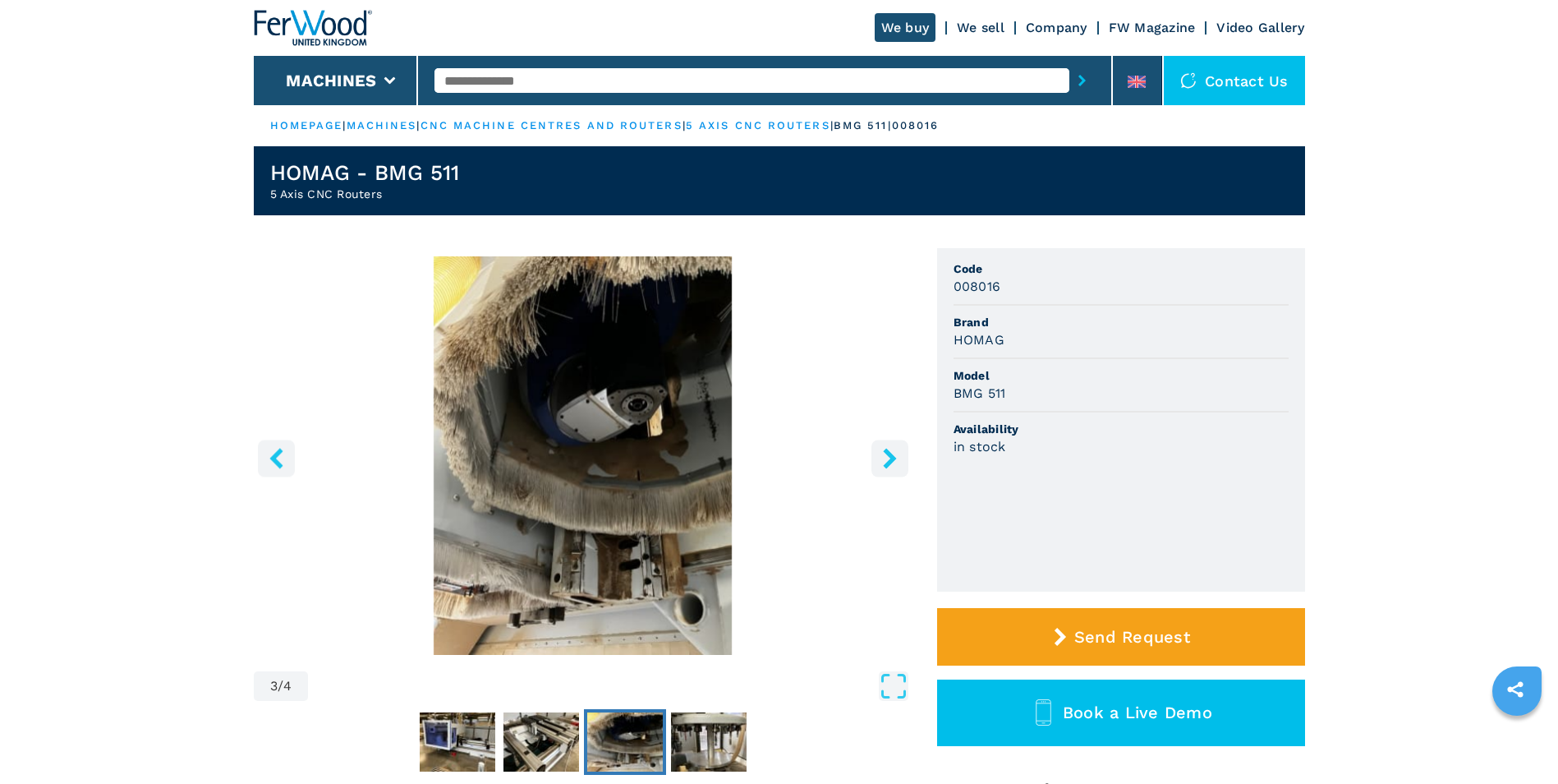
click at [888, 458] on icon "right-button" at bounding box center [890, 458] width 20 height 20
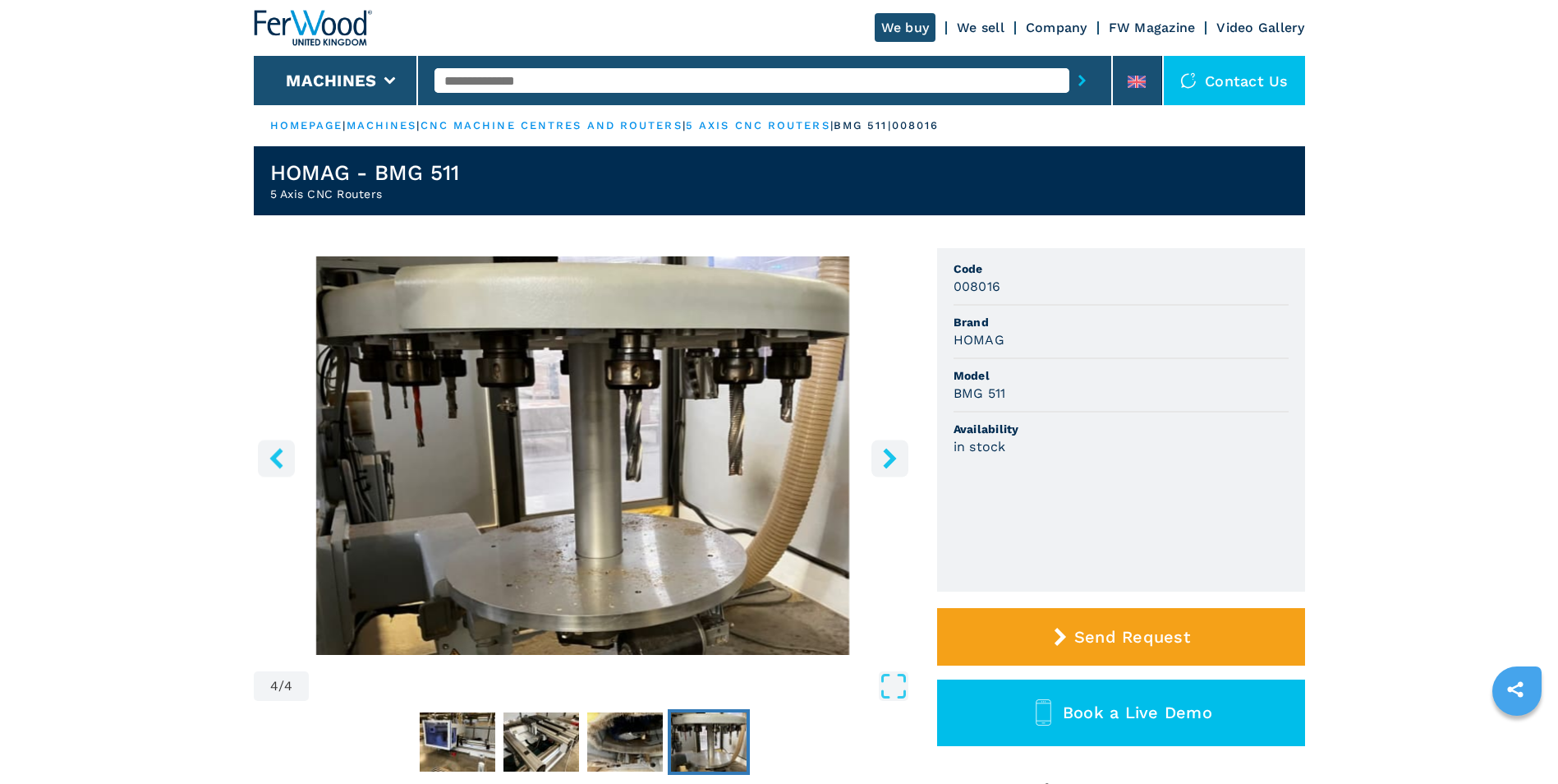
click at [888, 458] on icon "right-button" at bounding box center [890, 458] width 20 height 20
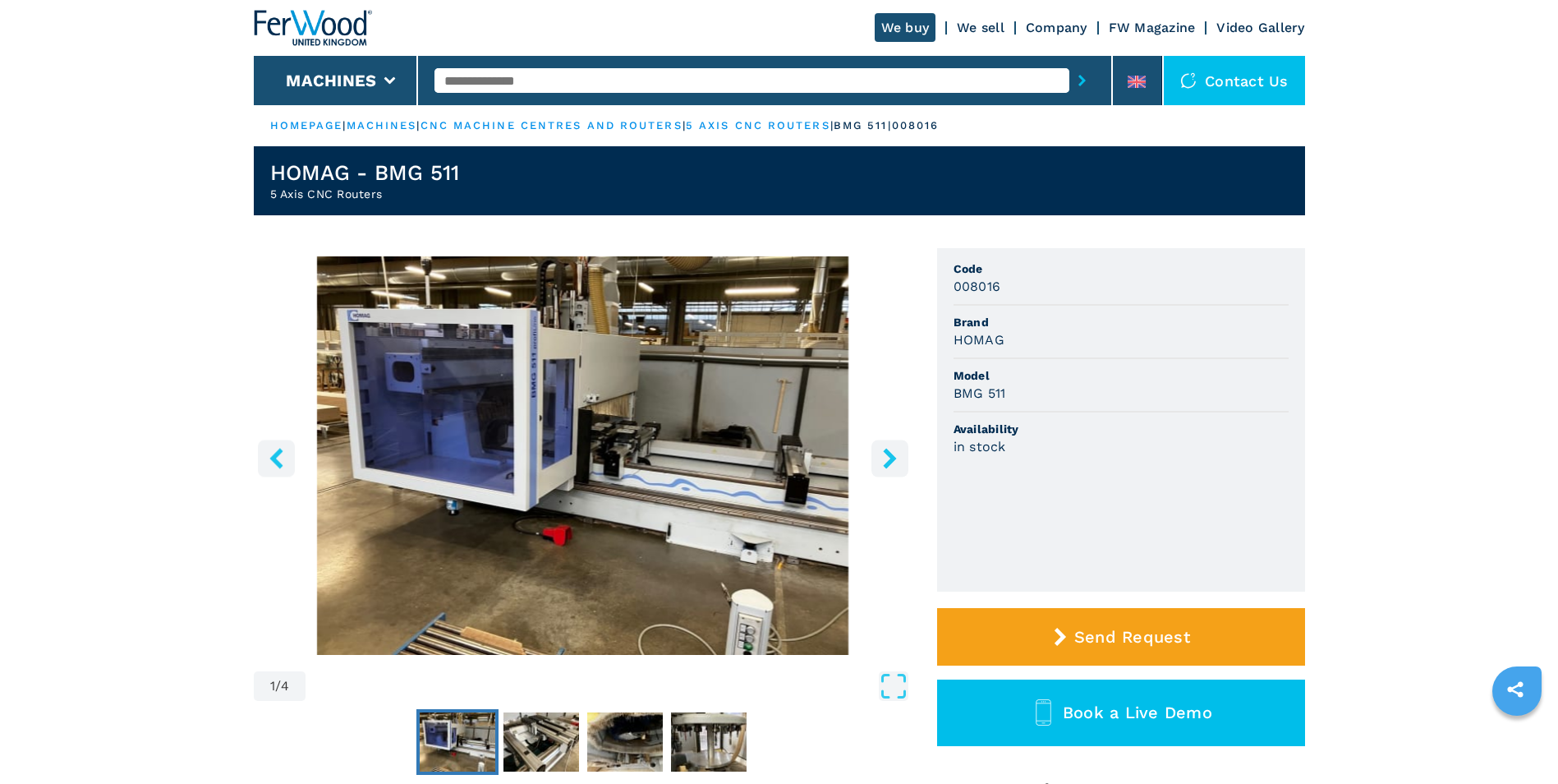
click at [888, 458] on icon "right-button" at bounding box center [890, 458] width 20 height 20
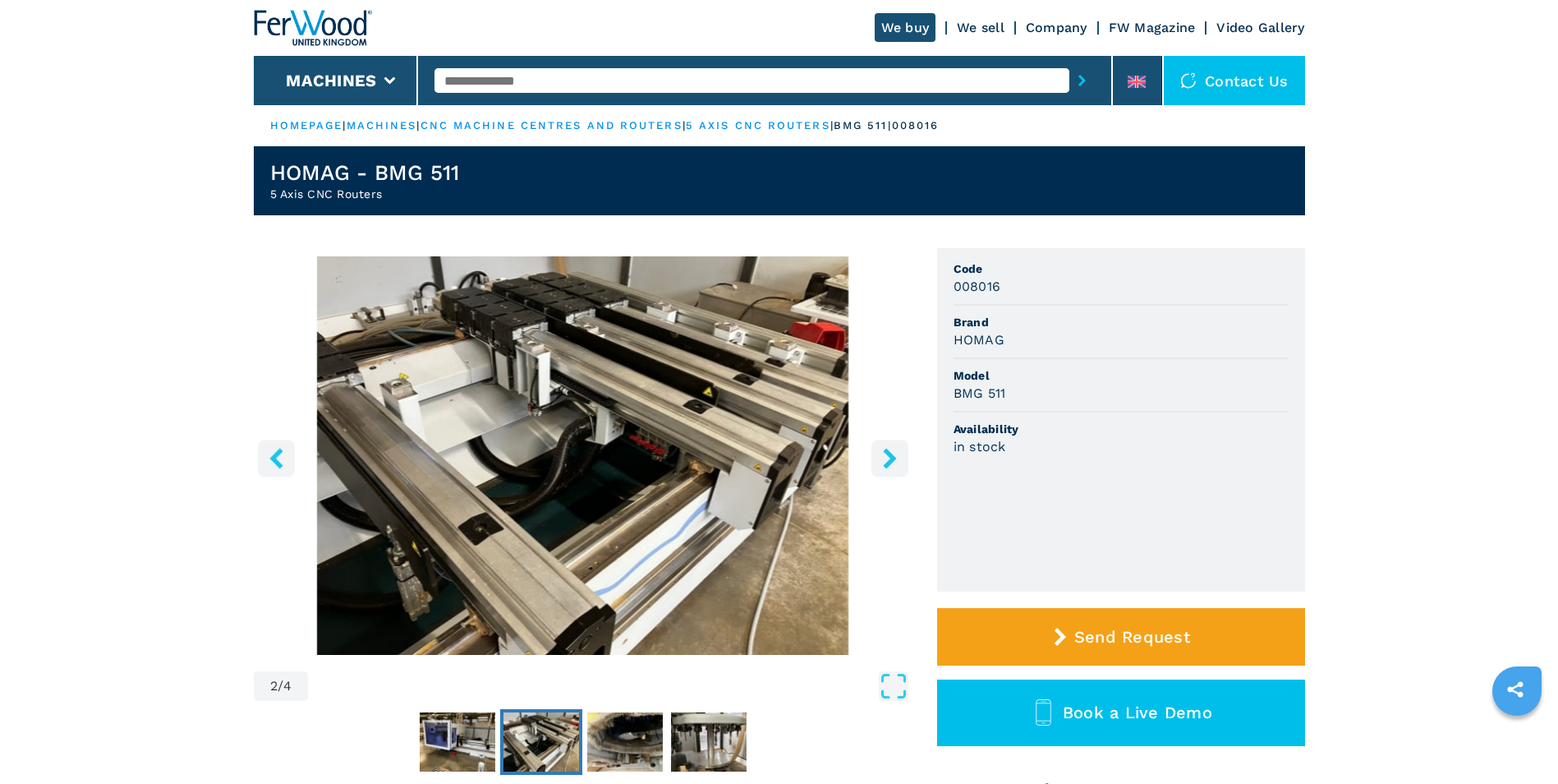
click at [888, 458] on icon "right-button" at bounding box center [890, 458] width 20 height 20
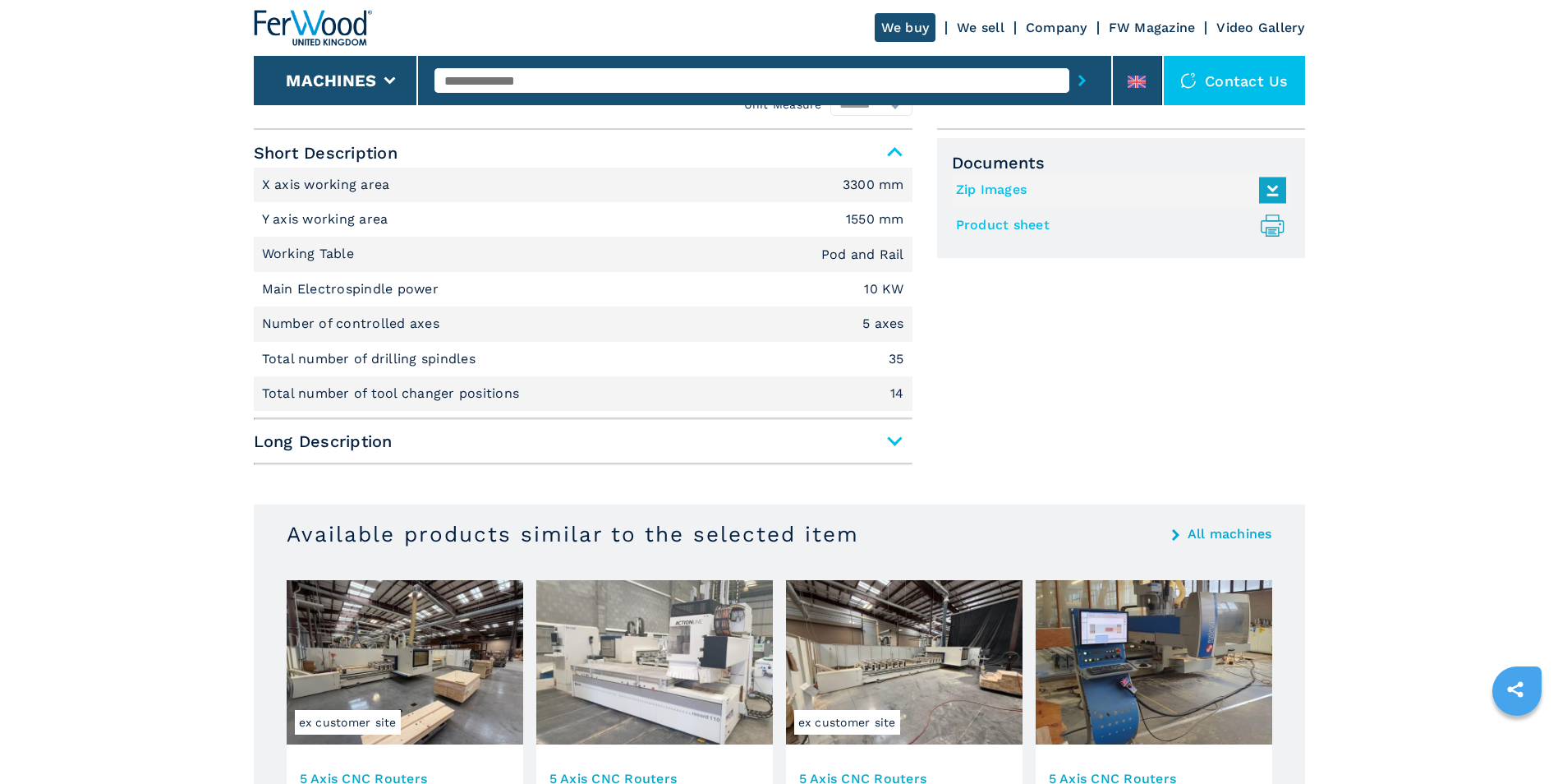
scroll to position [410, 0]
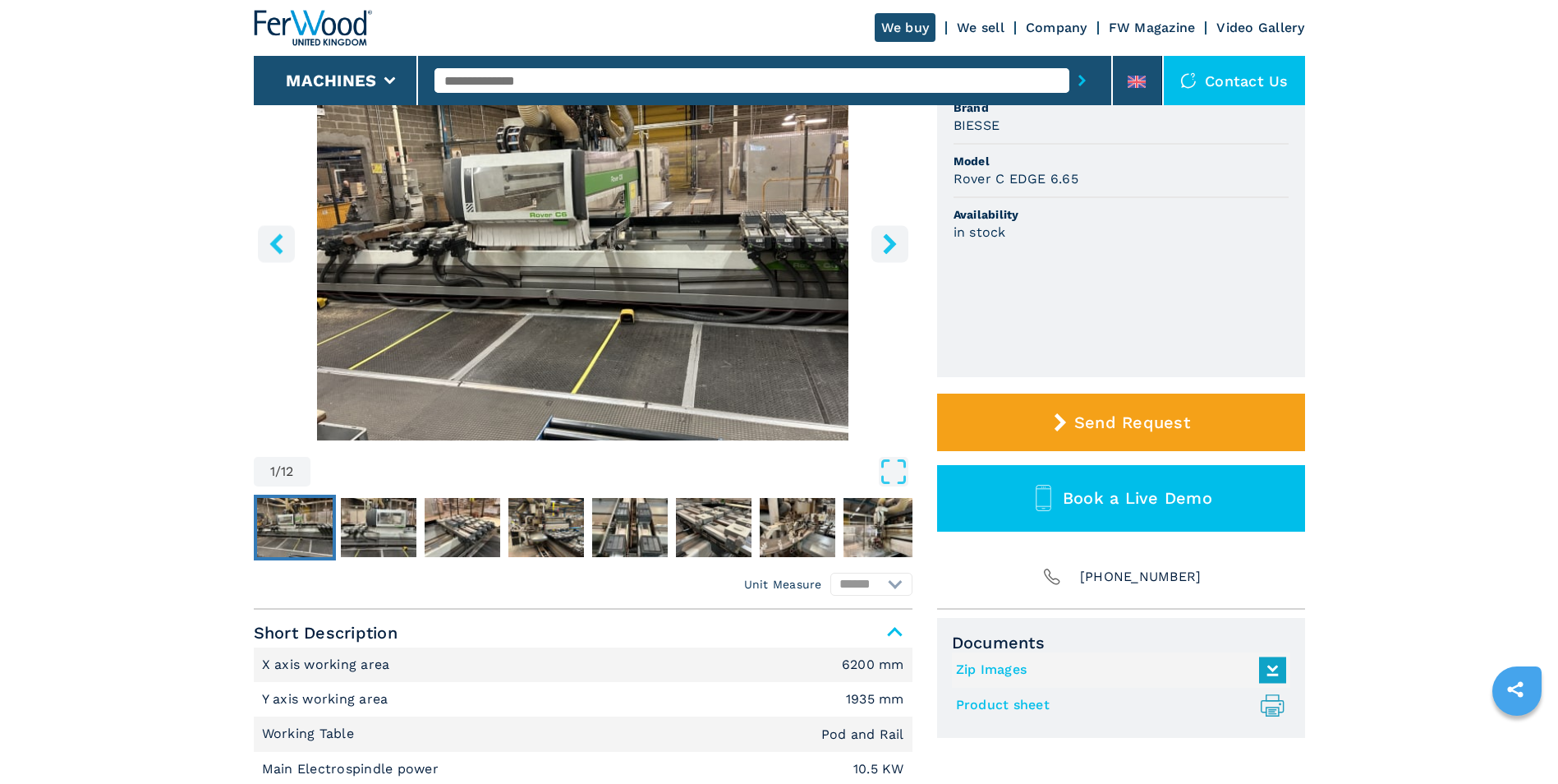
scroll to position [82, 0]
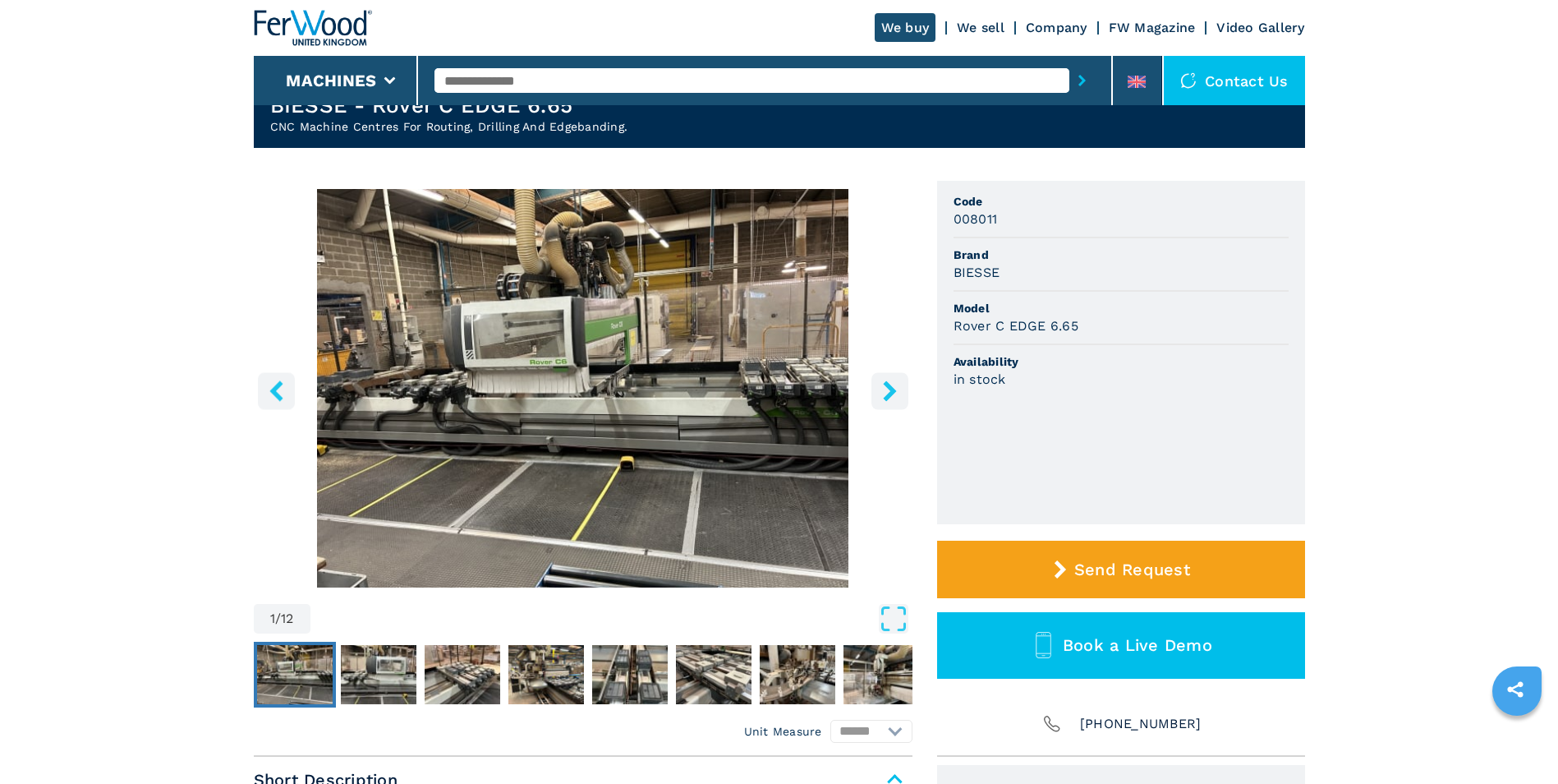
click at [898, 386] on icon "right-button" at bounding box center [890, 391] width 20 height 20
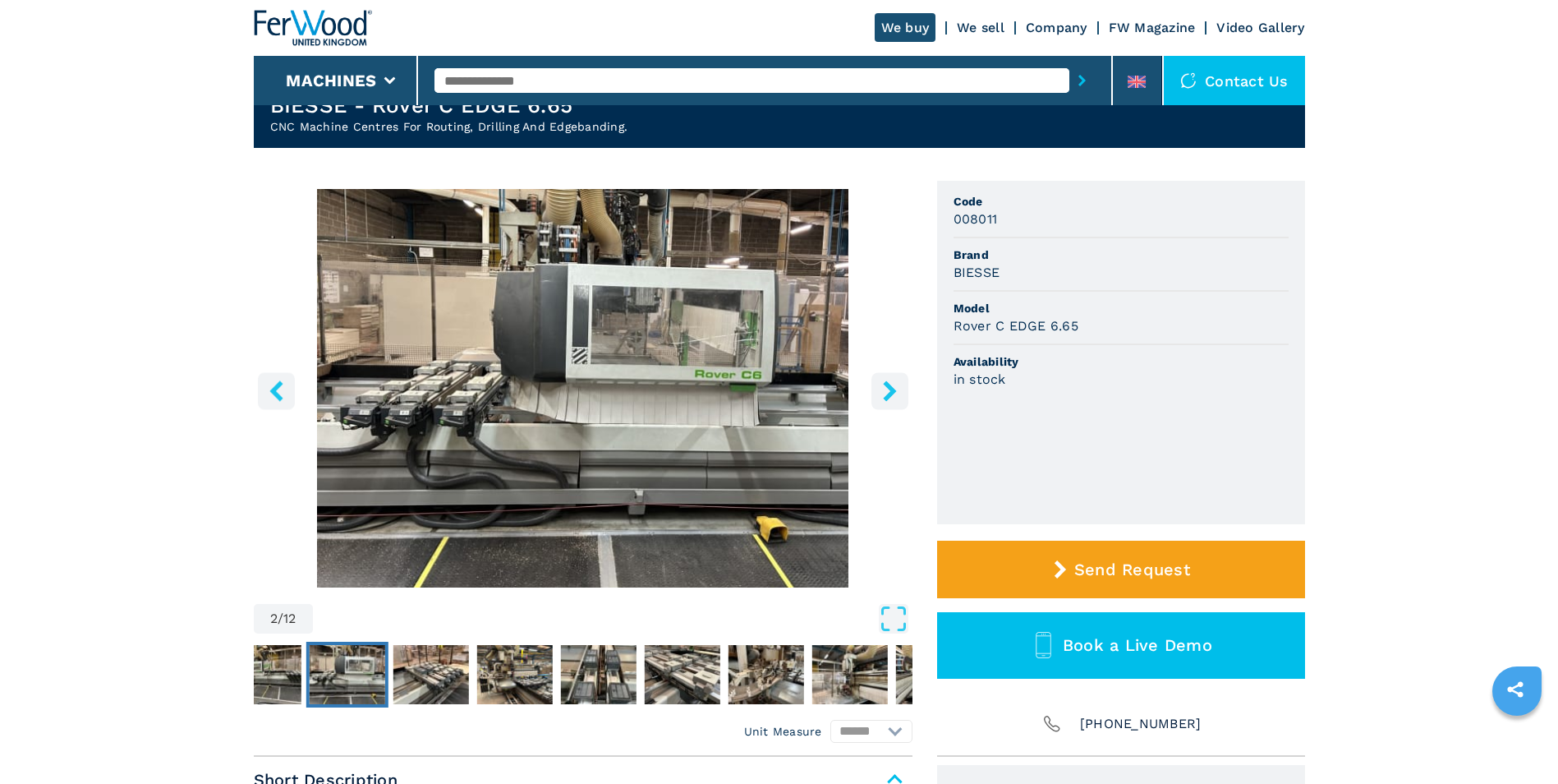
click at [897, 386] on icon "right-button" at bounding box center [890, 391] width 20 height 20
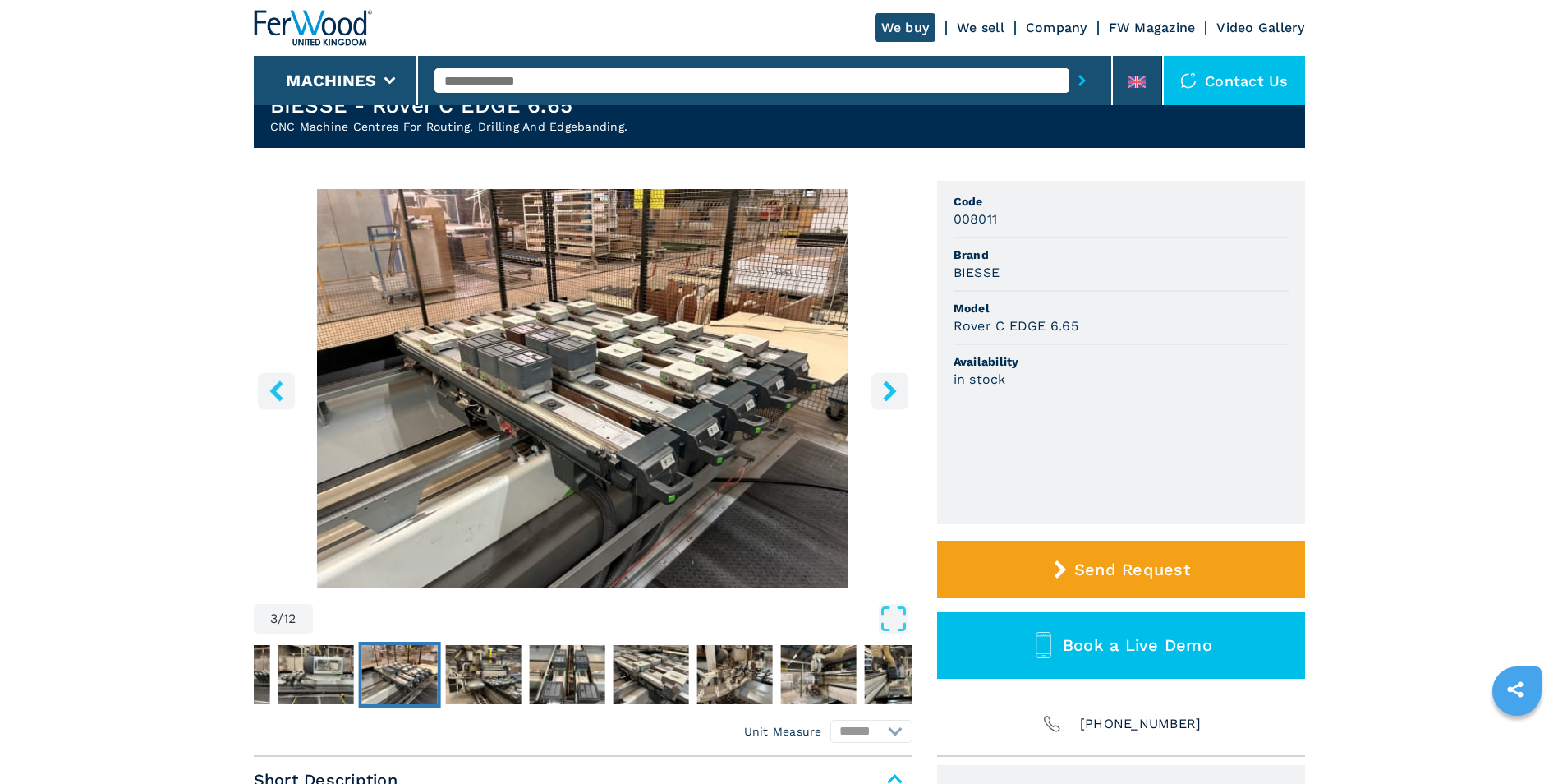
click at [895, 386] on icon "right-button" at bounding box center [890, 391] width 20 height 20
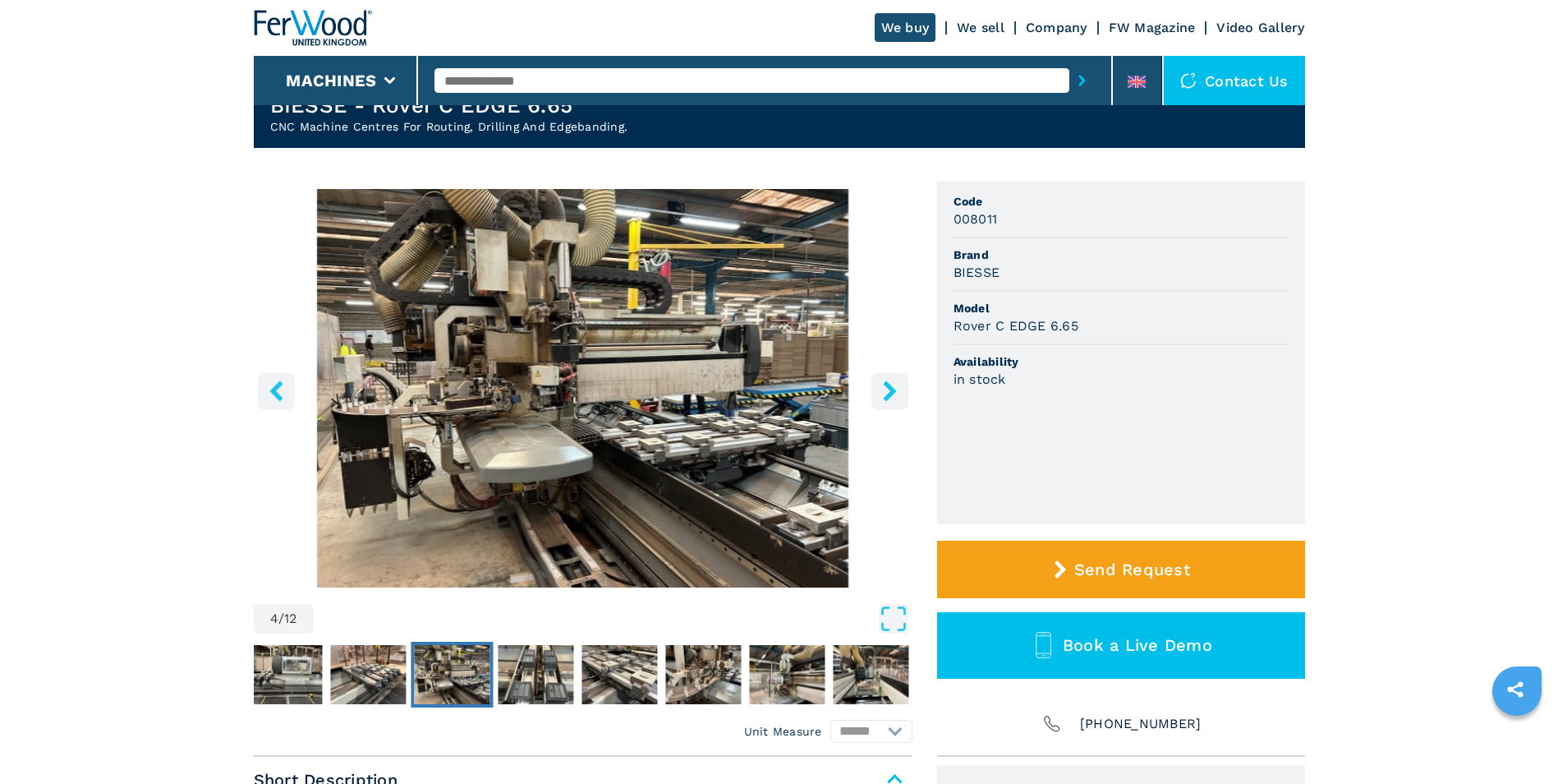
click at [895, 386] on icon "right-button" at bounding box center [890, 391] width 20 height 20
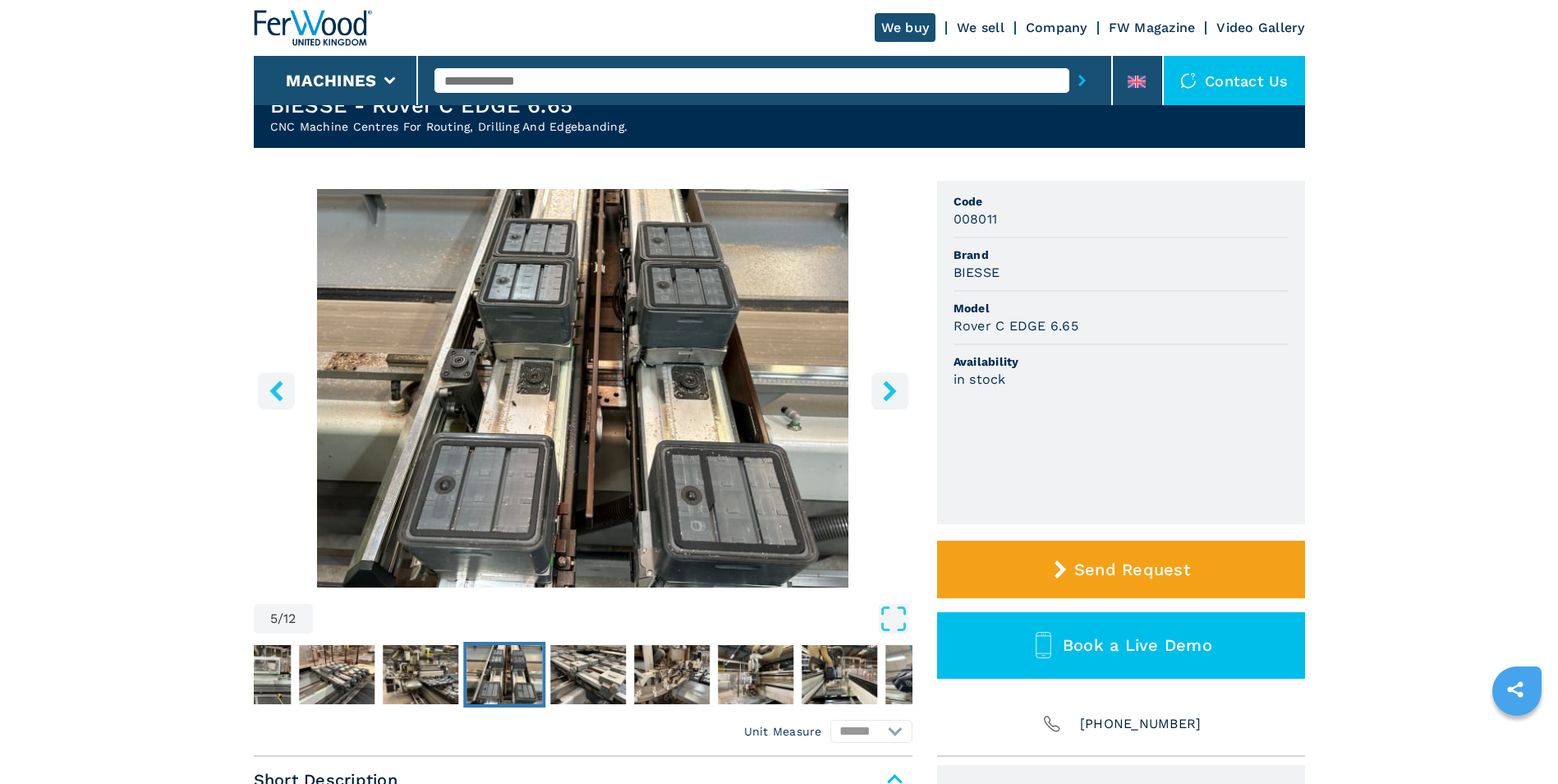
click at [895, 386] on icon "right-button" at bounding box center [890, 391] width 20 height 20
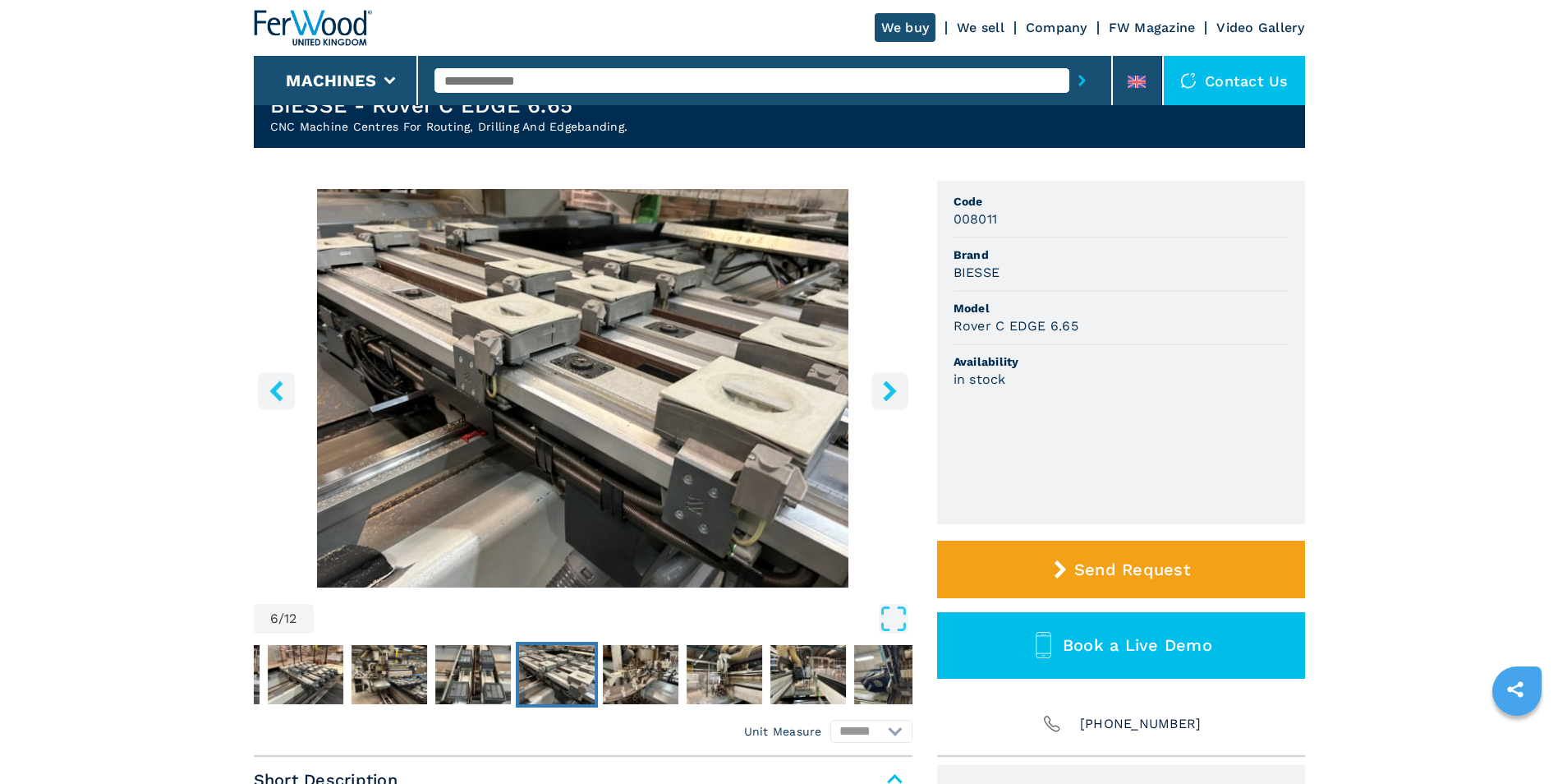
click at [895, 386] on icon "right-button" at bounding box center [890, 391] width 20 height 20
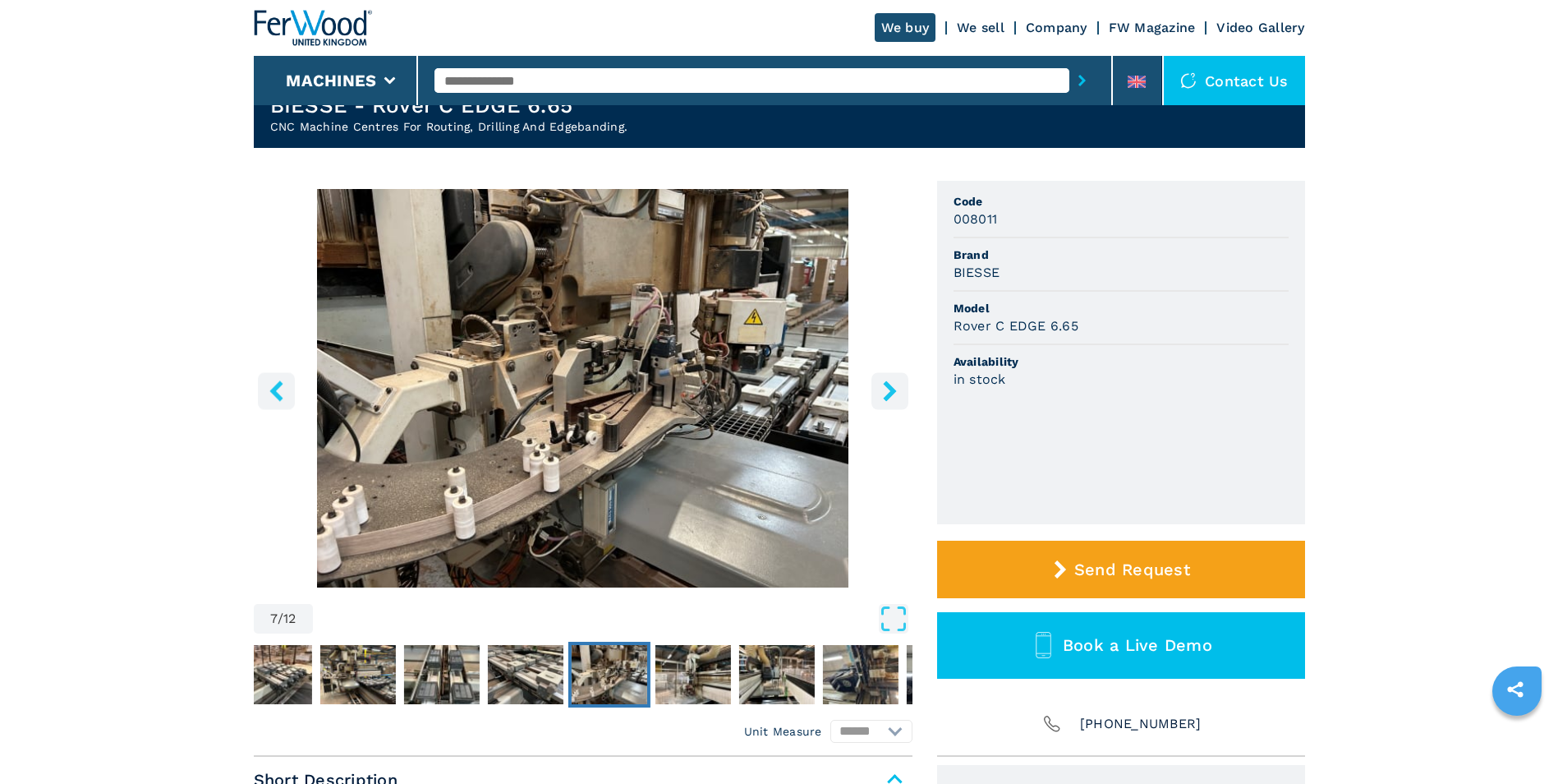
click at [895, 386] on icon "right-button" at bounding box center [890, 391] width 20 height 20
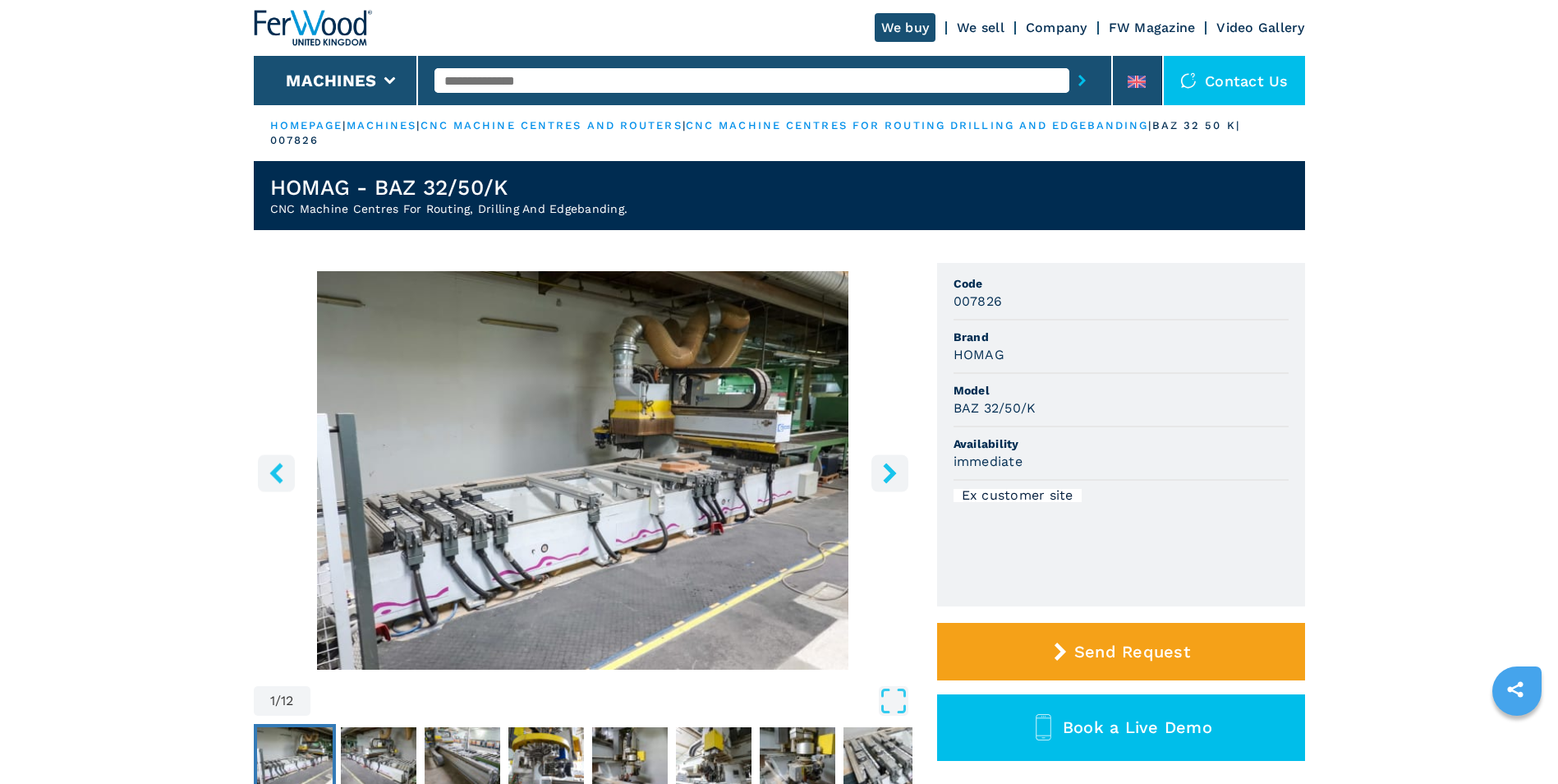
scroll to position [165, 0]
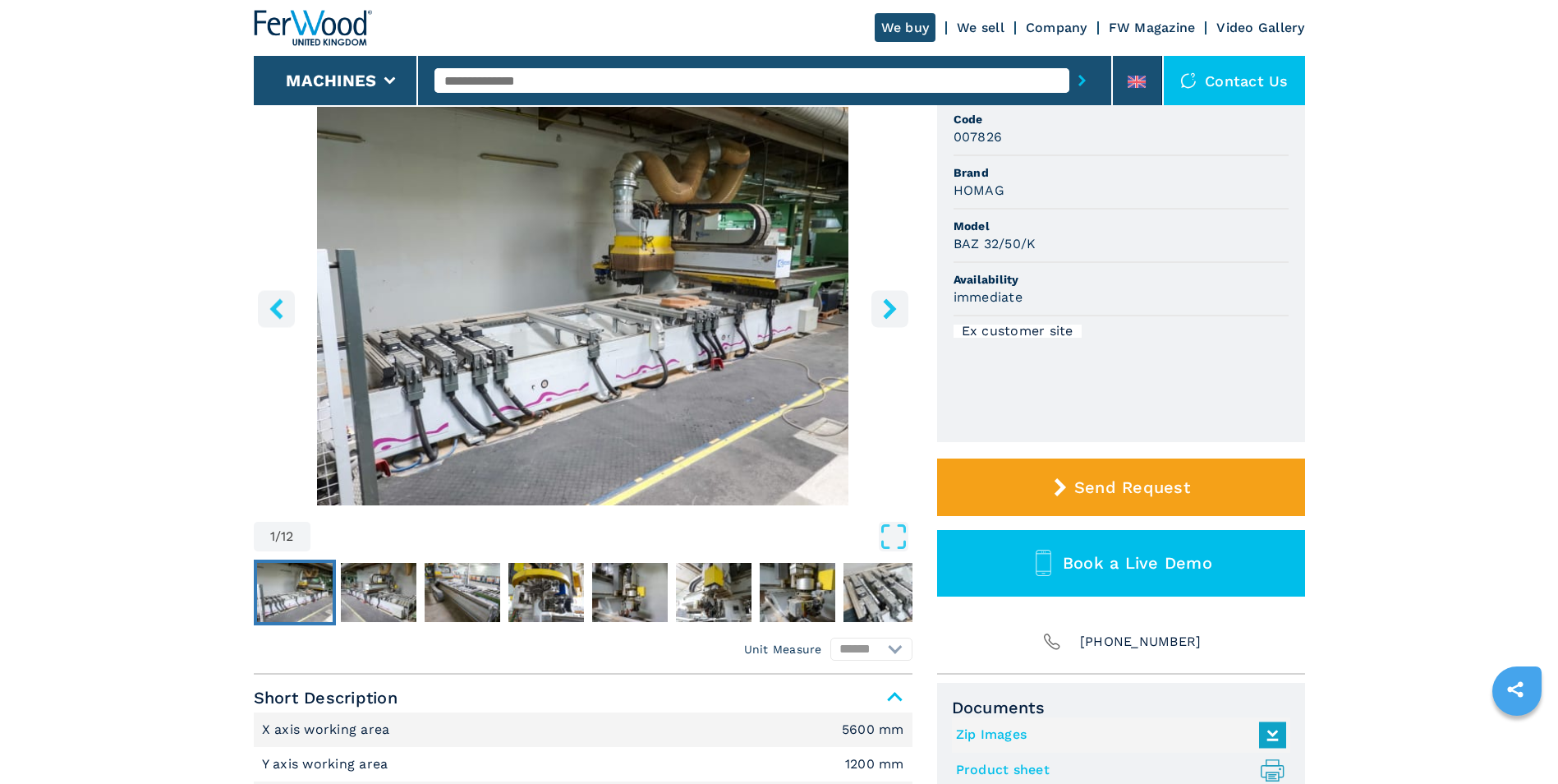
click at [888, 306] on icon "right-button" at bounding box center [889, 309] width 13 height 20
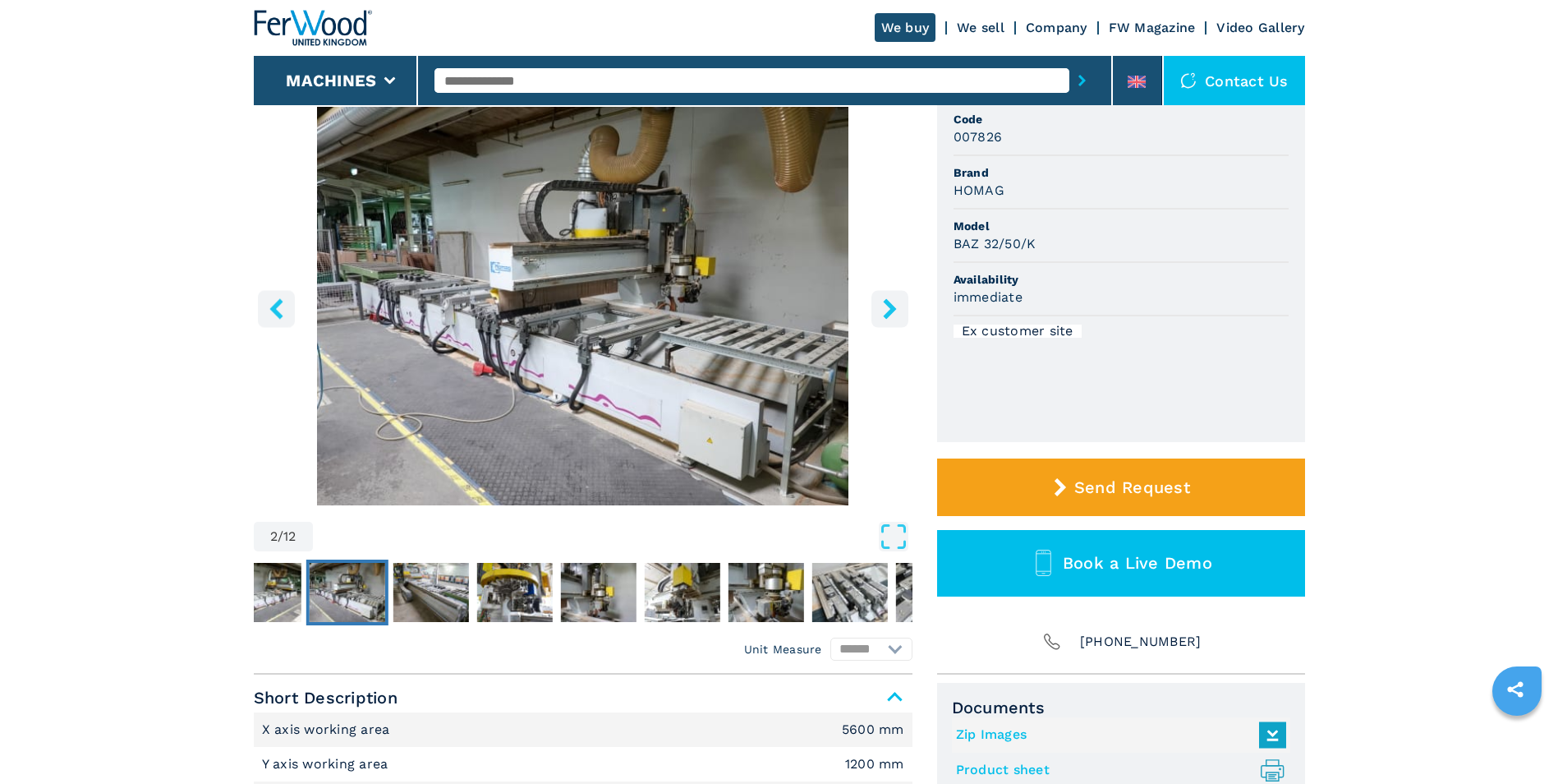
click at [888, 306] on icon "right-button" at bounding box center [889, 309] width 13 height 20
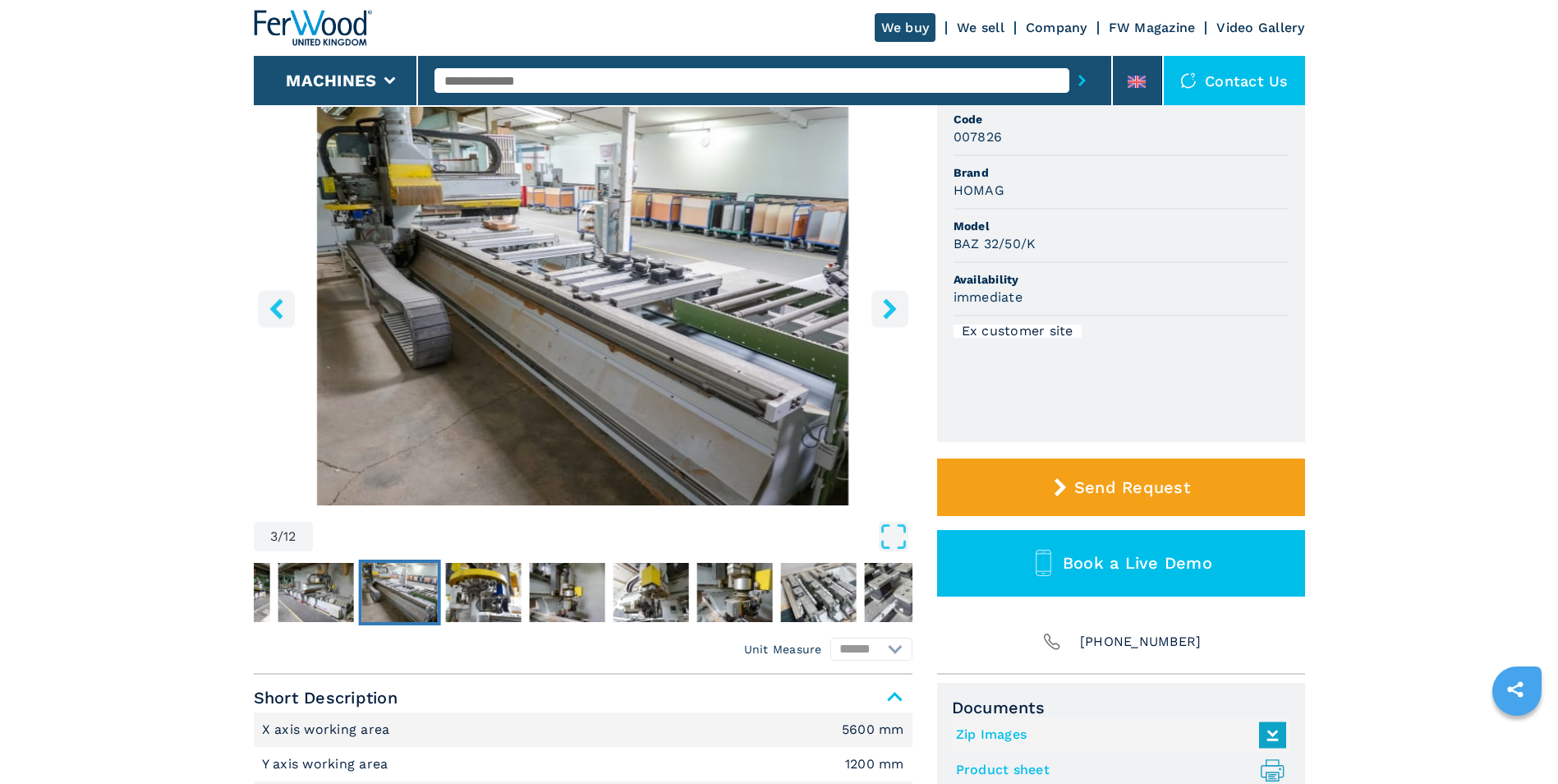
click at [888, 306] on icon "right-button" at bounding box center [889, 309] width 13 height 20
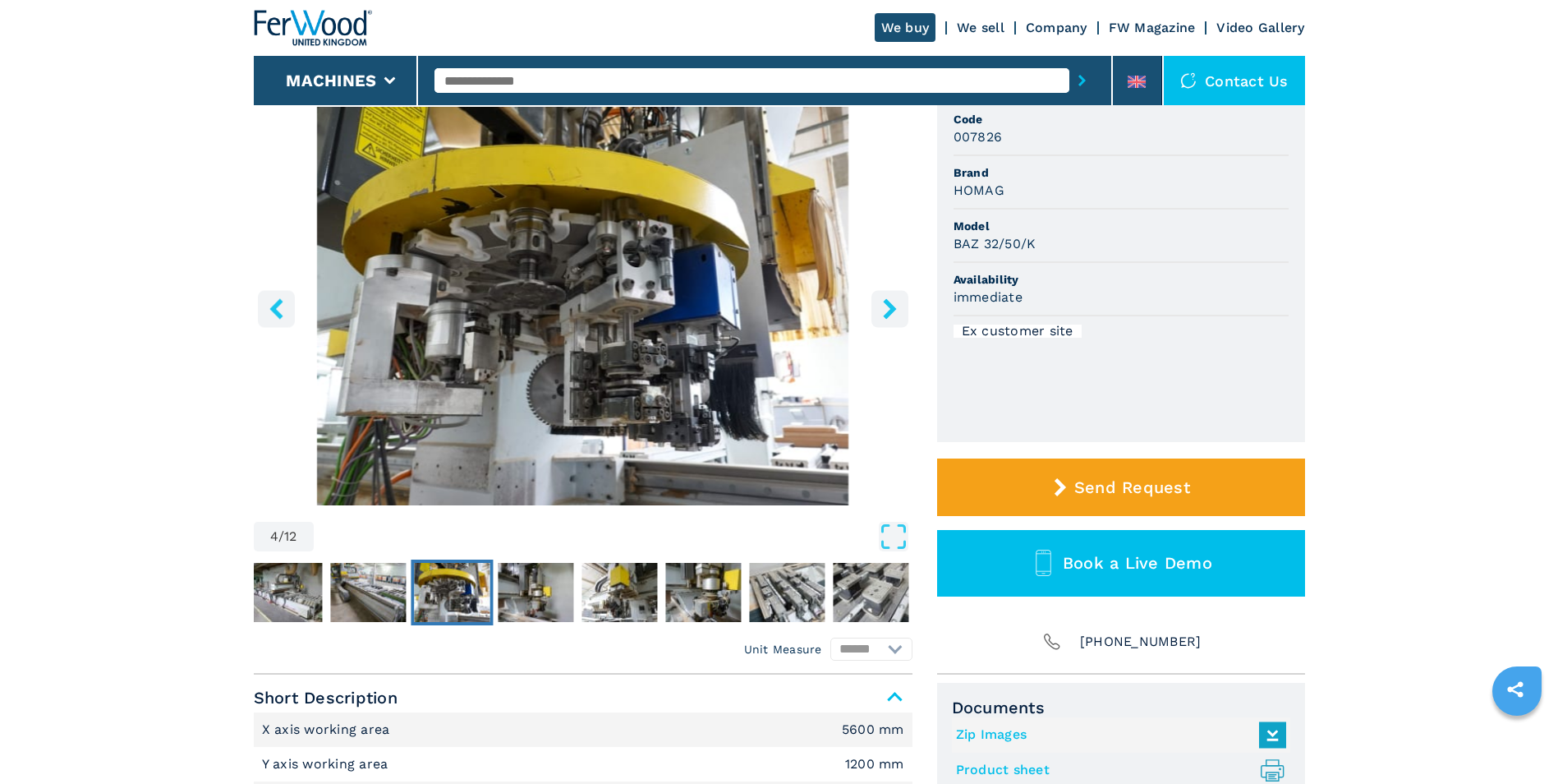
click at [888, 306] on icon "right-button" at bounding box center [889, 309] width 13 height 20
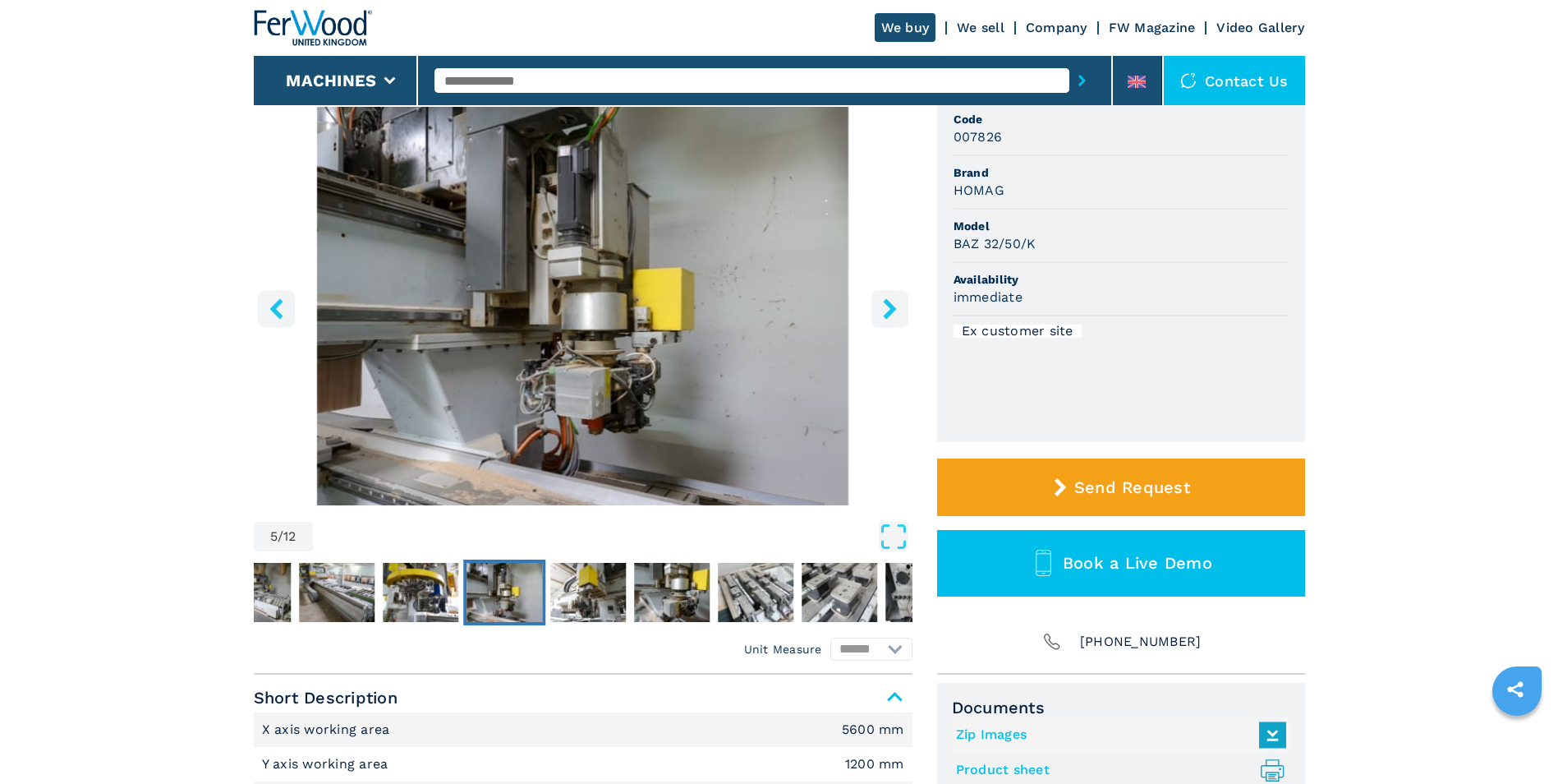
click at [888, 306] on icon "right-button" at bounding box center [889, 309] width 13 height 20
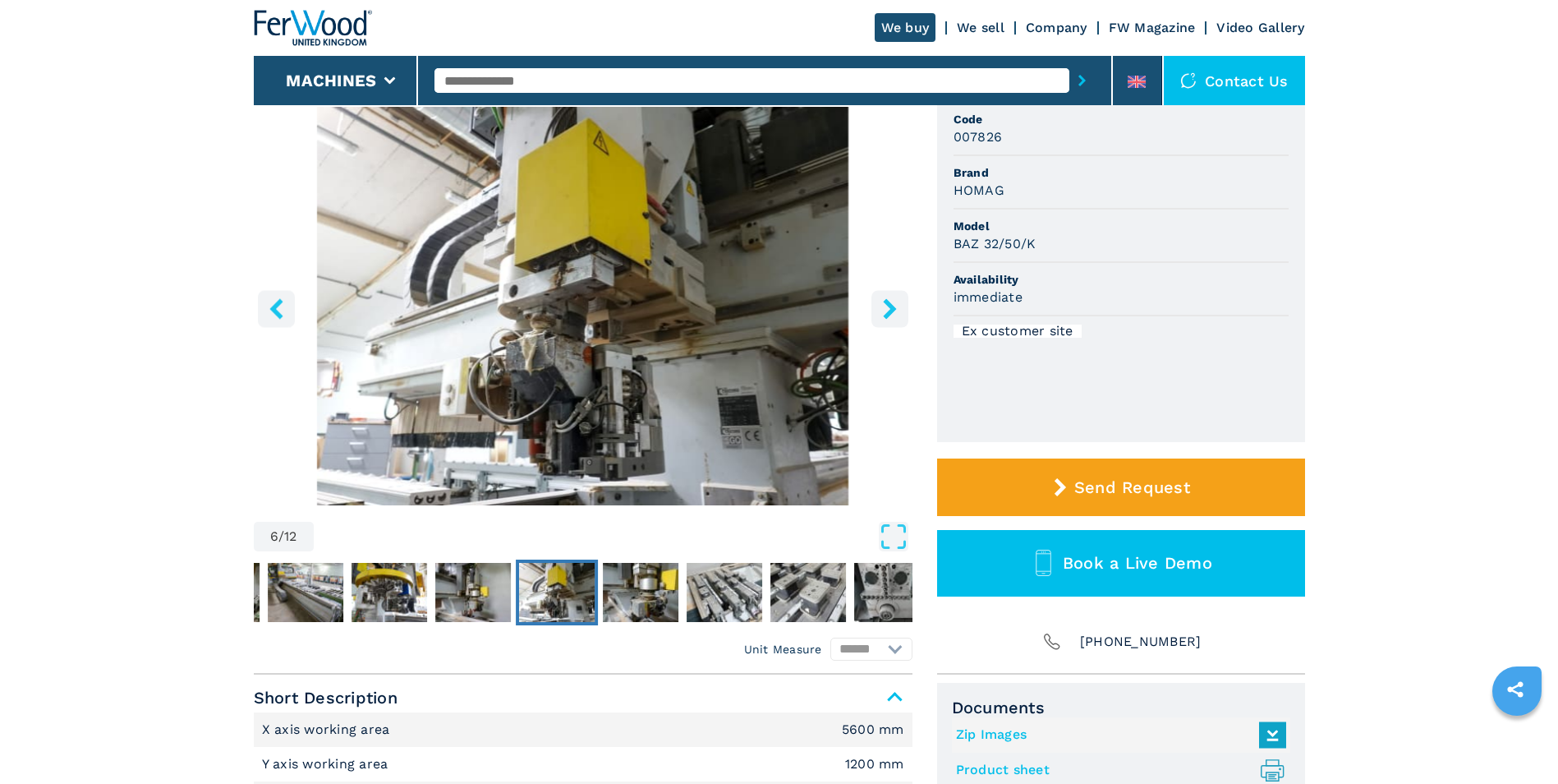
click at [888, 306] on icon "right-button" at bounding box center [889, 309] width 13 height 20
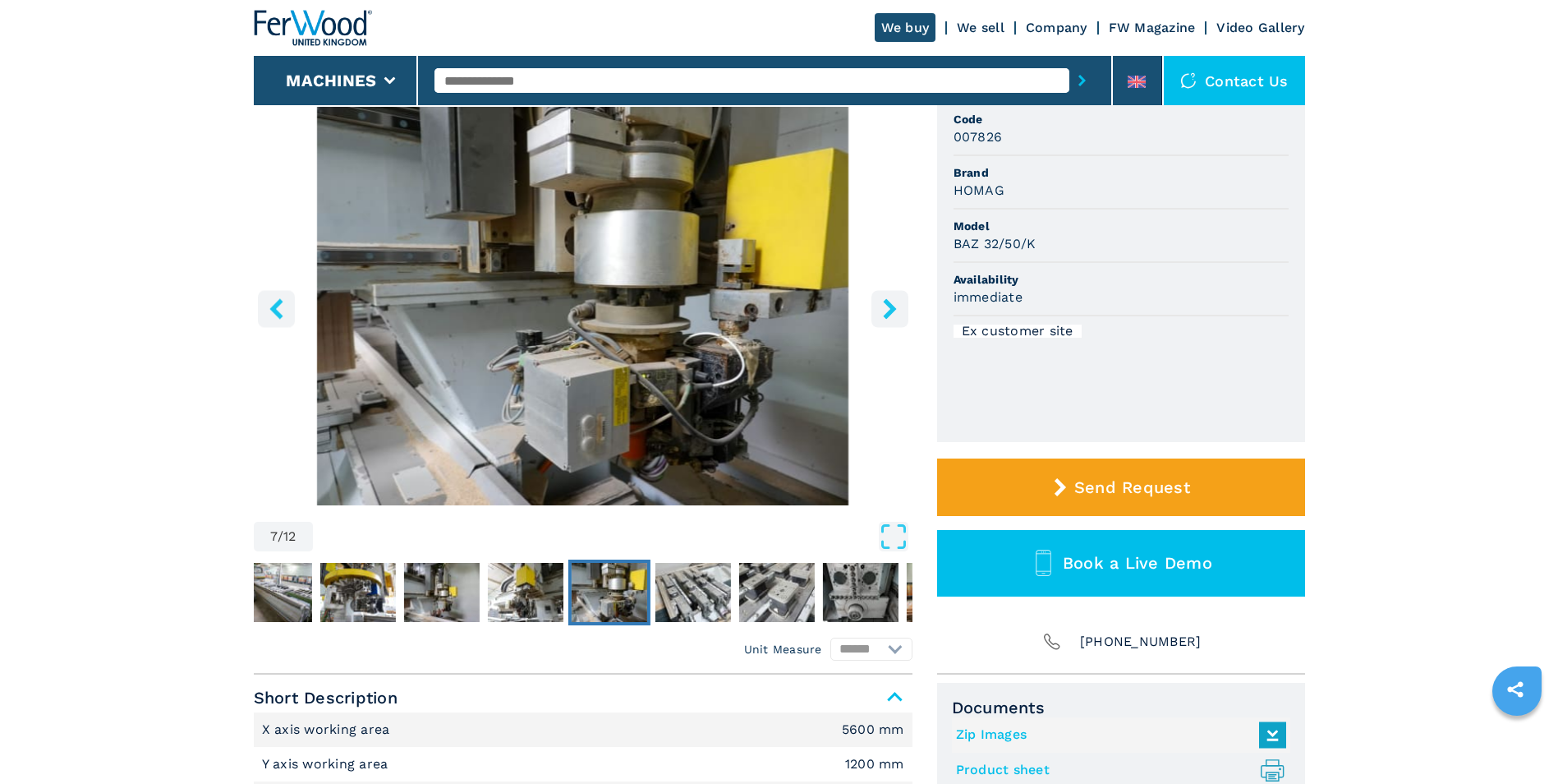
click at [888, 306] on icon "right-button" at bounding box center [889, 309] width 13 height 20
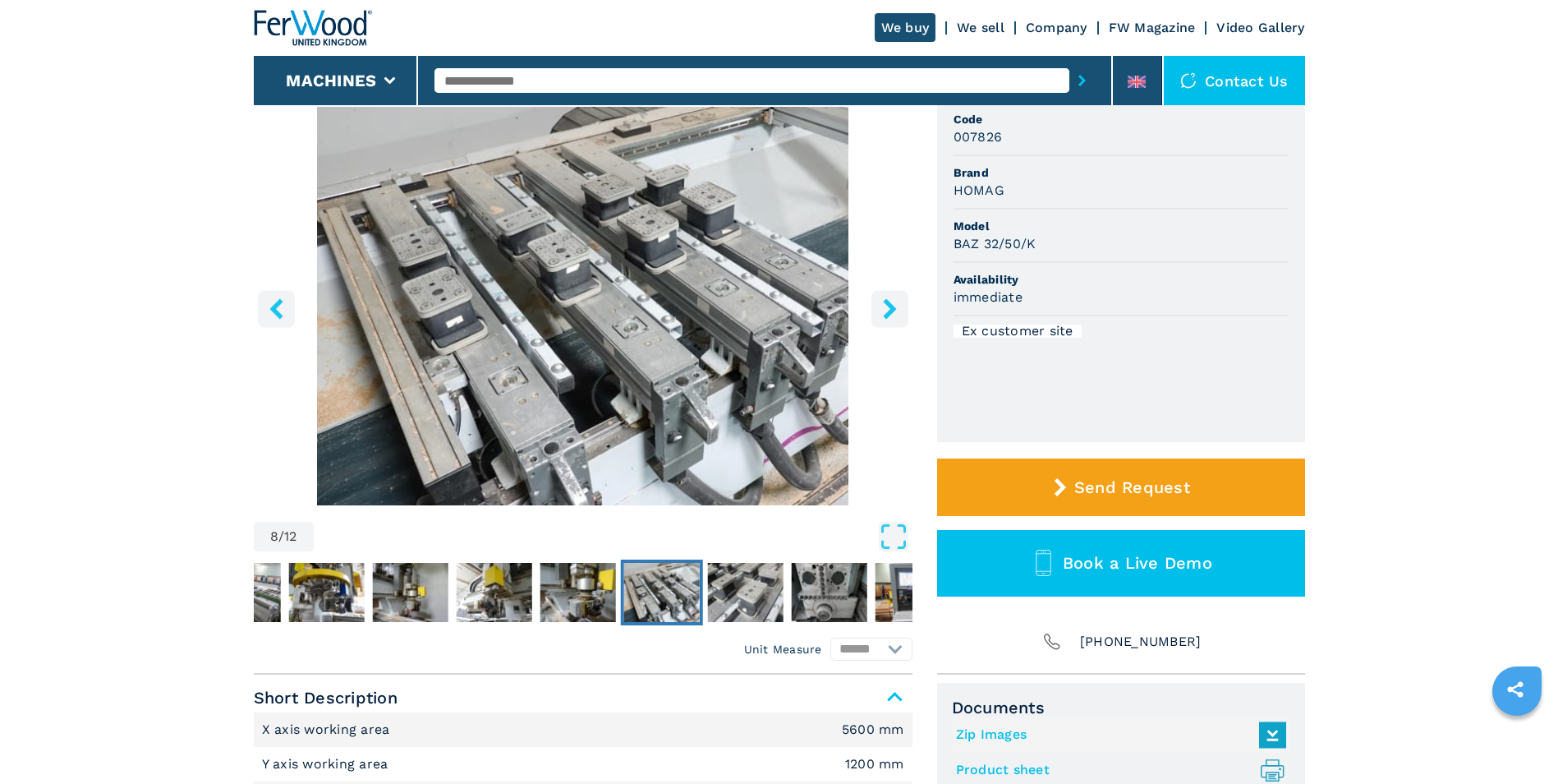
click at [888, 306] on icon "right-button" at bounding box center [889, 309] width 13 height 20
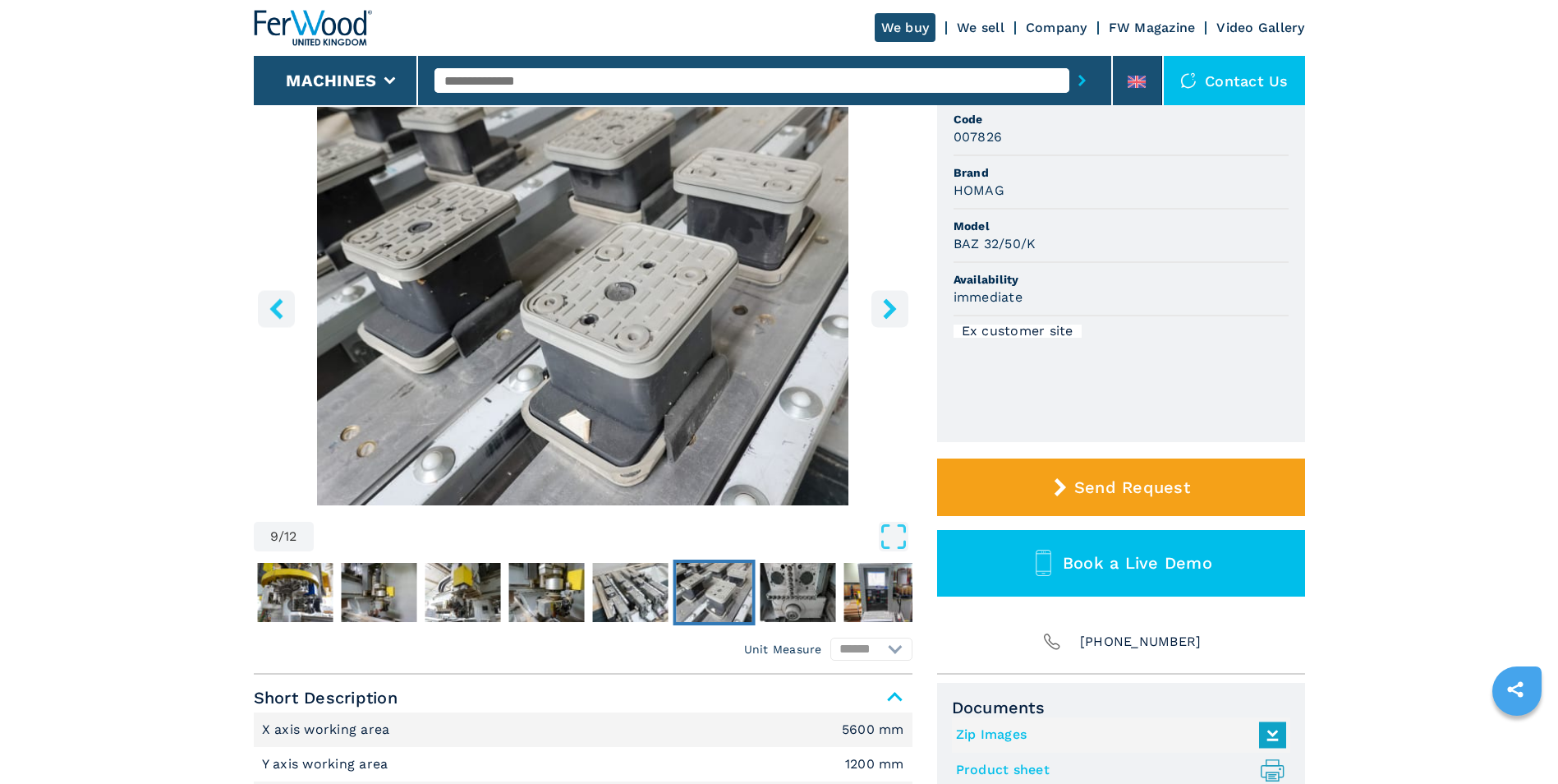
click at [888, 306] on icon "right-button" at bounding box center [889, 309] width 13 height 20
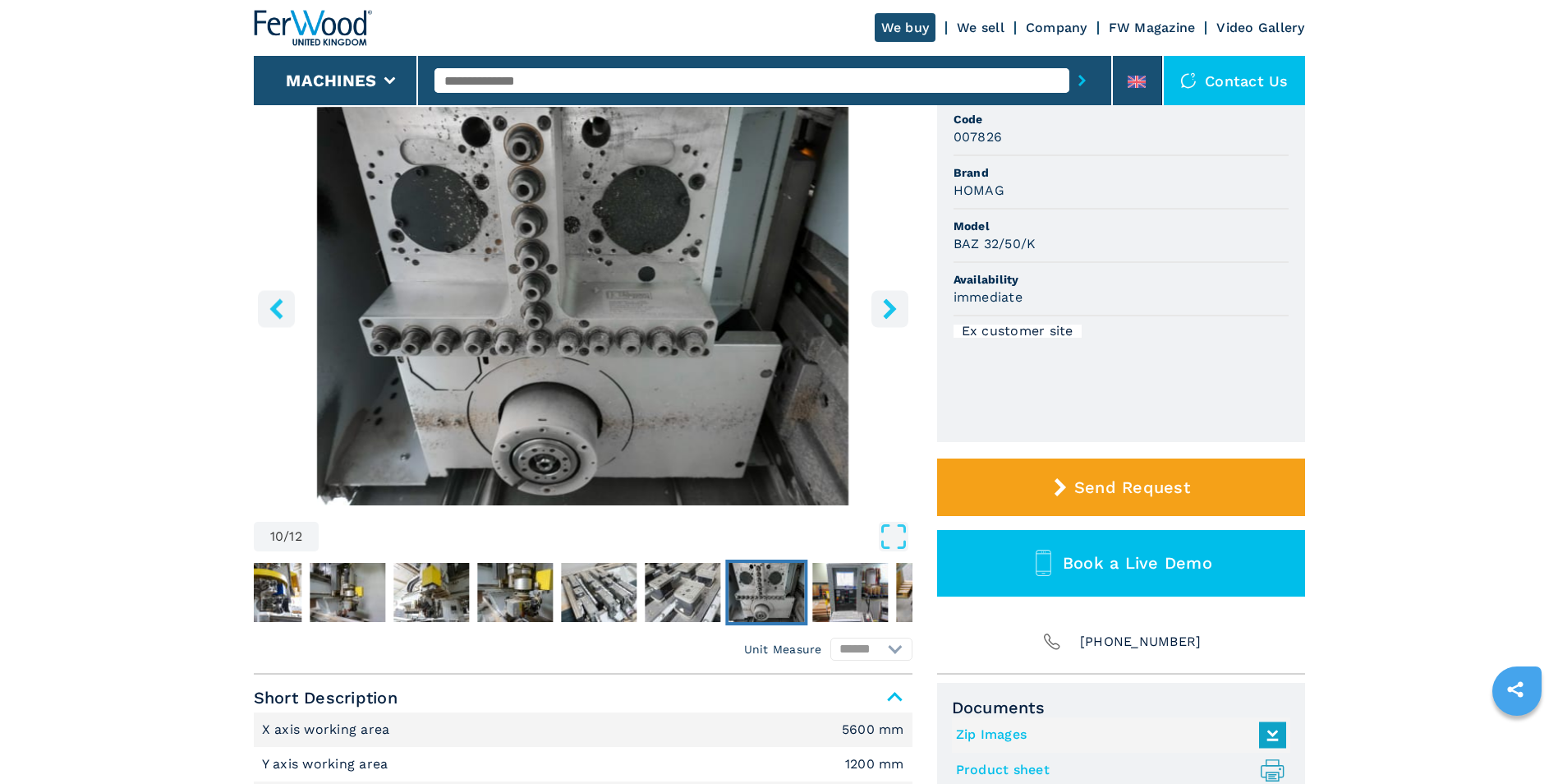
click at [888, 306] on icon "right-button" at bounding box center [889, 309] width 13 height 20
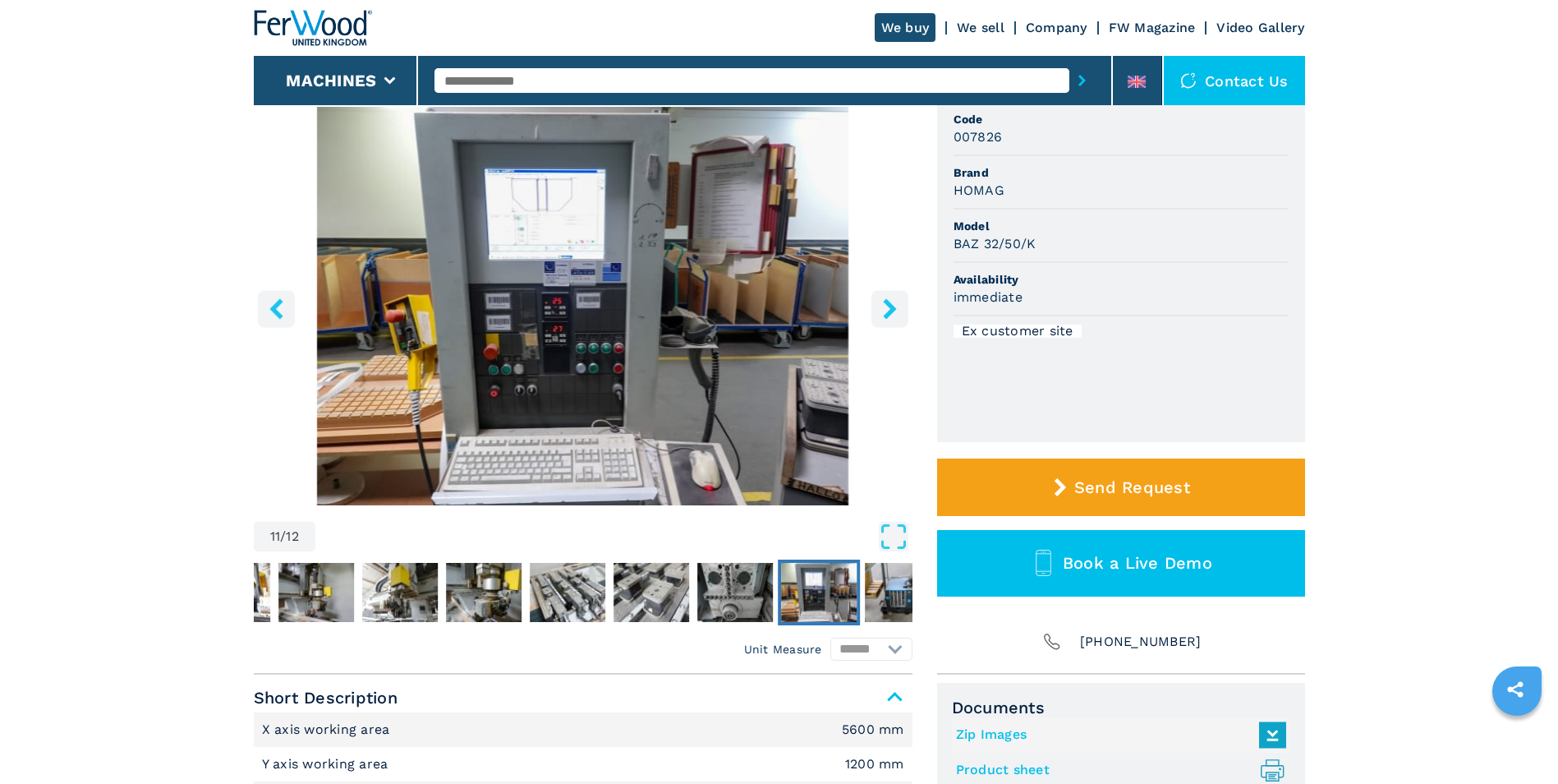
click at [888, 306] on icon "right-button" at bounding box center [889, 309] width 13 height 20
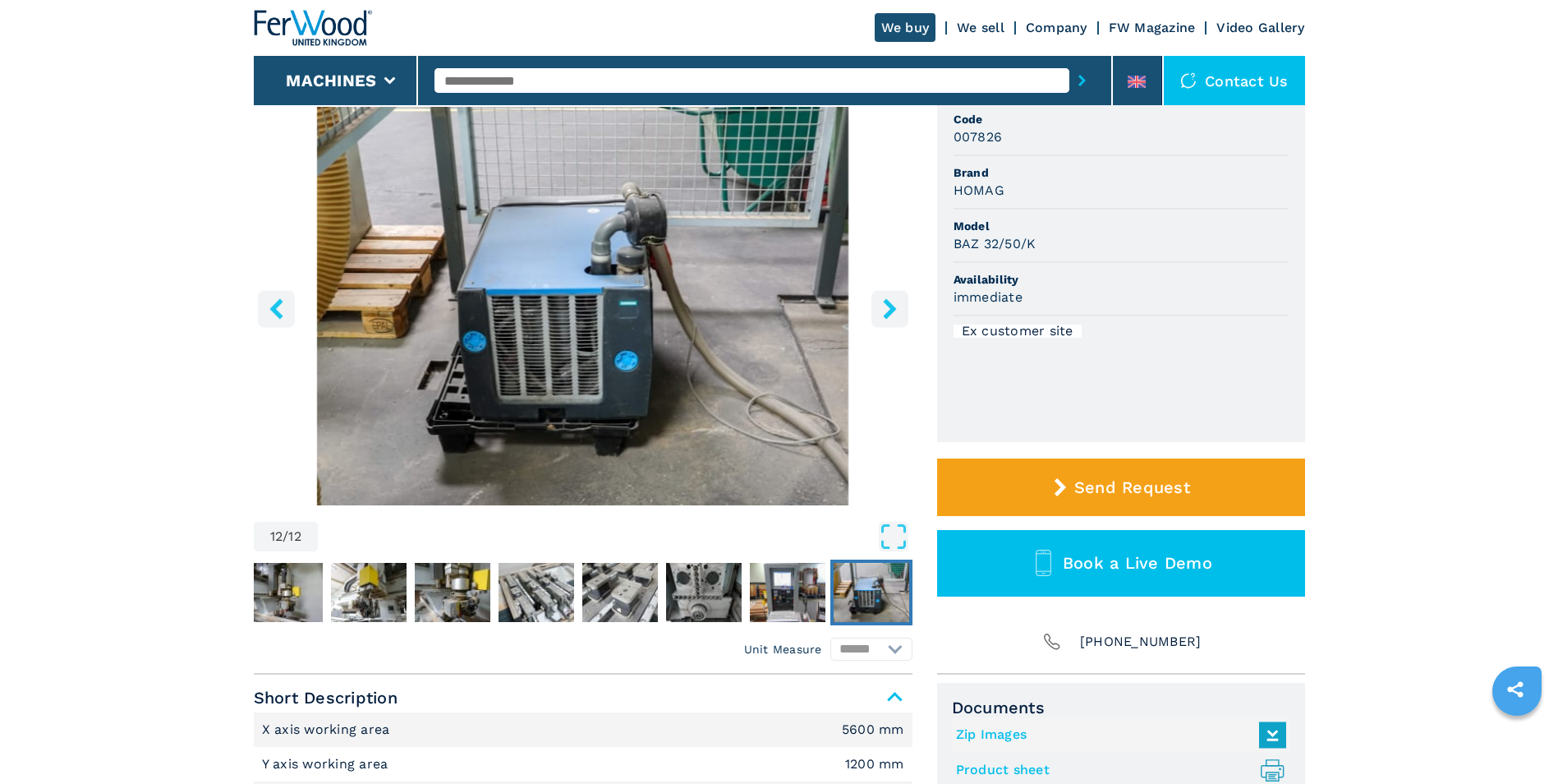
click at [888, 306] on icon "right-button" at bounding box center [889, 309] width 13 height 20
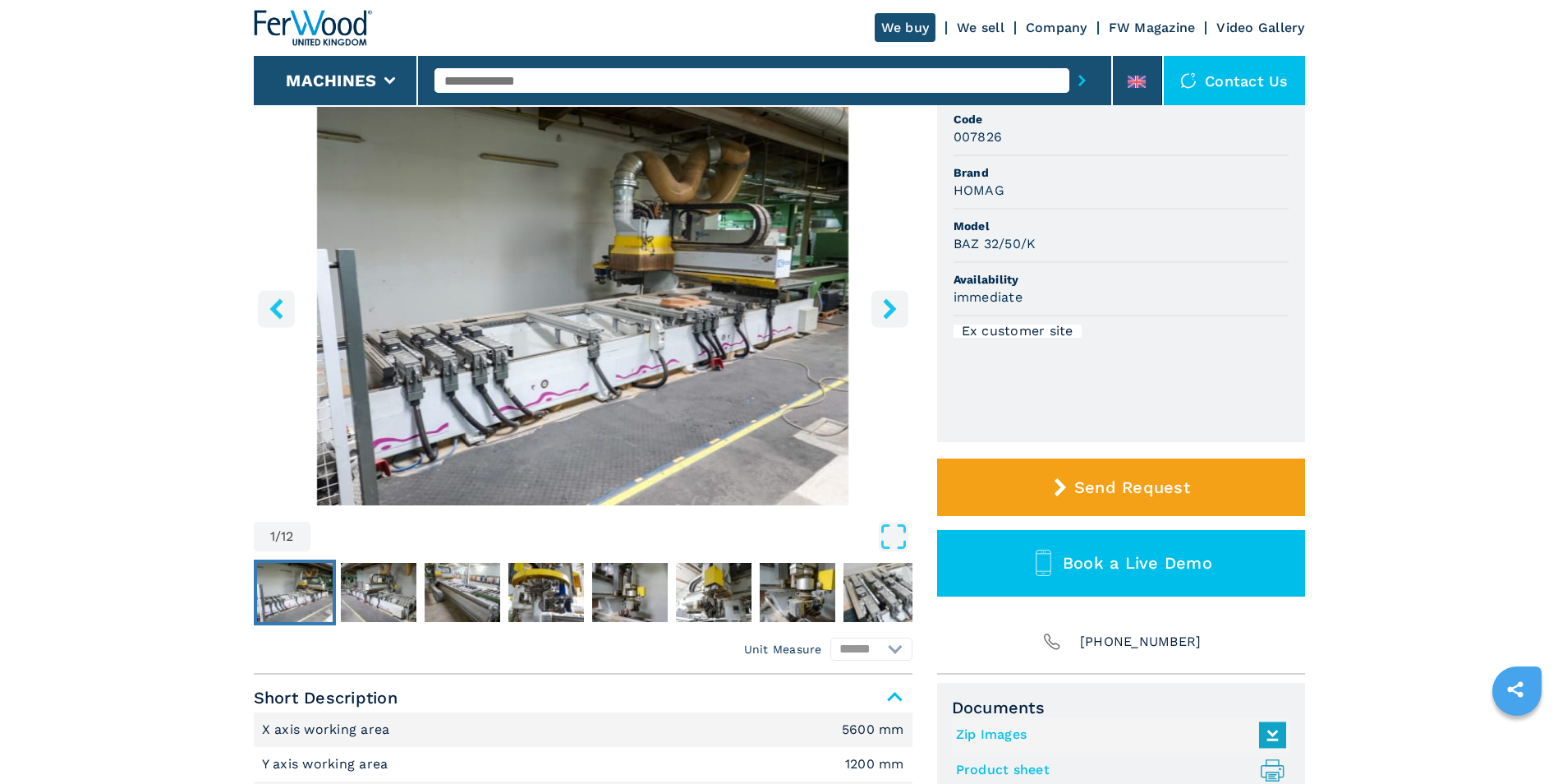
click at [888, 306] on icon "right-button" at bounding box center [889, 309] width 13 height 20
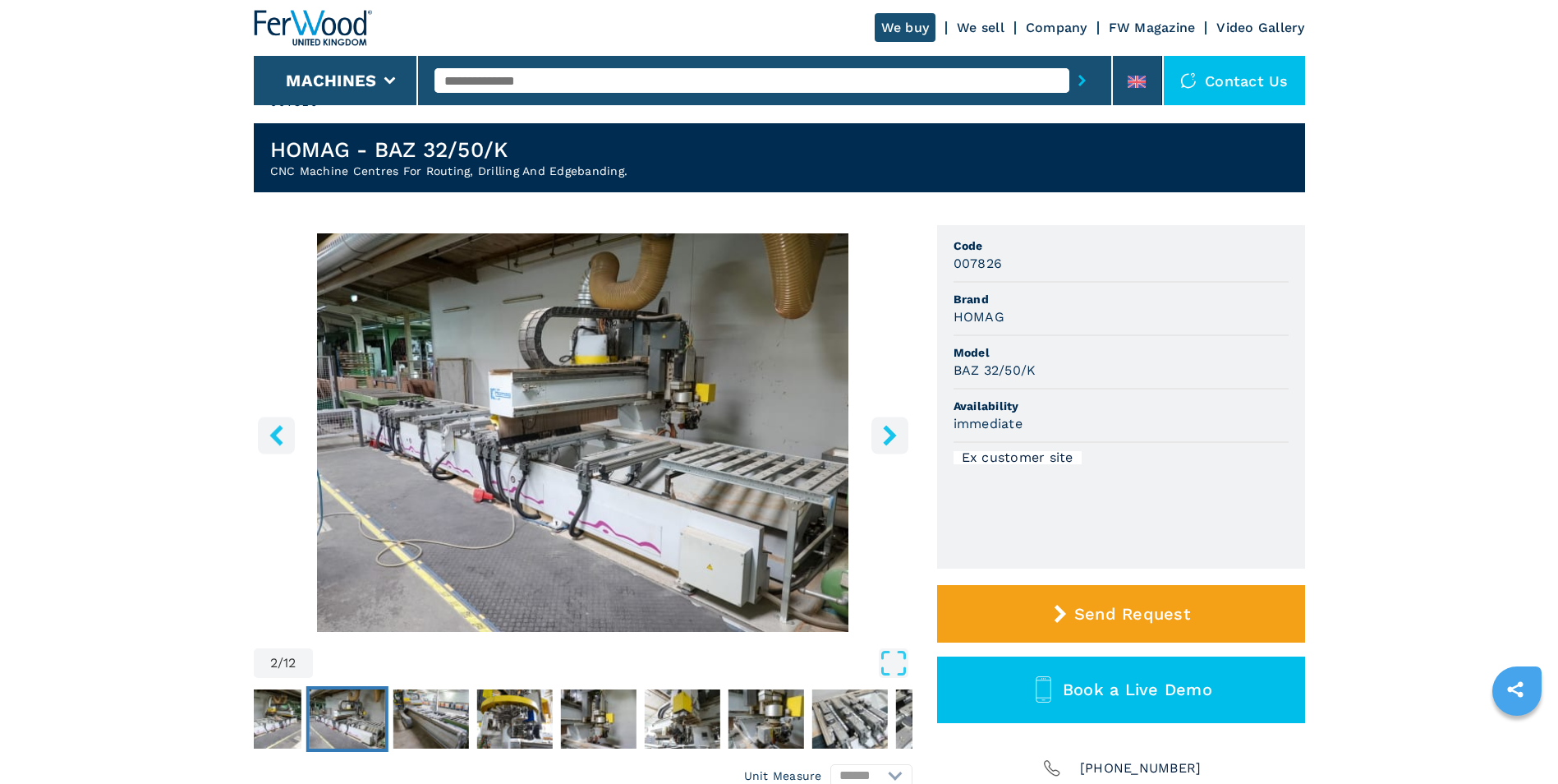
scroll to position [0, 0]
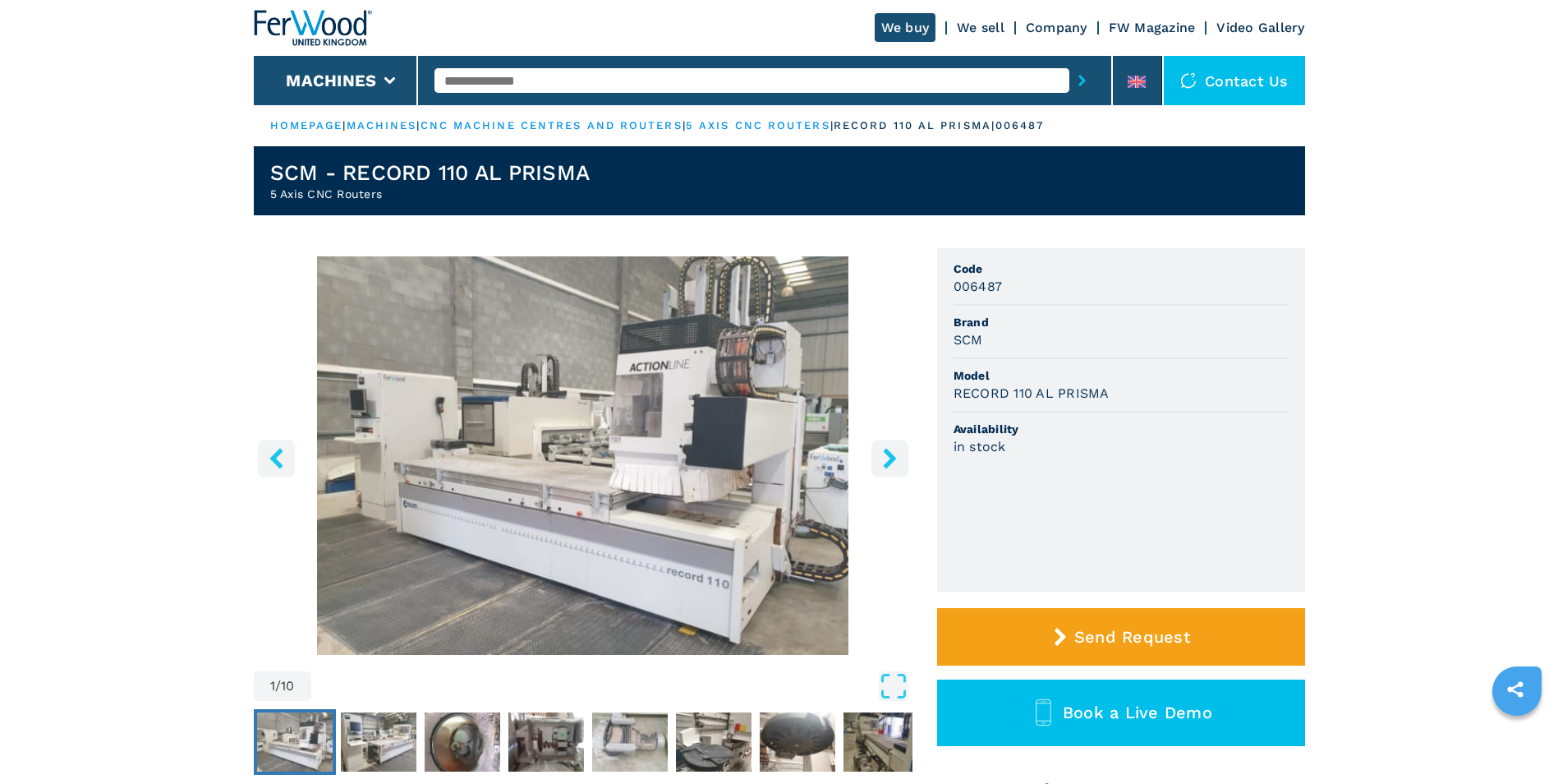
click at [894, 461] on icon "right-button" at bounding box center [890, 458] width 20 height 20
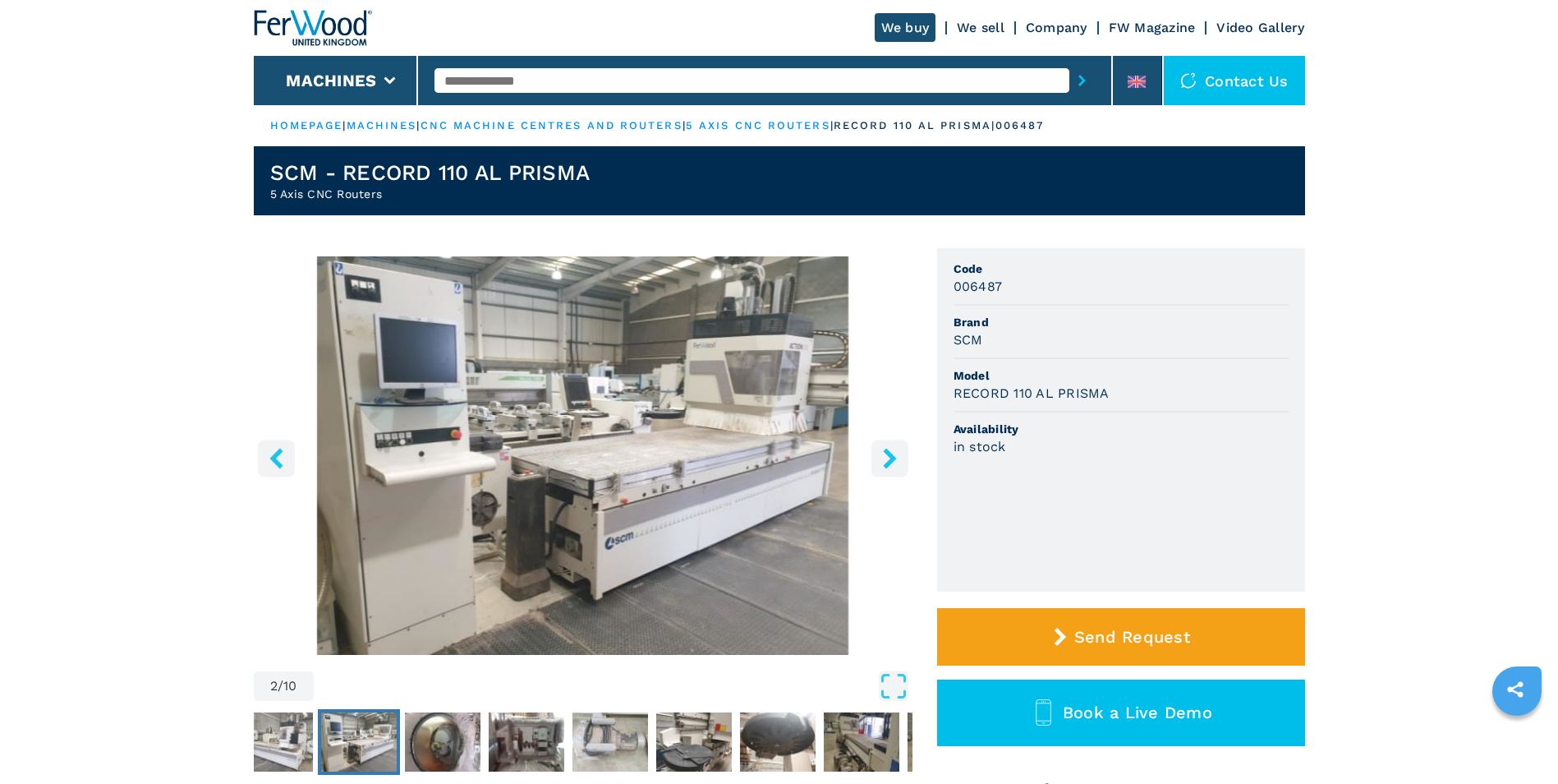
click at [892, 461] on icon "right-button" at bounding box center [889, 458] width 13 height 20
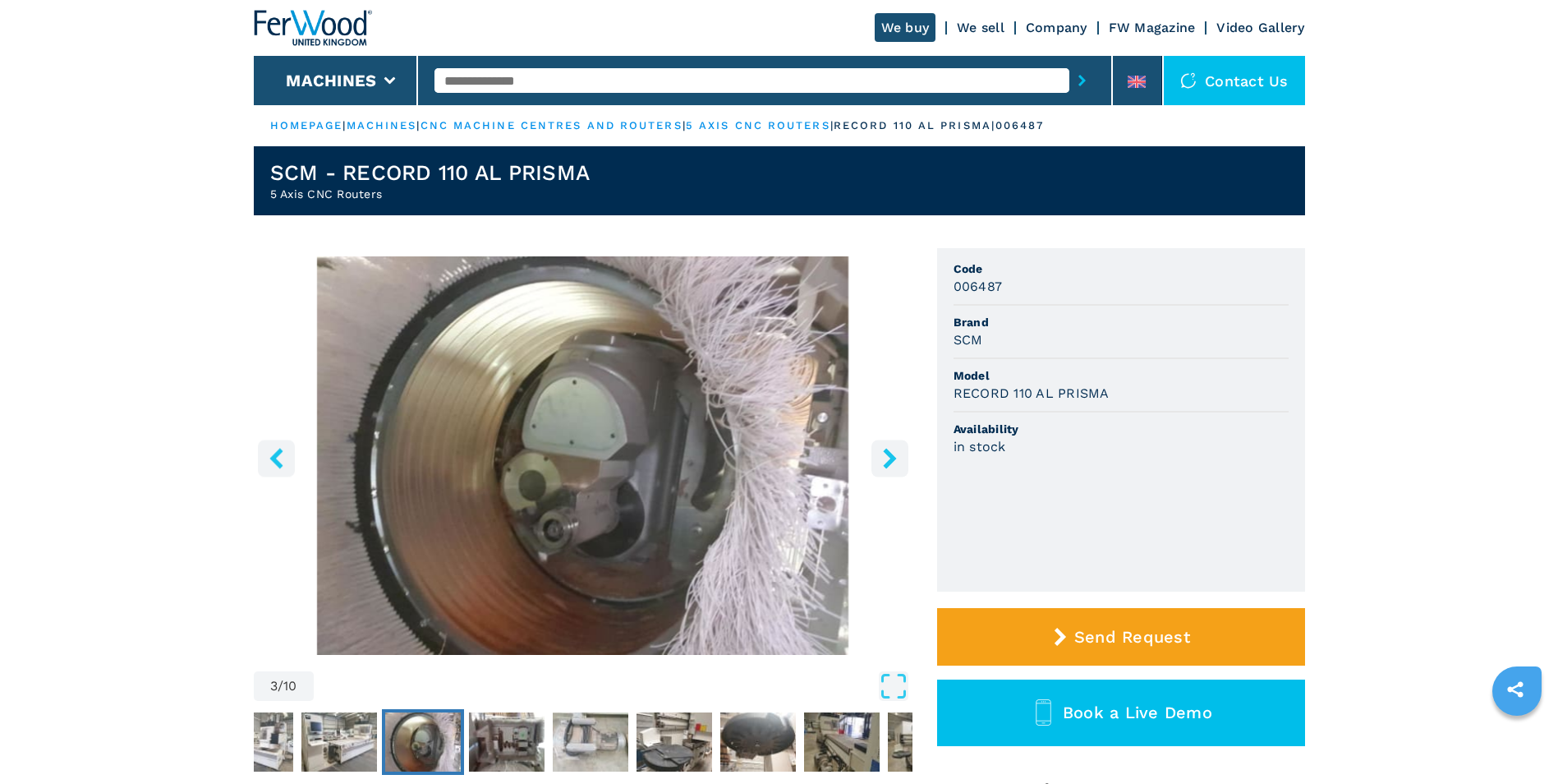
click at [892, 461] on icon "right-button" at bounding box center [889, 458] width 13 height 20
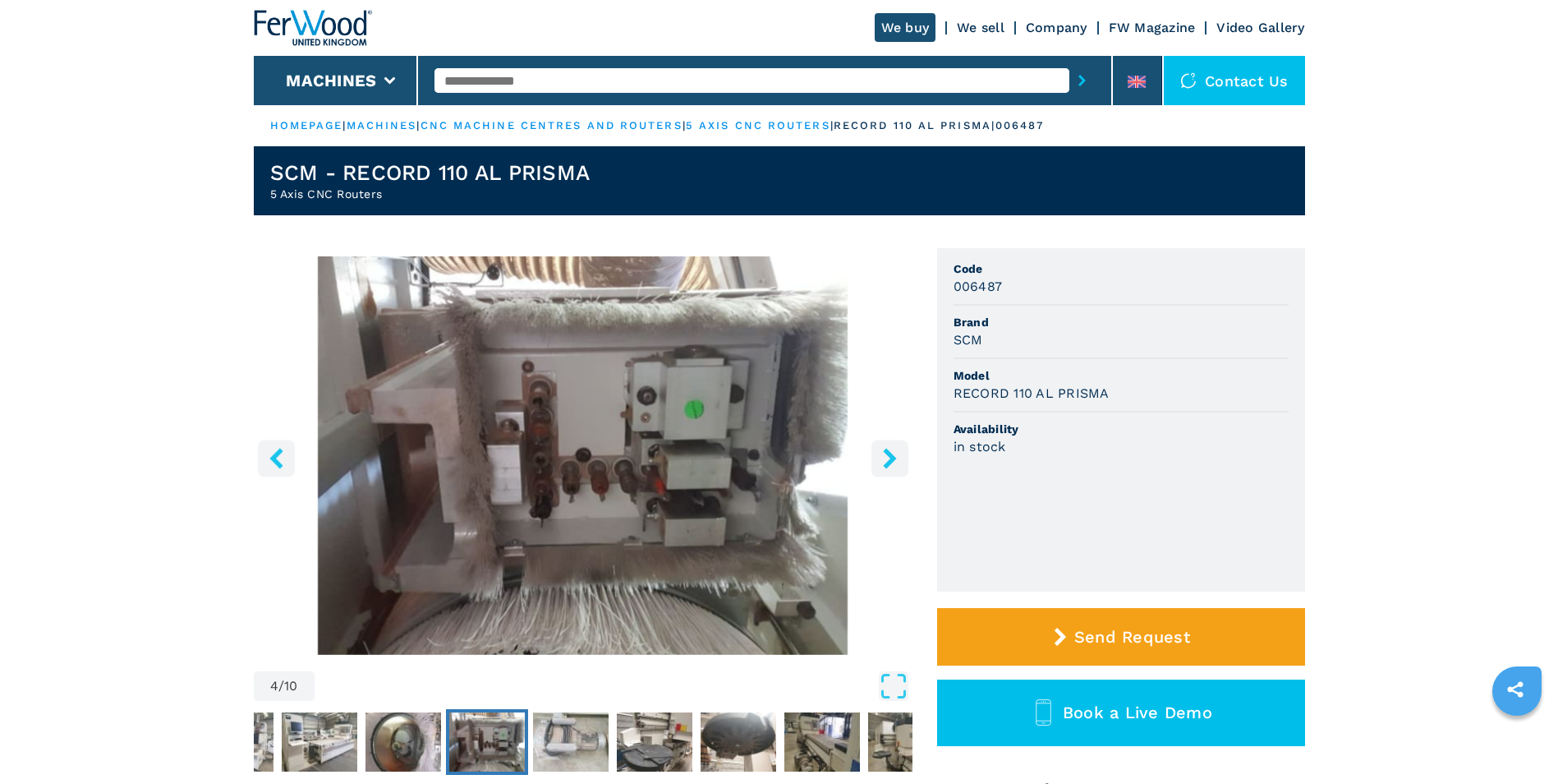
click at [892, 461] on icon "right-button" at bounding box center [889, 458] width 13 height 20
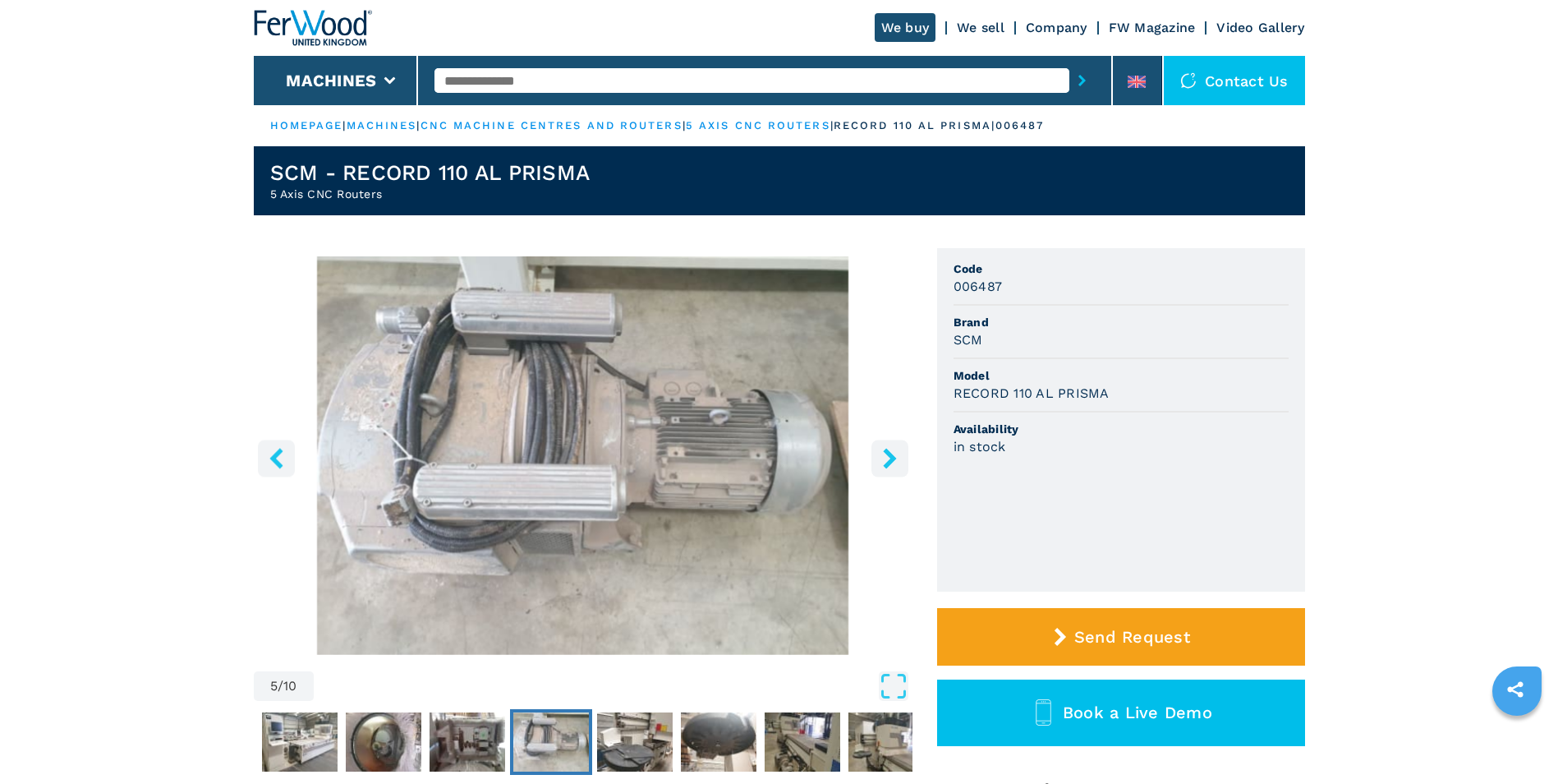
click at [892, 461] on icon "right-button" at bounding box center [889, 458] width 13 height 20
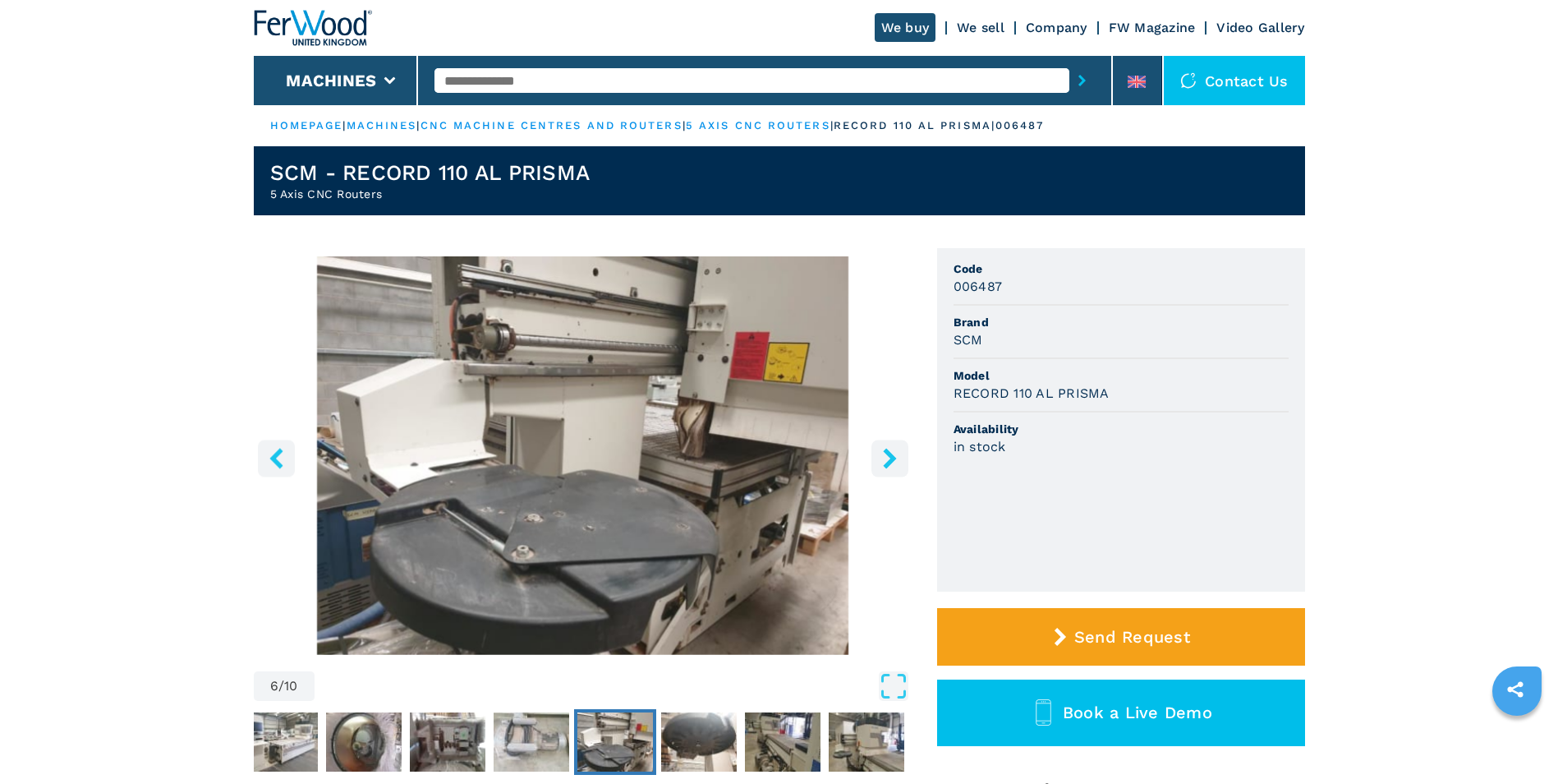
click at [265, 459] on button "left-button" at bounding box center [276, 457] width 37 height 37
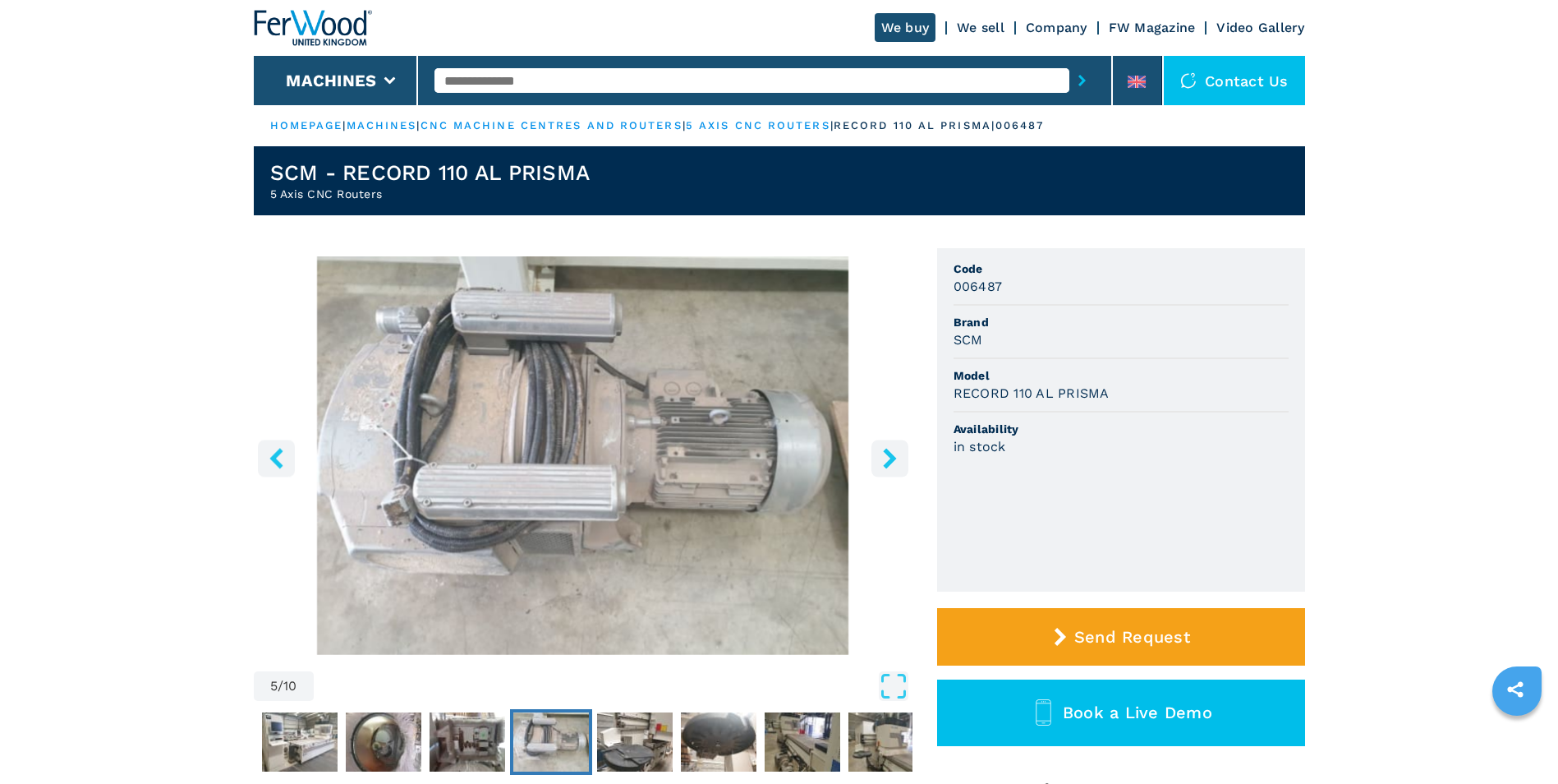
click at [890, 460] on icon "right-button" at bounding box center [889, 458] width 13 height 20
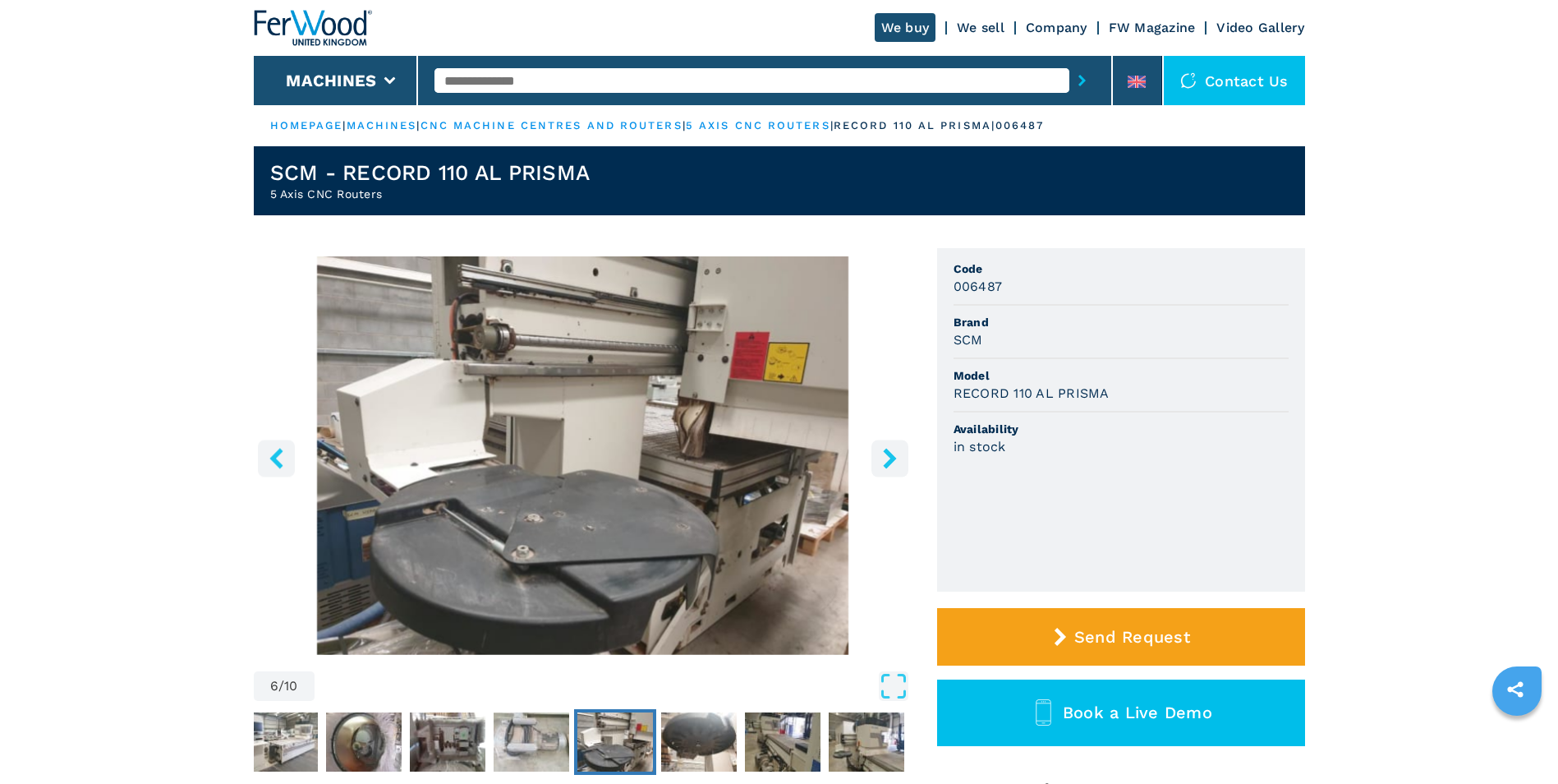
click at [890, 460] on icon "right-button" at bounding box center [889, 458] width 13 height 20
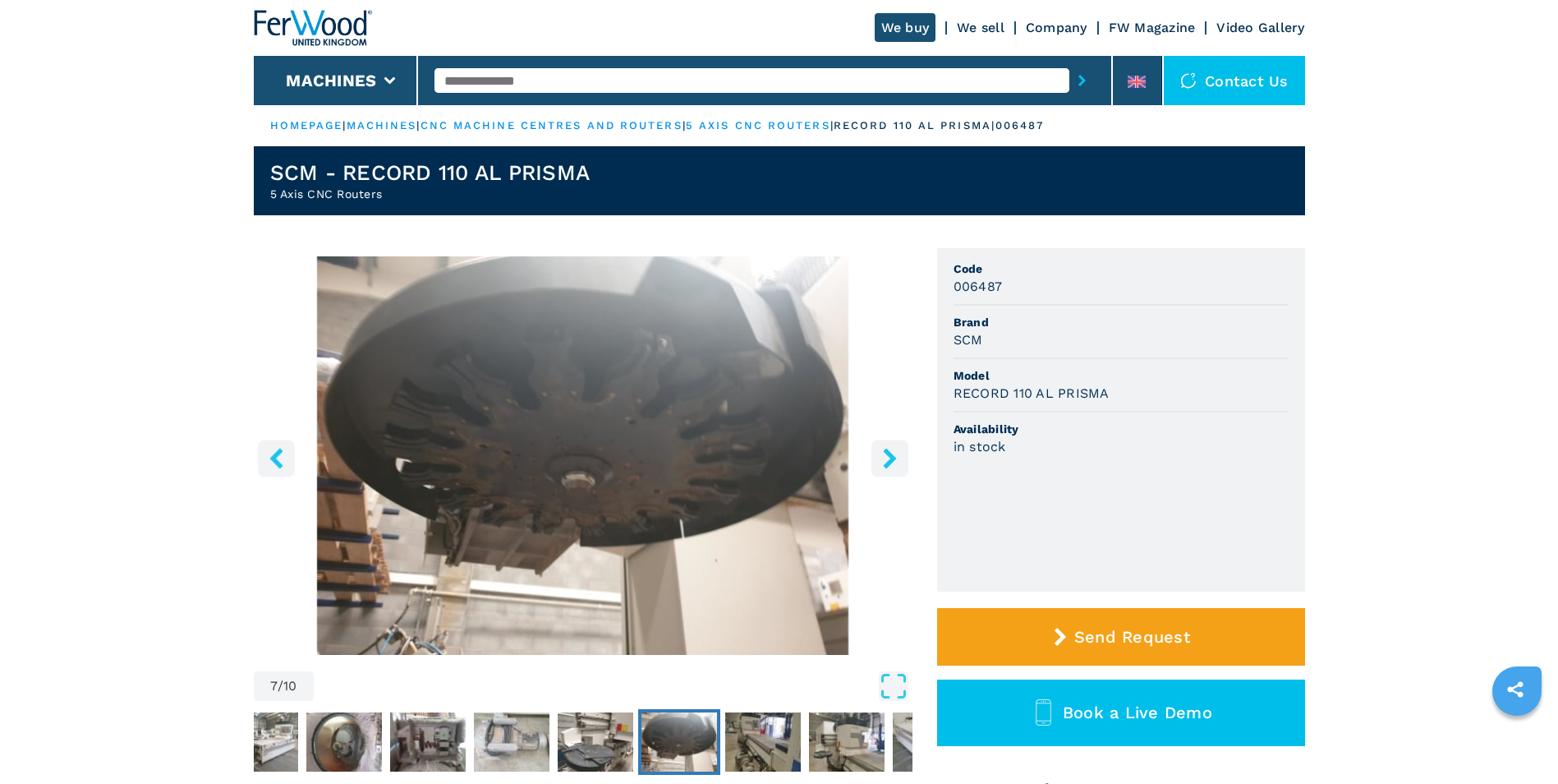
click at [890, 460] on icon "right-button" at bounding box center [889, 458] width 13 height 20
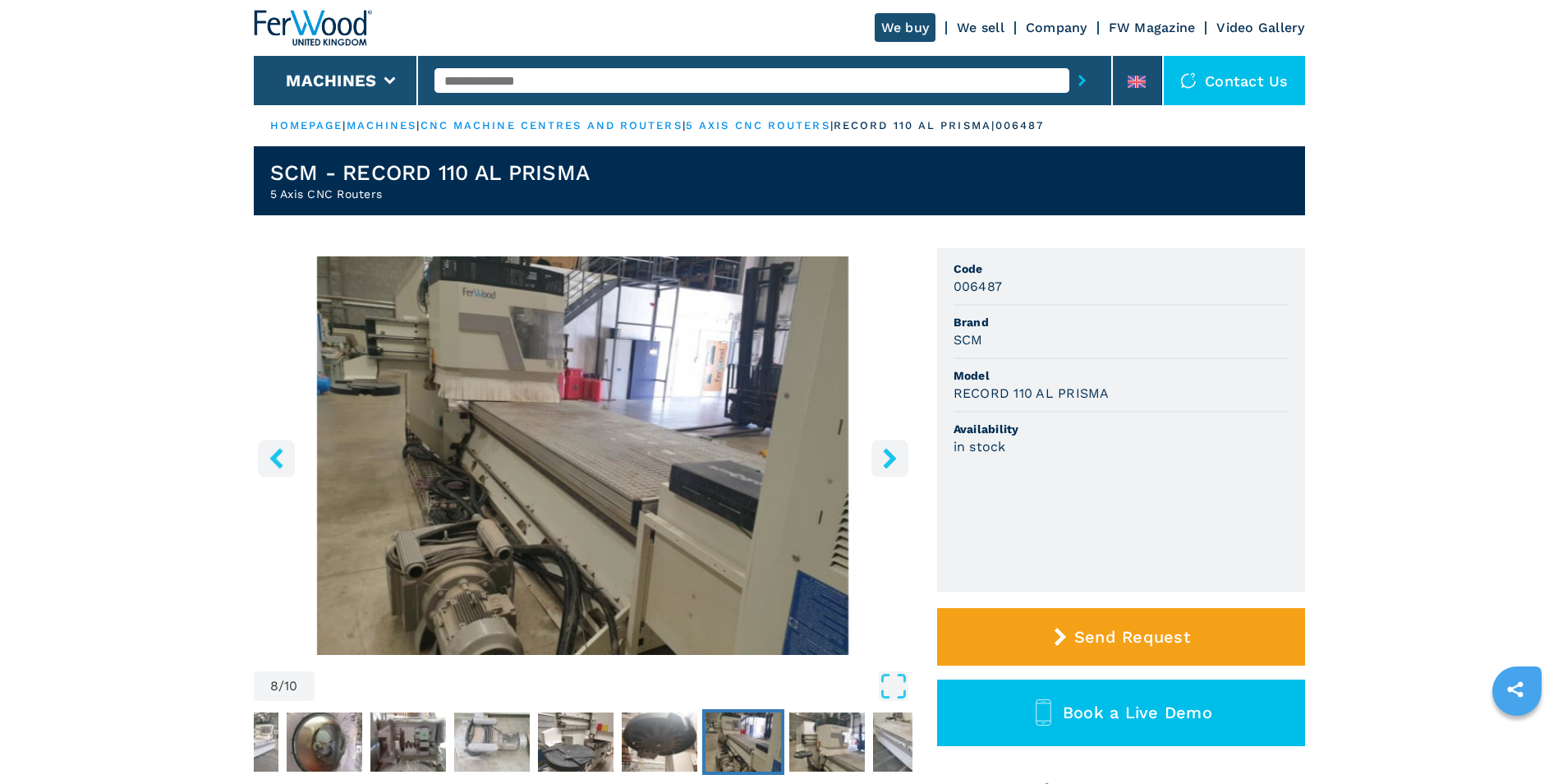
click at [890, 460] on icon "right-button" at bounding box center [889, 458] width 13 height 20
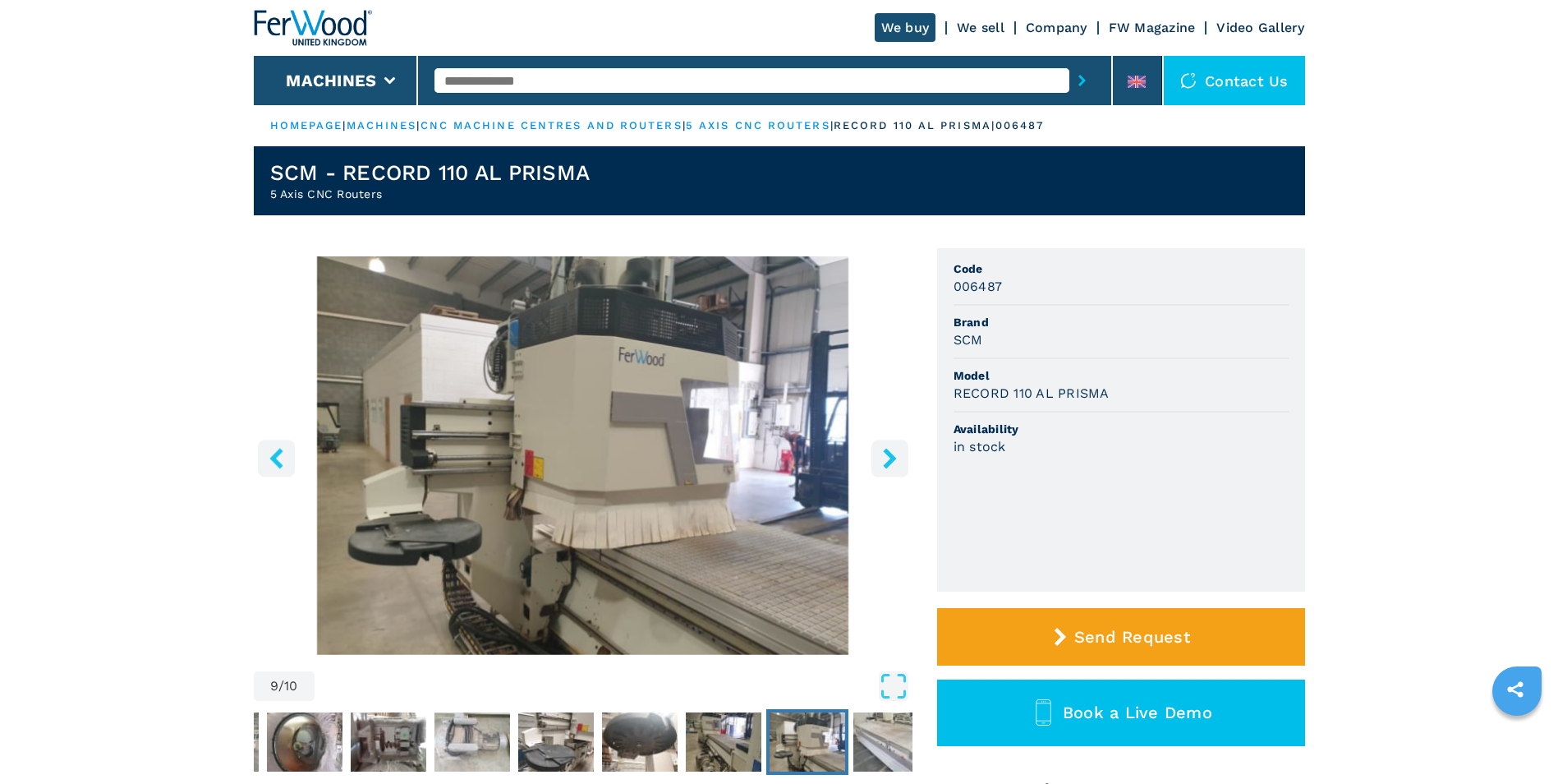
click at [890, 460] on icon "right-button" at bounding box center [889, 458] width 13 height 20
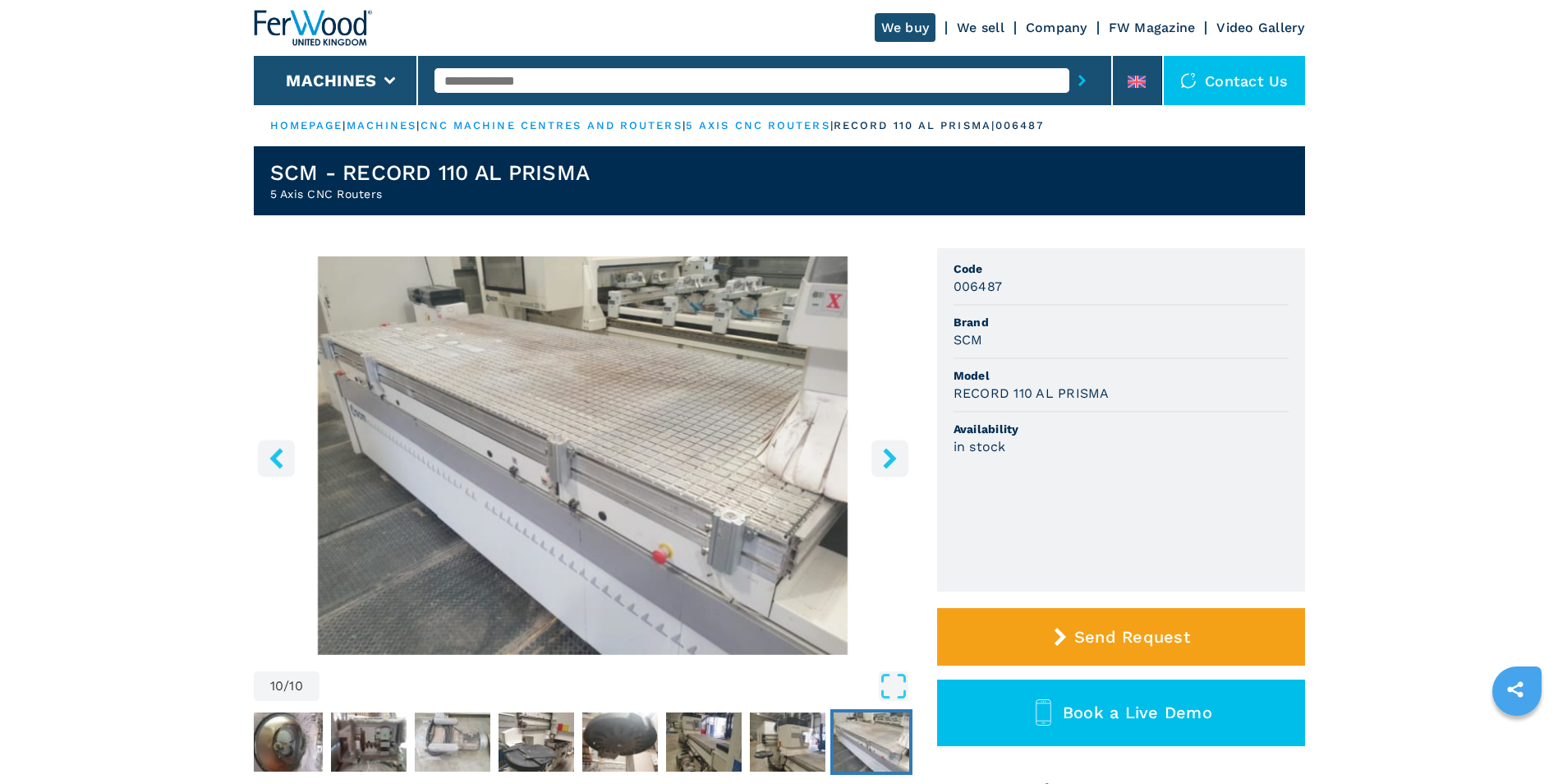
click at [890, 460] on icon "right-button" at bounding box center [889, 458] width 13 height 20
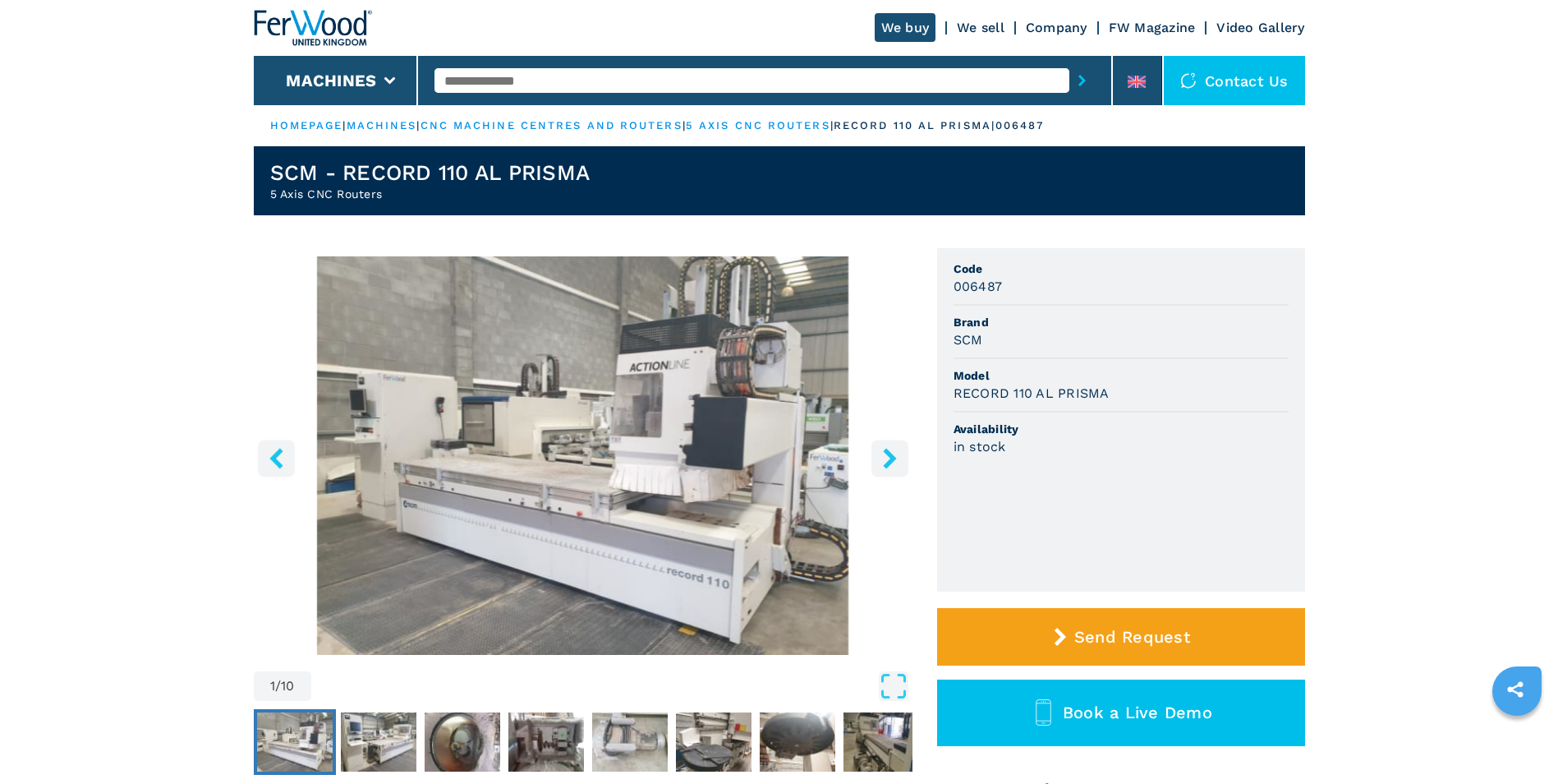
click at [890, 460] on icon "right-button" at bounding box center [889, 458] width 13 height 20
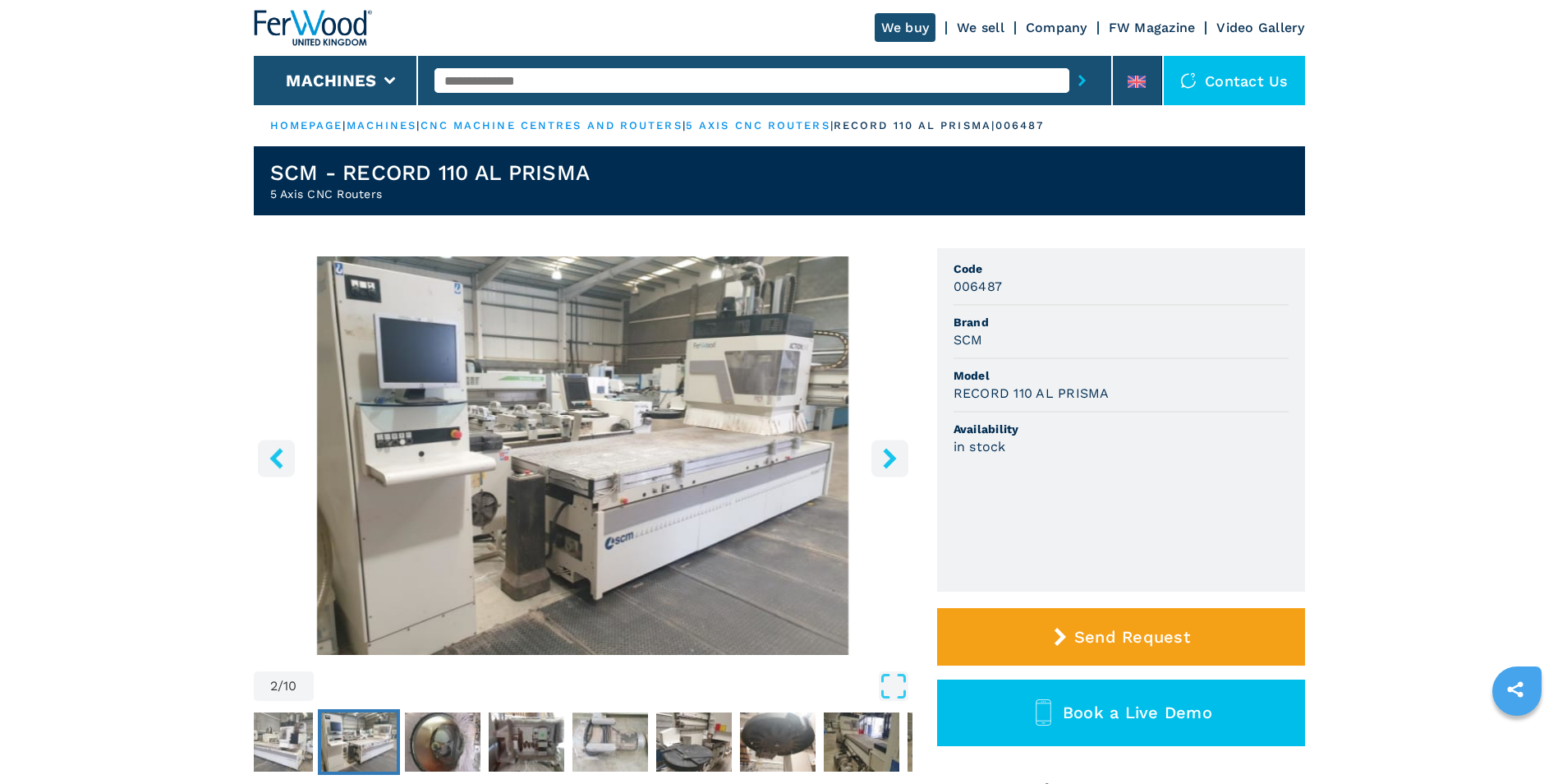
click at [890, 460] on icon "right-button" at bounding box center [889, 458] width 13 height 20
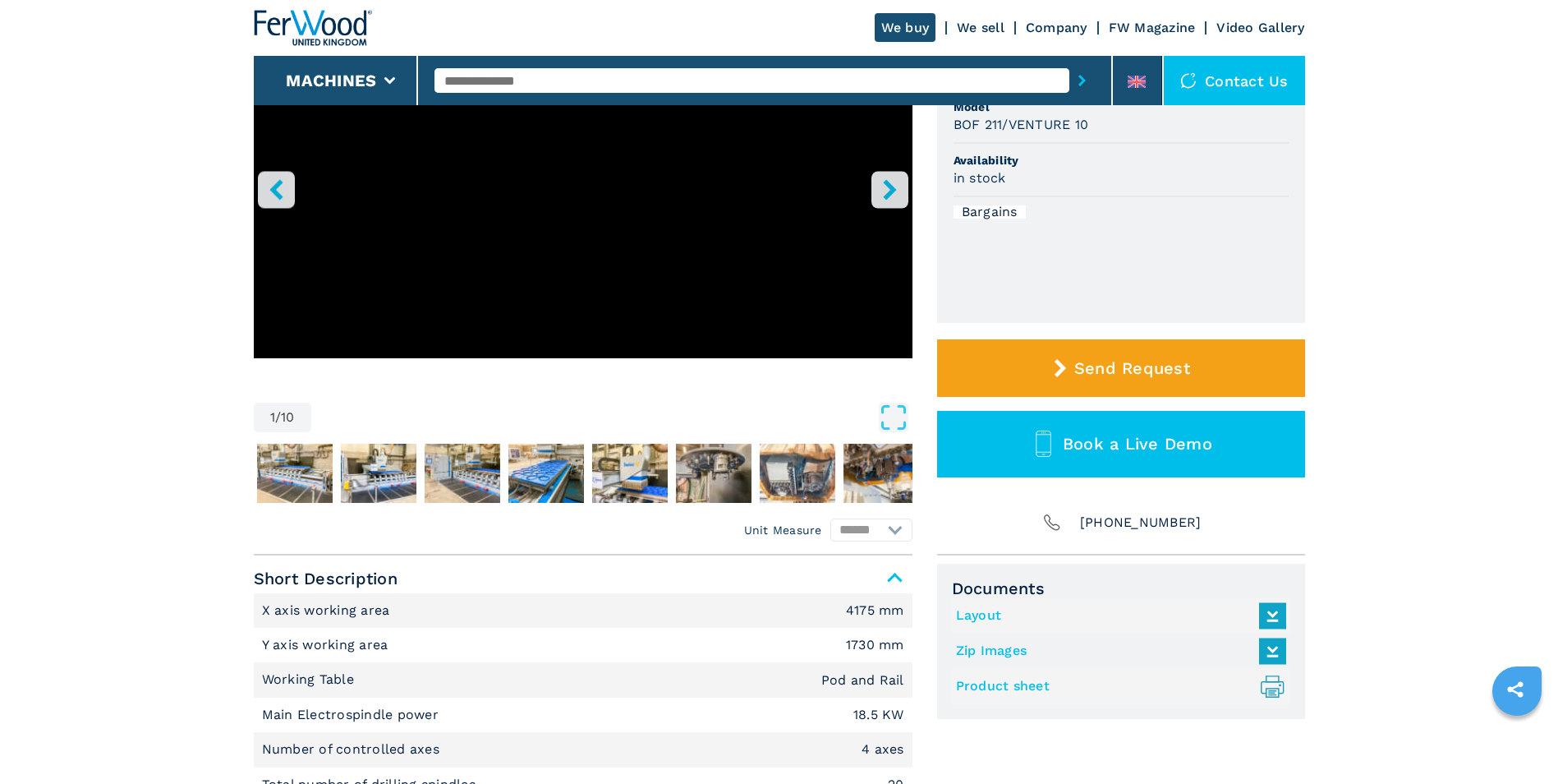
scroll to position [82, 0]
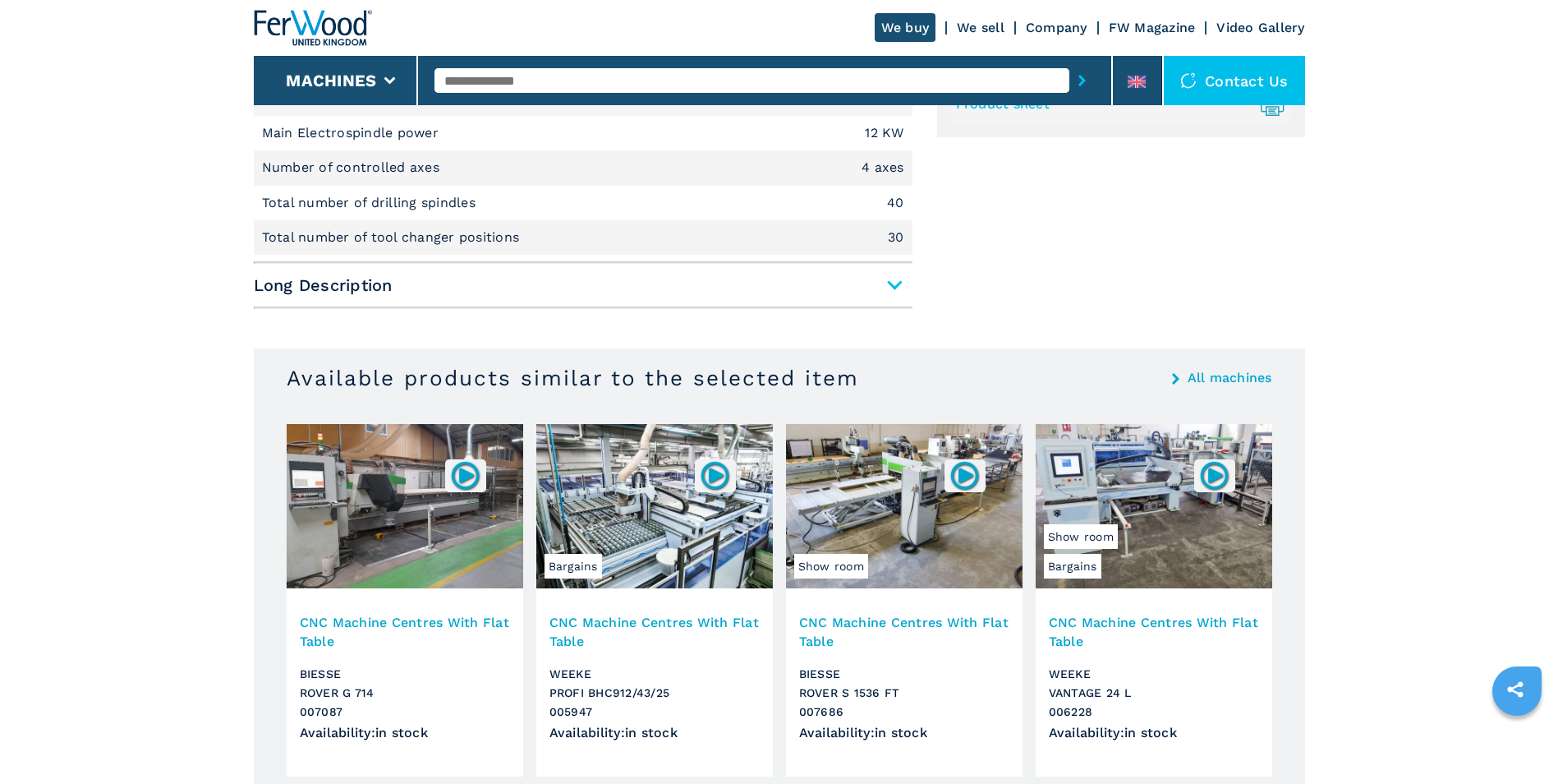
scroll to position [740, 0]
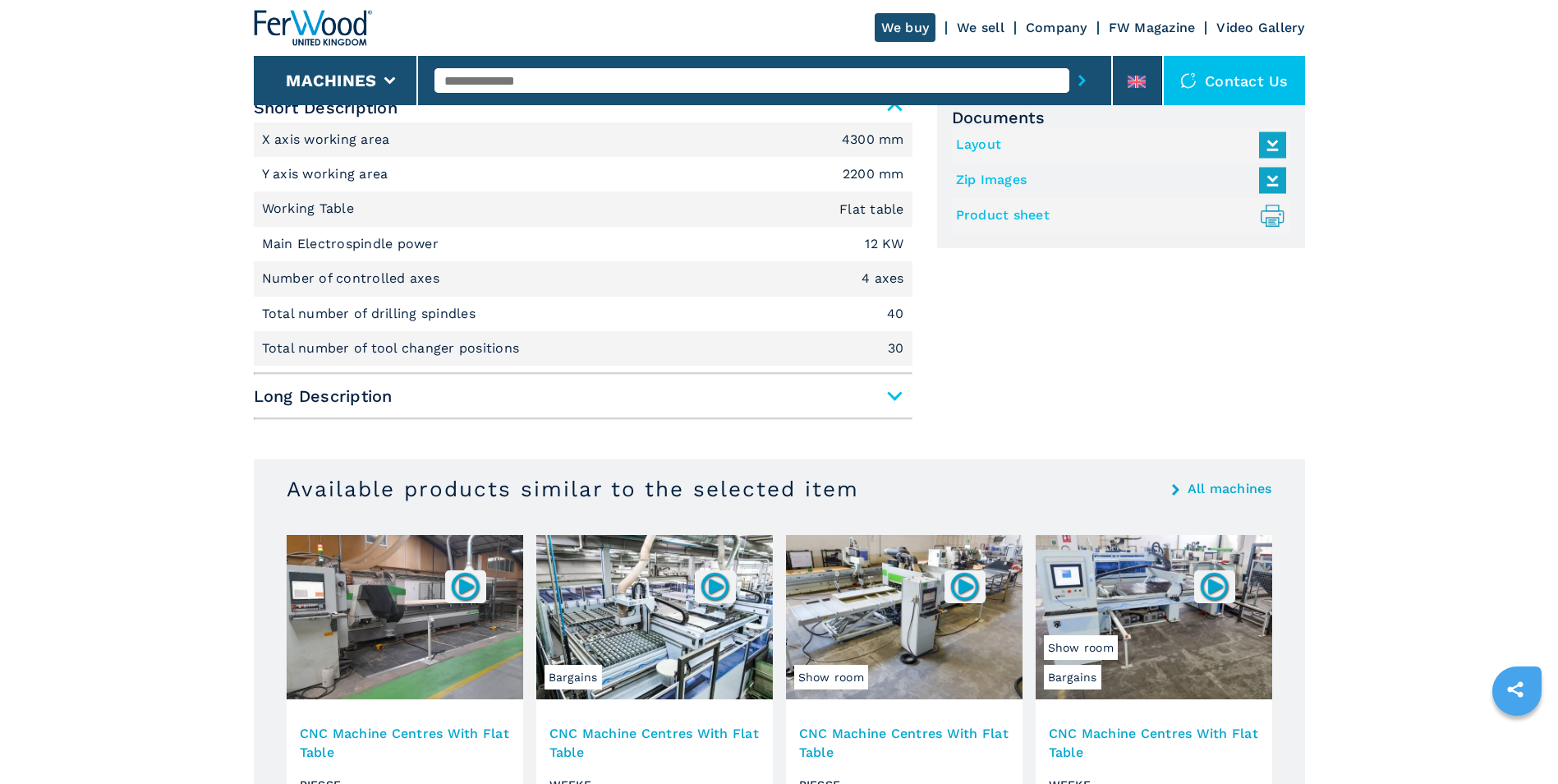
click at [890, 392] on span "Long Description" at bounding box center [584, 396] width 659 height 30
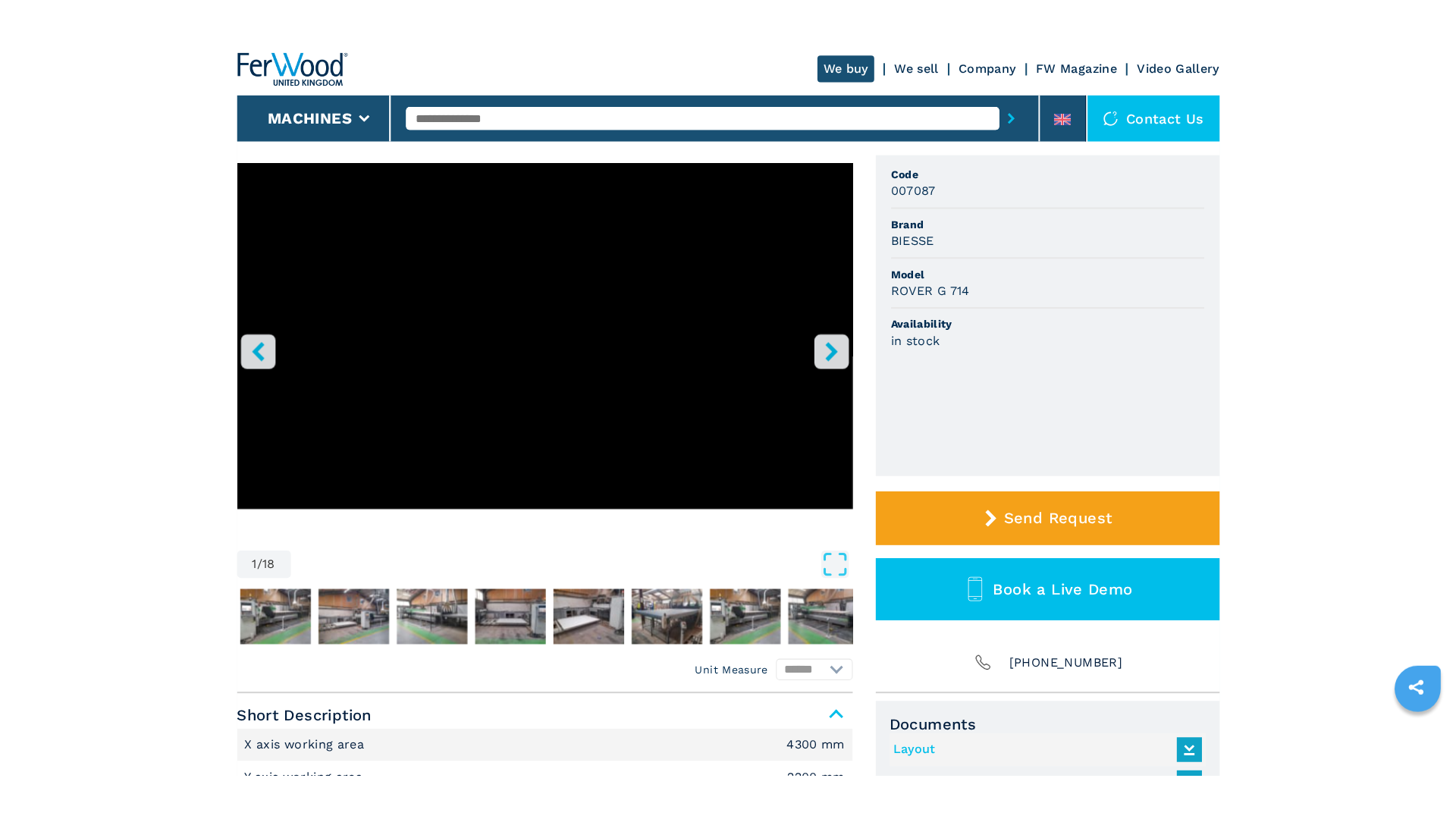
scroll to position [0, 0]
